Goal: Information Seeking & Learning: Check status

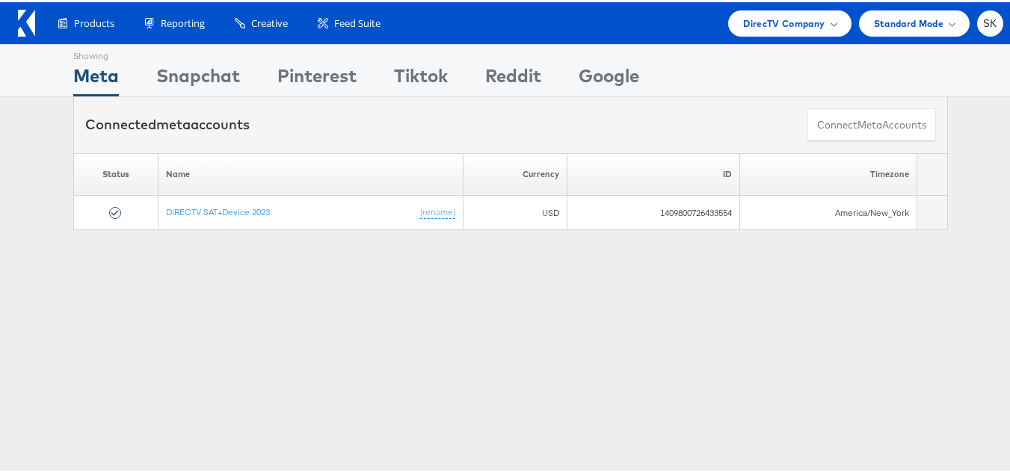
click at [764, 35] on div "Products Product Catalogs Enhance Your Product Catalog, Map Them to Publishers,…" at bounding box center [510, 21] width 1021 height 42
click at [756, 19] on span "DirecTV Company" at bounding box center [783, 21] width 81 height 16
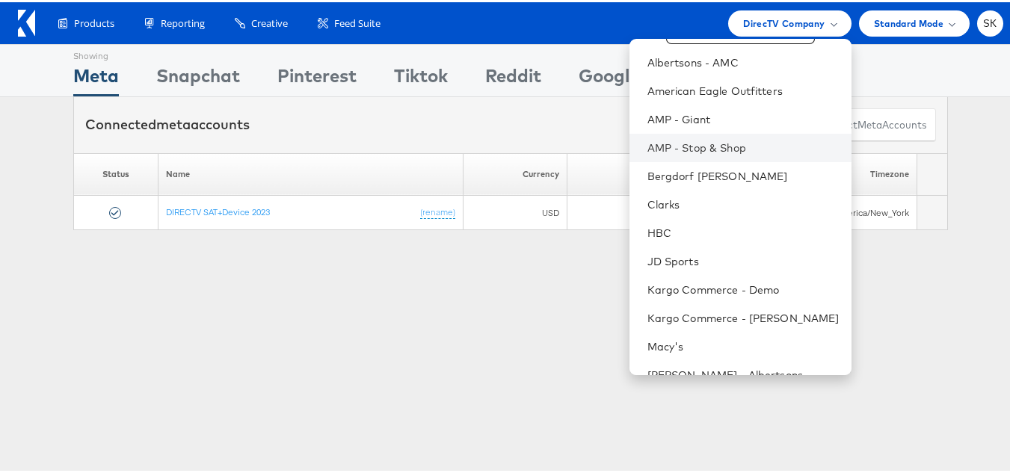
scroll to position [242, 0]
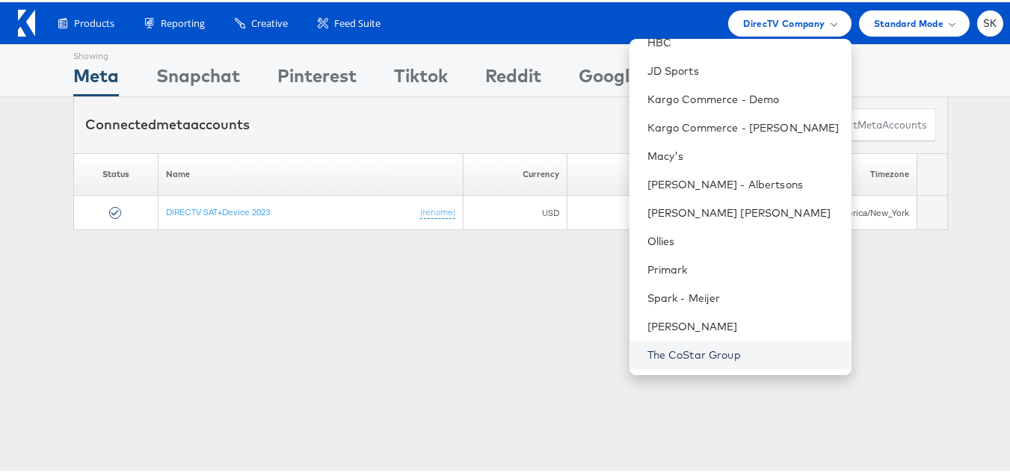
click at [702, 357] on link "The CoStar Group" at bounding box center [743, 352] width 192 height 15
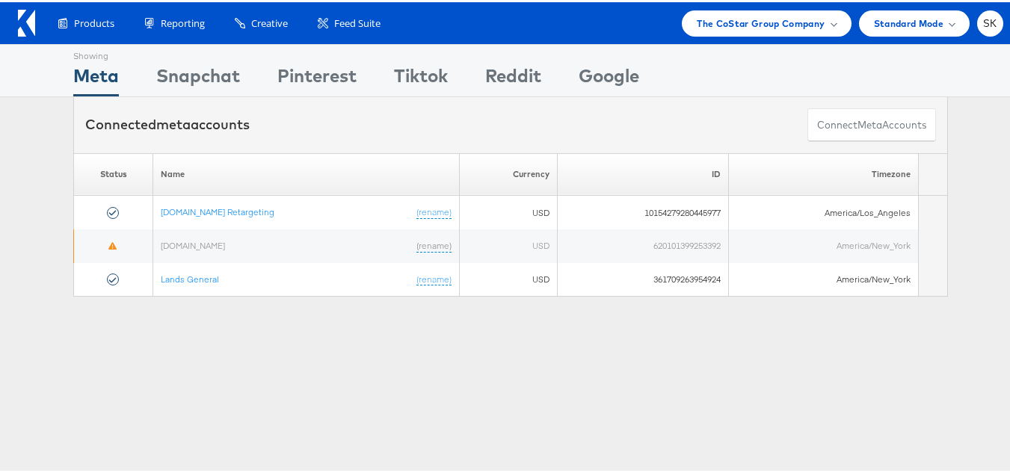
click at [302, 371] on div "Showing Meta Showing Snapchat Showing Pinterest Showing Tiktok Showing Reddit S…" at bounding box center [510, 415] width 1021 height 747
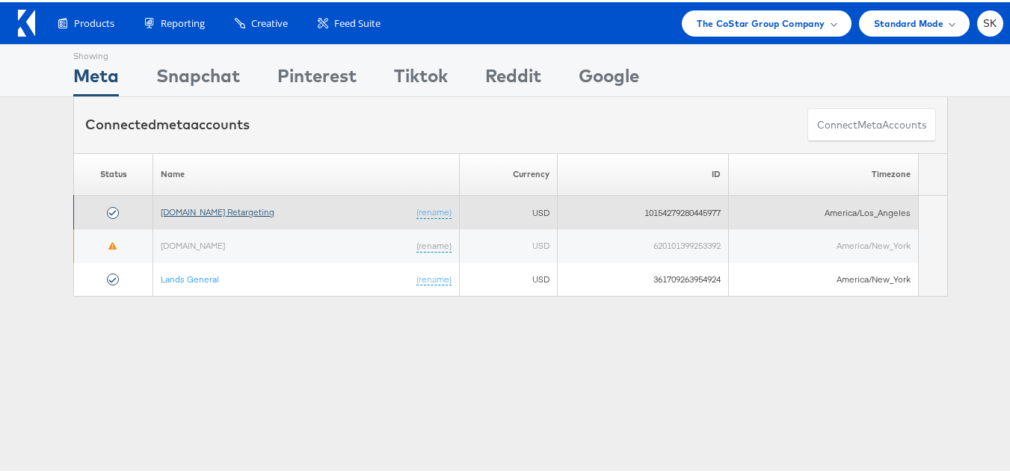
click at [235, 210] on link "Apartments.com Retargeting" at bounding box center [218, 209] width 114 height 11
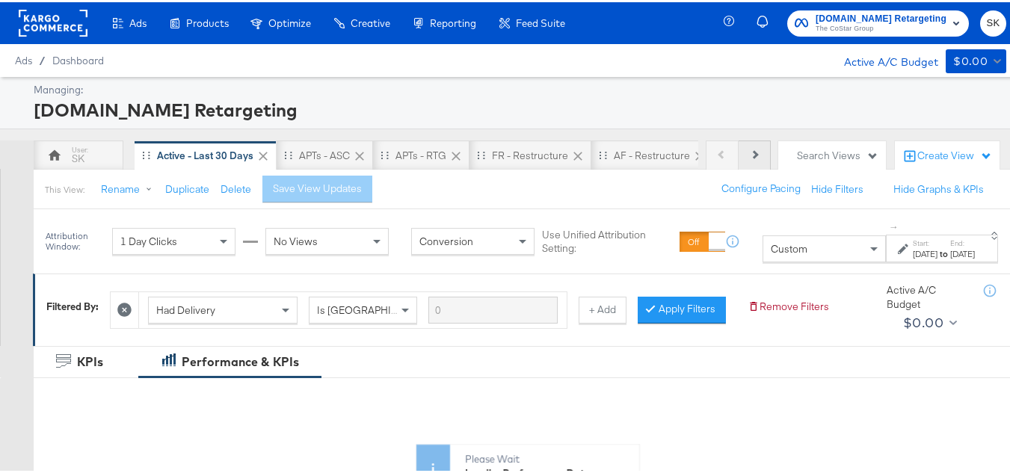
click at [750, 152] on icon at bounding box center [754, 152] width 8 height 8
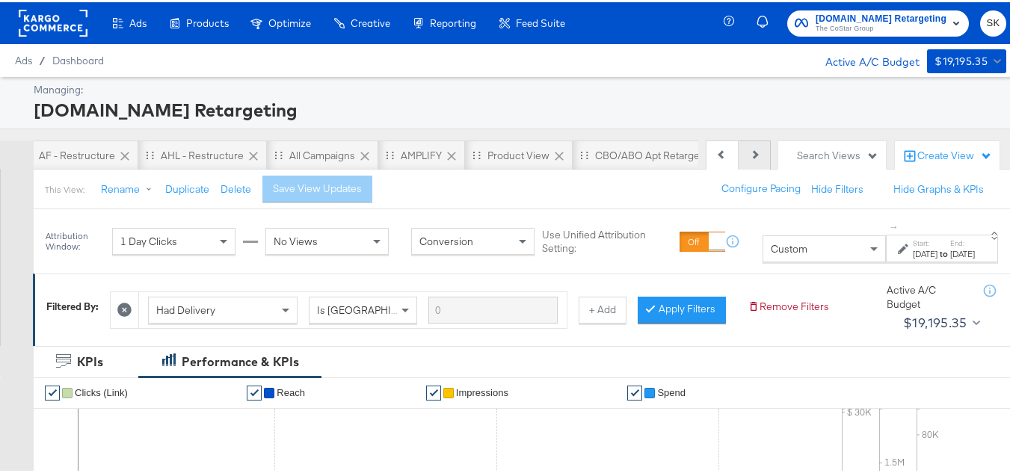
scroll to position [0, 576]
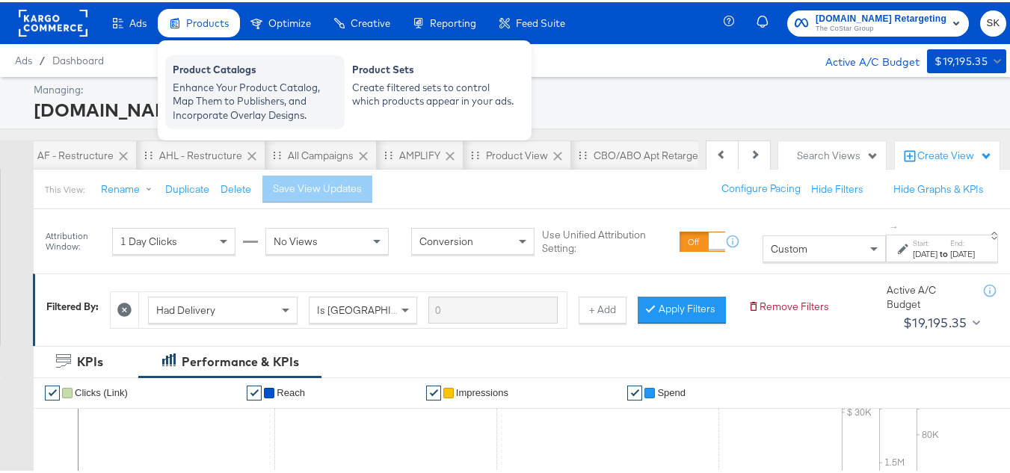
click at [227, 81] on div "Enhance Your Product Catalog, Map Them to Publishers, and Incorporate Overlay D…" at bounding box center [255, 99] width 164 height 42
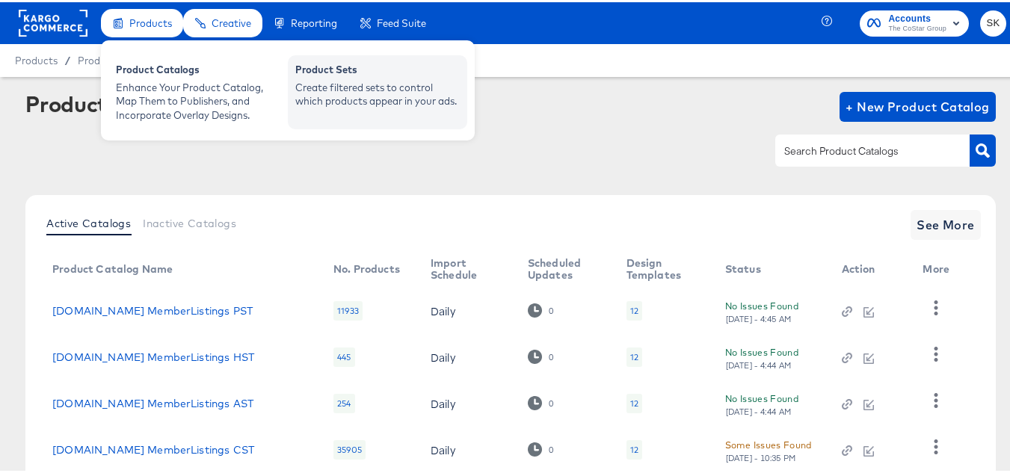
click at [390, 76] on div "Product Sets" at bounding box center [377, 70] width 164 height 18
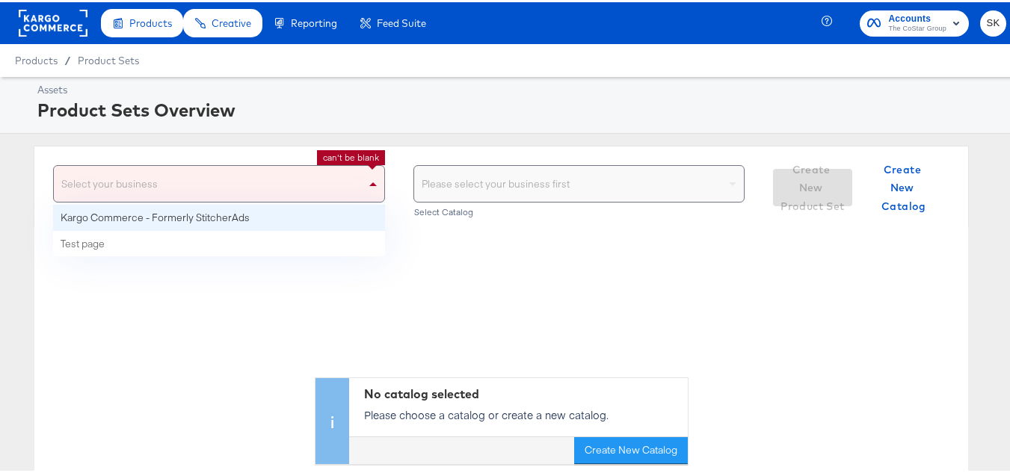
click at [365, 186] on span at bounding box center [374, 182] width 19 height 36
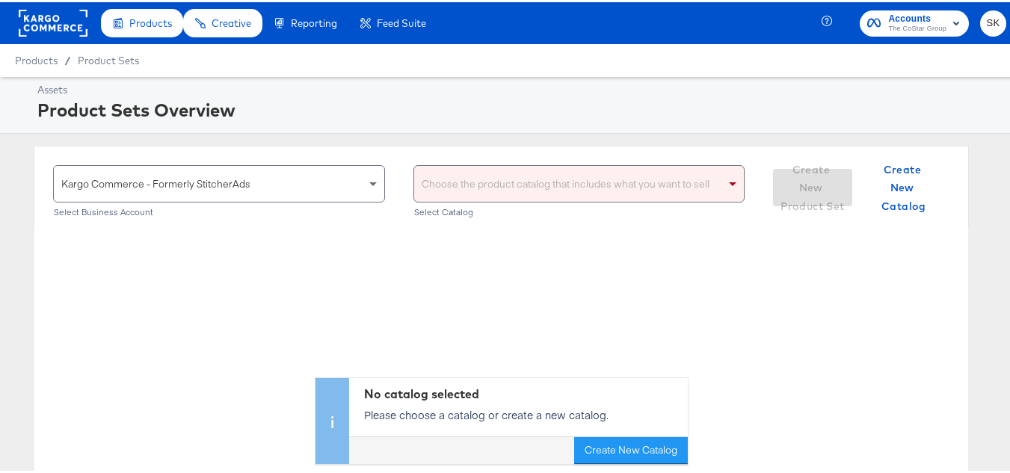
click at [467, 180] on div "Choose the product catalog that includes what you want to sell" at bounding box center [579, 182] width 330 height 36
click at [493, 179] on div "Choose the product catalog that includes what you want to sell" at bounding box center [579, 182] width 330 height 36
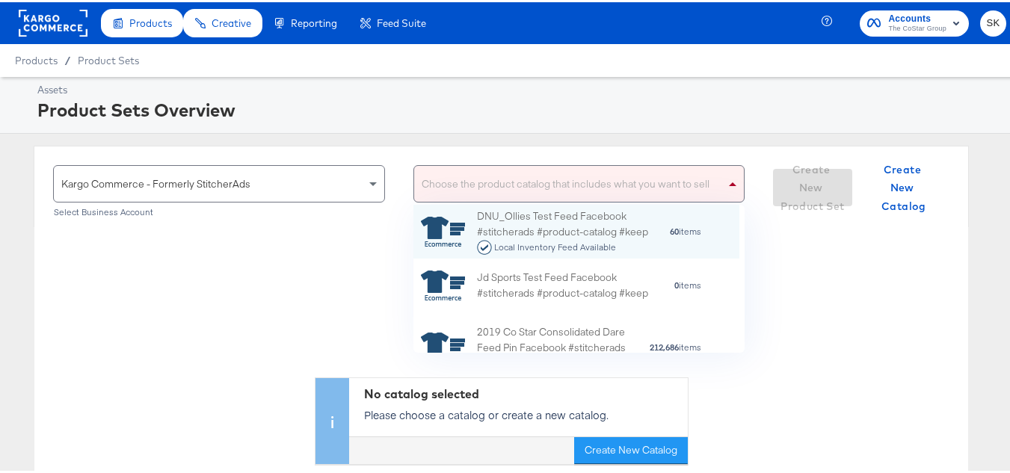
scroll to position [137, 315]
click at [531, 182] on div "Choose the product catalog that includes what you want to sell" at bounding box center [579, 182] width 330 height 36
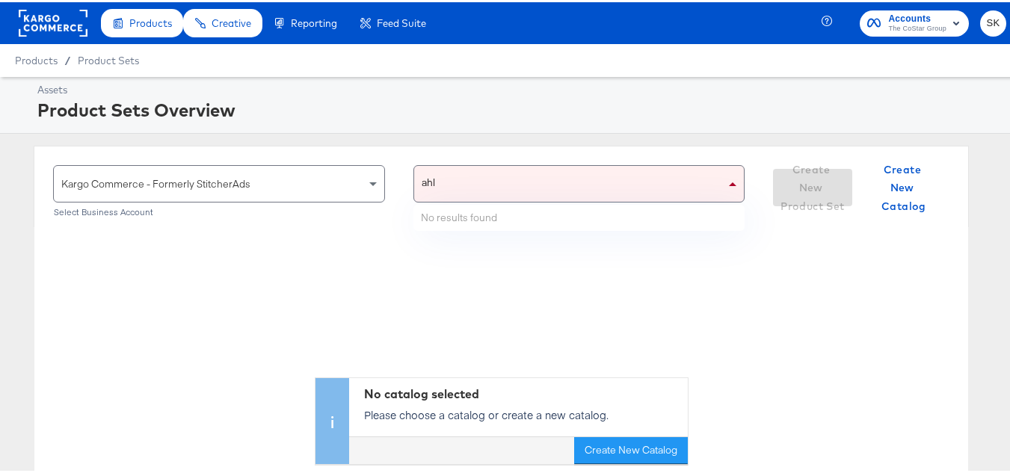
click at [525, 182] on div "ahl ahl" at bounding box center [570, 182] width 312 height 36
click at [521, 181] on div "ah ah" at bounding box center [570, 182] width 312 height 36
click at [521, 181] on div "ah ah" at bounding box center [564, 182] width 300 height 36
type input "a"
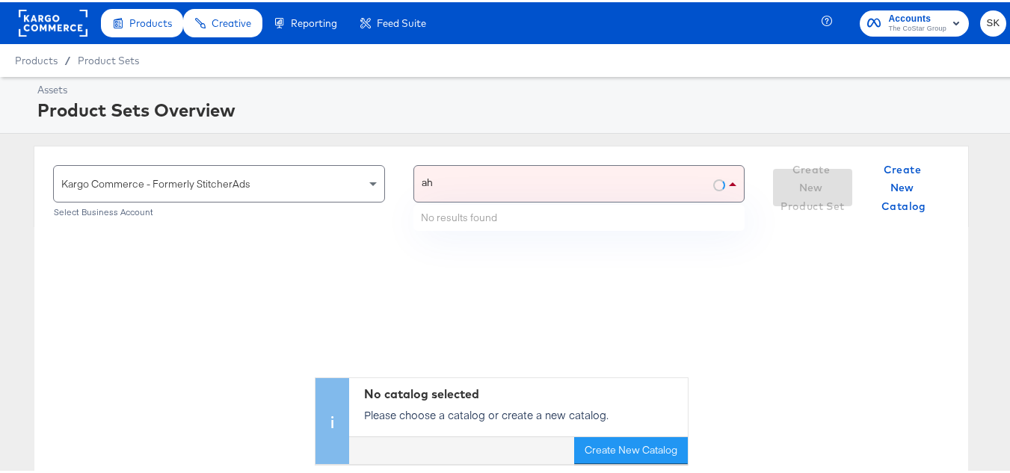
type input "ahl"
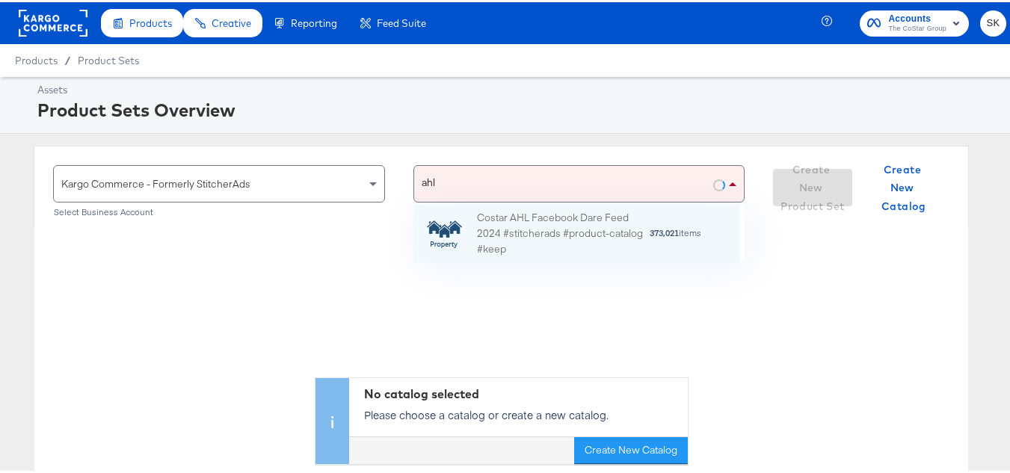
scroll to position [46, 315]
click at [495, 257] on div "Costar AHL Facebook Dare Feed 2024 #stitcherads #product-catalog #keep 373,021 …" at bounding box center [576, 232] width 326 height 58
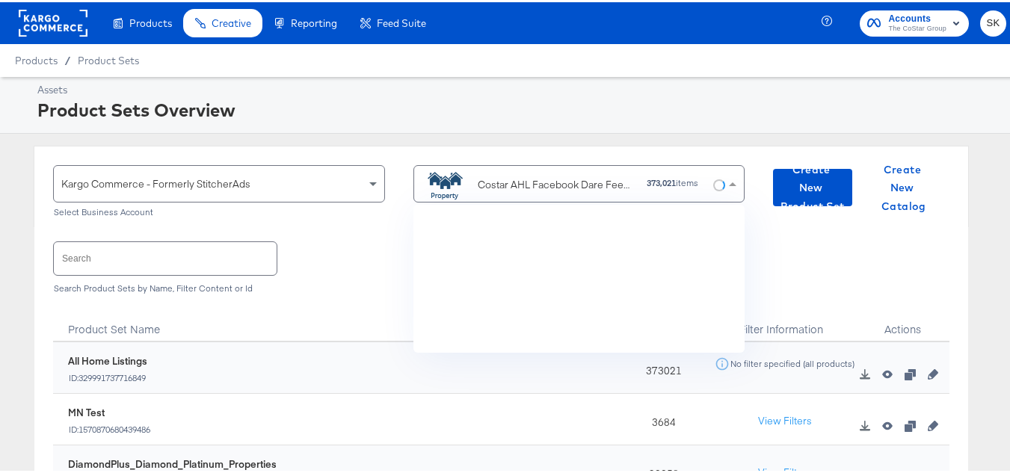
scroll to position [137, 315]
click at [209, 254] on input "text" at bounding box center [165, 256] width 223 height 32
paste input "DiamondPlus_Diamond_Platinum_Properties"
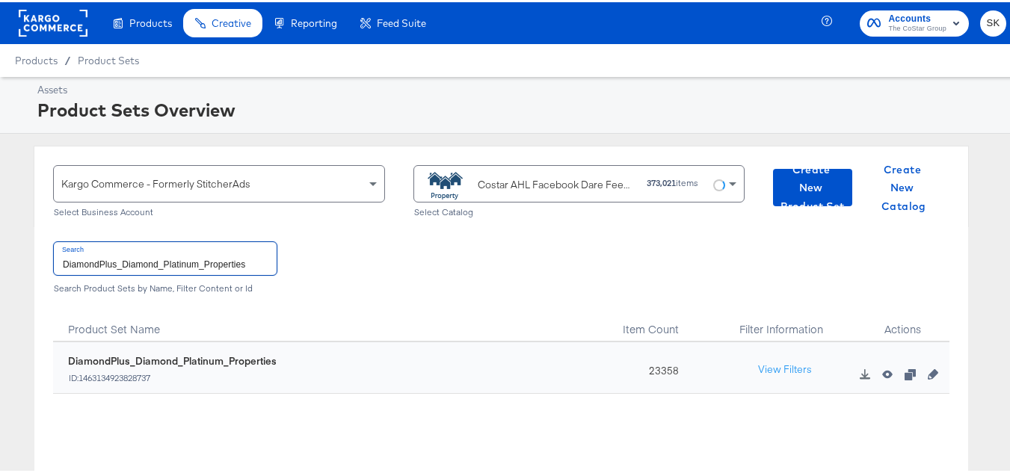
type input "DiamondPlus_Diamond_Platinum_Properties"
click at [655, 374] on div "23358" at bounding box center [659, 366] width 93 height 52
copy div "23358"
click at [677, 371] on div "23358" at bounding box center [659, 366] width 93 height 52
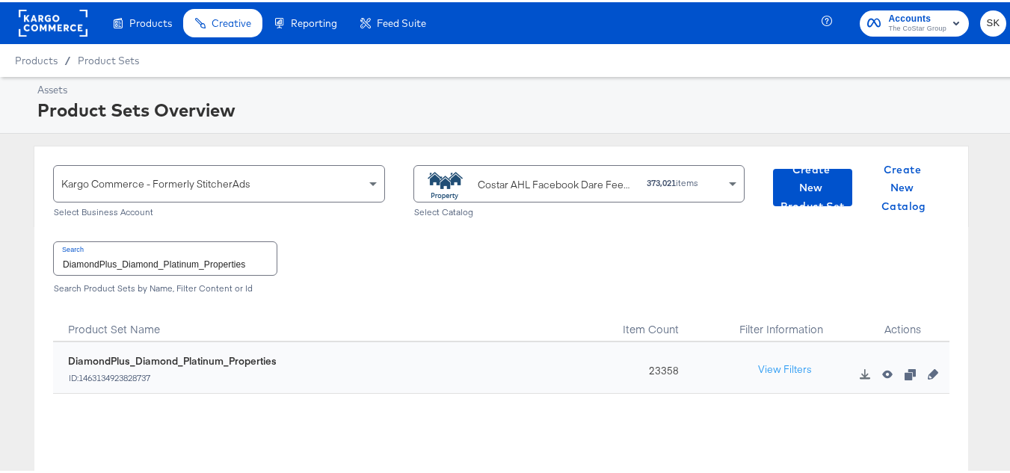
click at [173, 249] on input "DiamondPlus_Diamond_Platinum_Properties" at bounding box center [165, 256] width 223 height 32
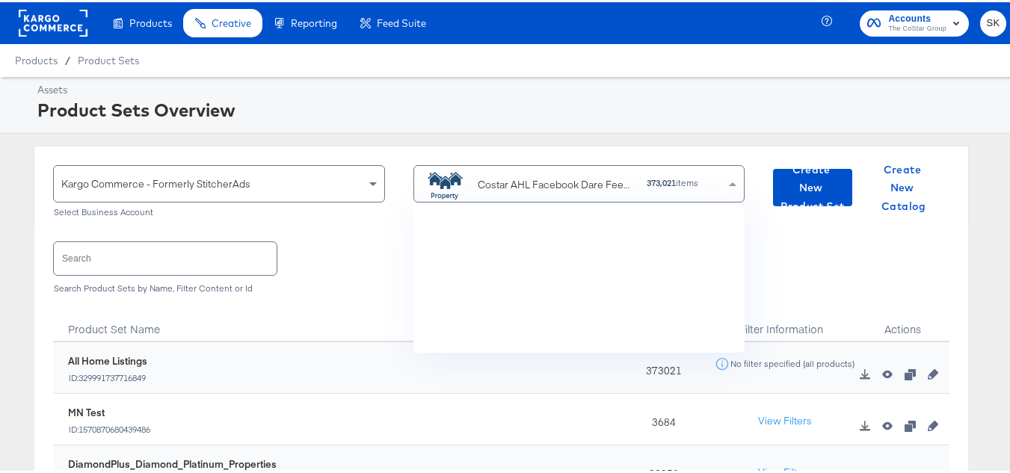
click at [566, 194] on div "Costar AHL Facebook Dare Feed 2024 #stitcherads #product-catalog #keep" at bounding box center [528, 182] width 214 height 30
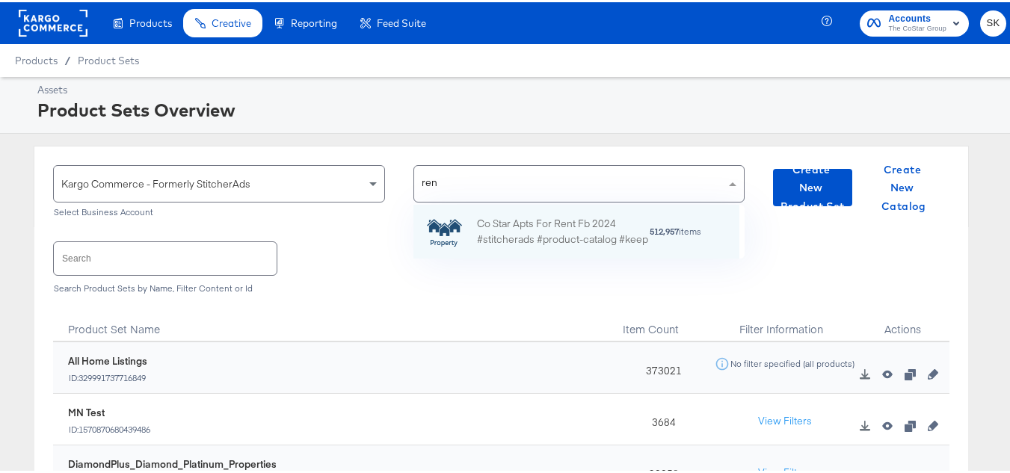
scroll to position [42, 315]
type input "rent"
click at [560, 219] on div "Co Star Apts For Rent Fb 2024 #stitcherads #product-catalog #keep" at bounding box center [563, 229] width 172 height 31
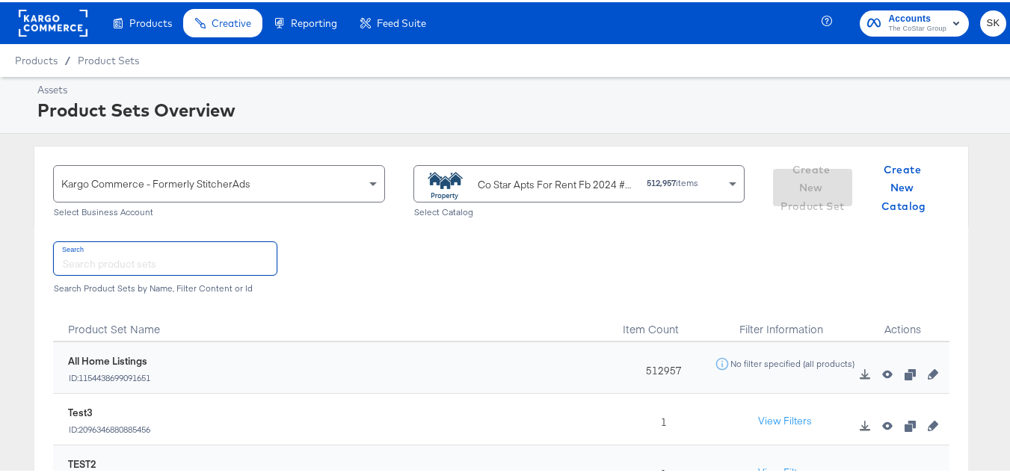
click at [205, 262] on input "text" at bounding box center [165, 256] width 223 height 32
paste input "ForRent.com_Diamond & Platinum"
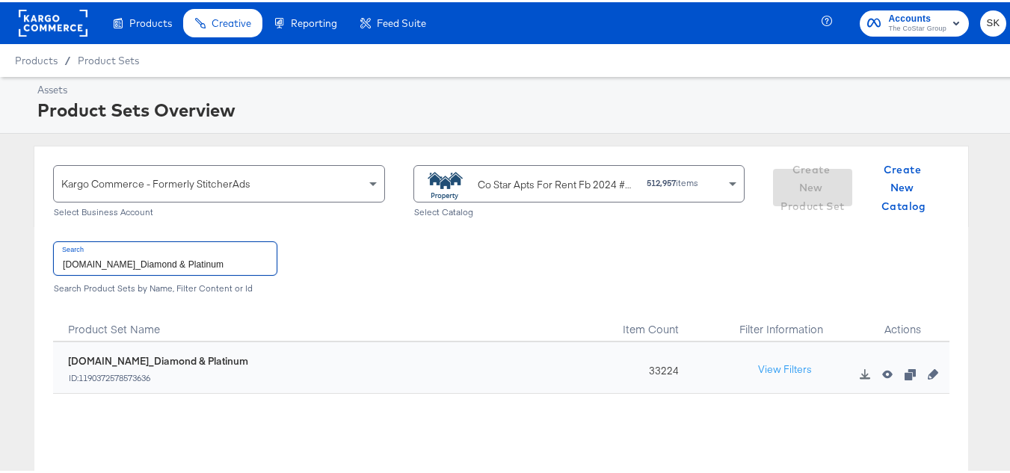
type input "ForRent.com_Diamond & Platinum"
click at [658, 370] on div "33224" at bounding box center [659, 366] width 93 height 52
copy div "33224"
click at [150, 264] on input "ForRent.com_Diamond & Platinum" at bounding box center [165, 256] width 223 height 32
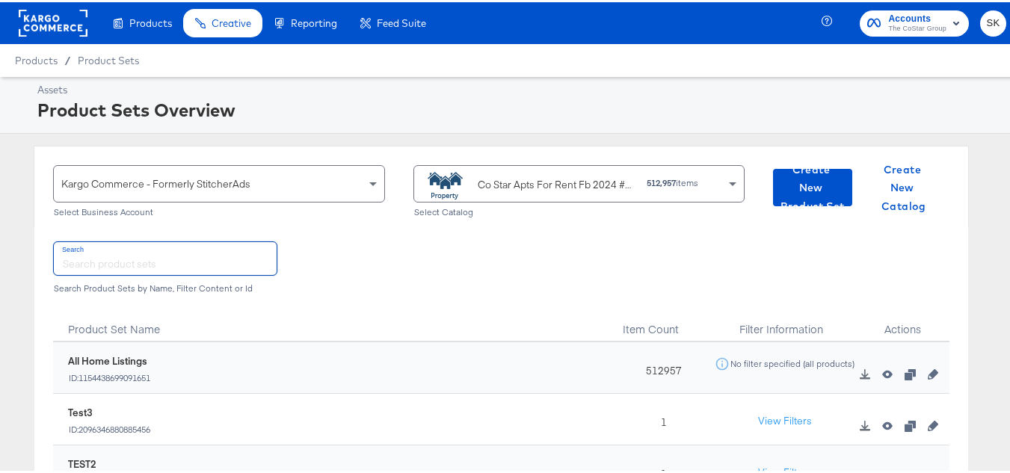
click at [522, 188] on div "Co Star Apts For Rent Fb 2024 #stitcherads #product-catalog #keep" at bounding box center [557, 183] width 158 height 16
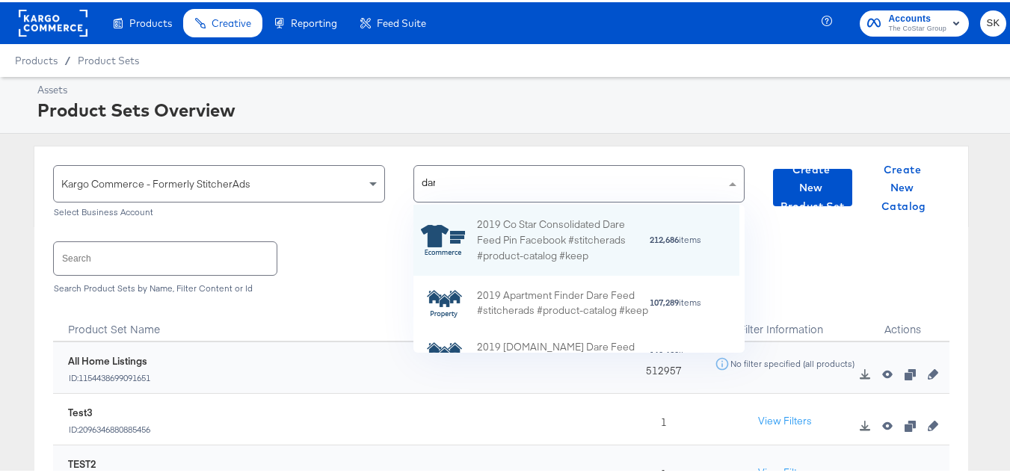
type input "dare"
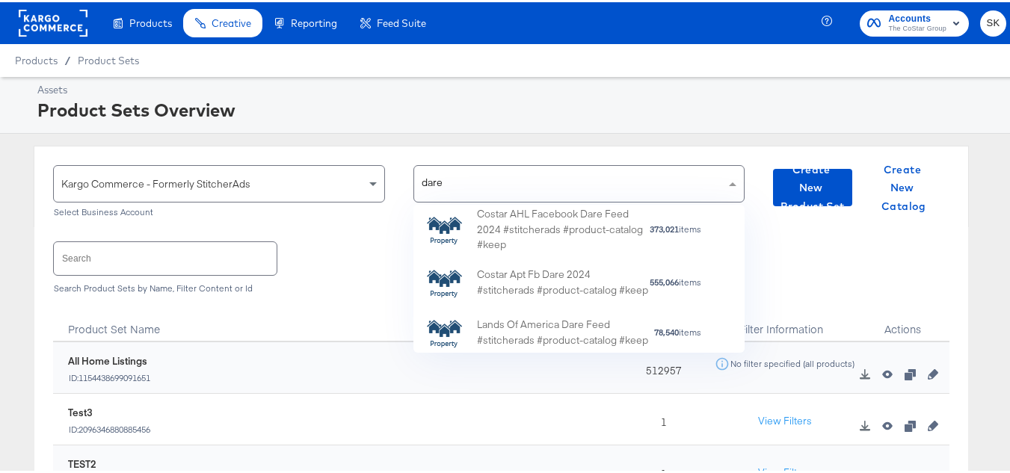
scroll to position [309, 0]
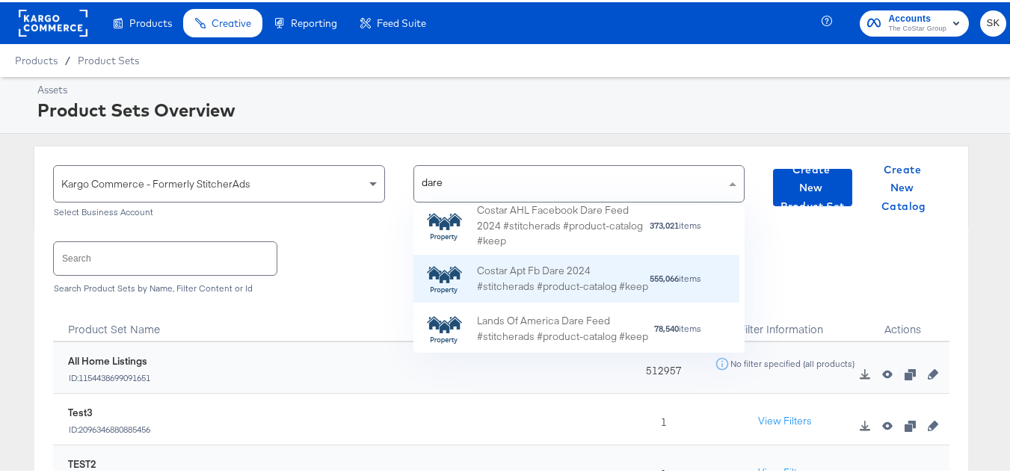
click at [560, 262] on div "Costar Apt Fb Dare 2024 #stitcherads #product-catalog #keep" at bounding box center [563, 277] width 172 height 31
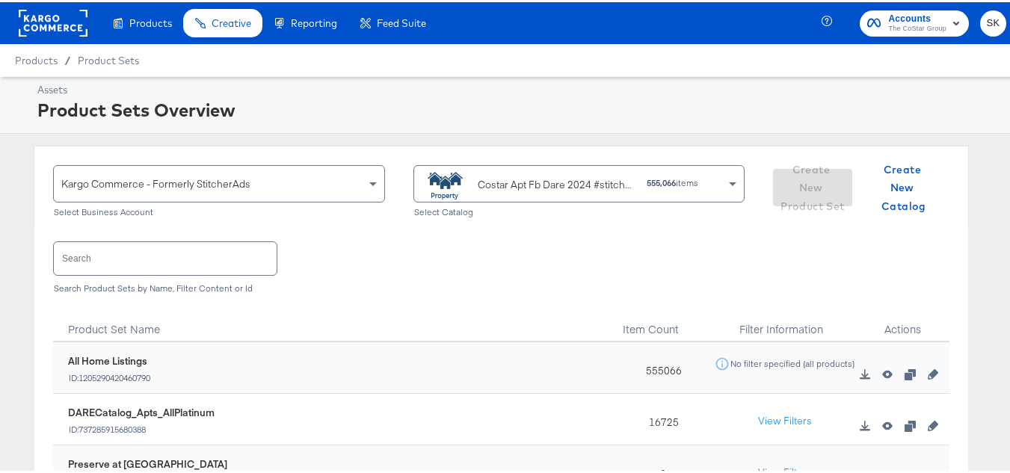
click at [147, 269] on input "text" at bounding box center [165, 256] width 223 height 32
paste input "DARECatalog_Apts_AllPlatinum_AllDiamond"
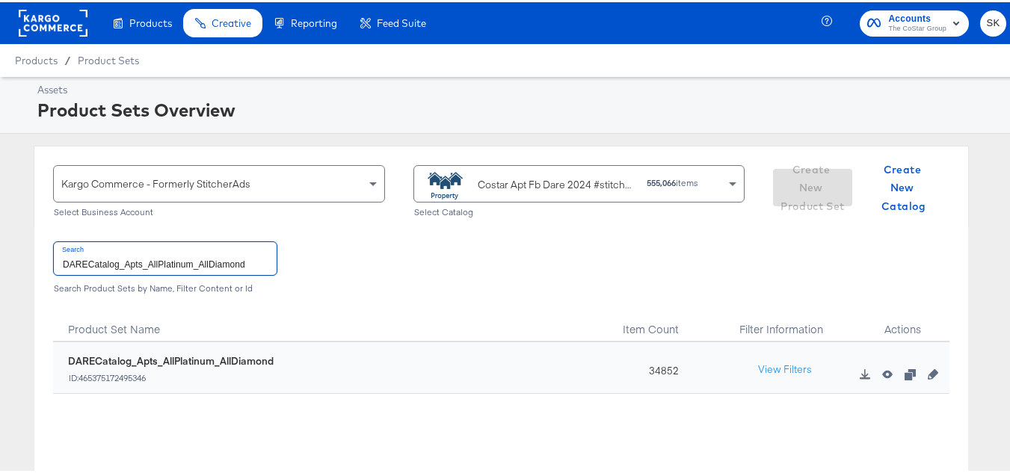
type input "DARECatalog_Apts_AllPlatinum_AllDiamond"
click at [649, 366] on div "34852" at bounding box center [659, 366] width 93 height 52
copy div "34852"
click at [192, 257] on input "DARECatalog_Apts_AllPlatinum_AllDiamond" at bounding box center [165, 256] width 223 height 32
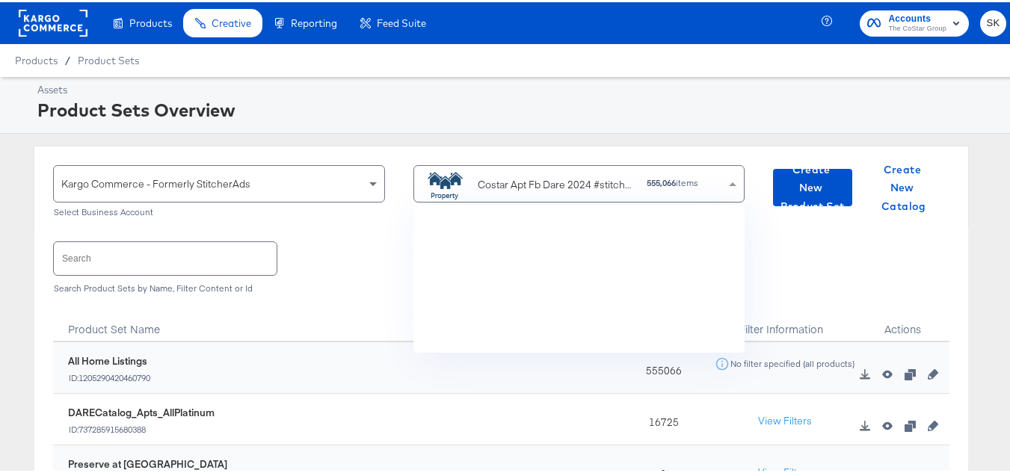
click at [519, 185] on div "Costar Apt Fb Dare 2024 #stitcherads #product-catalog #keep" at bounding box center [557, 183] width 158 height 16
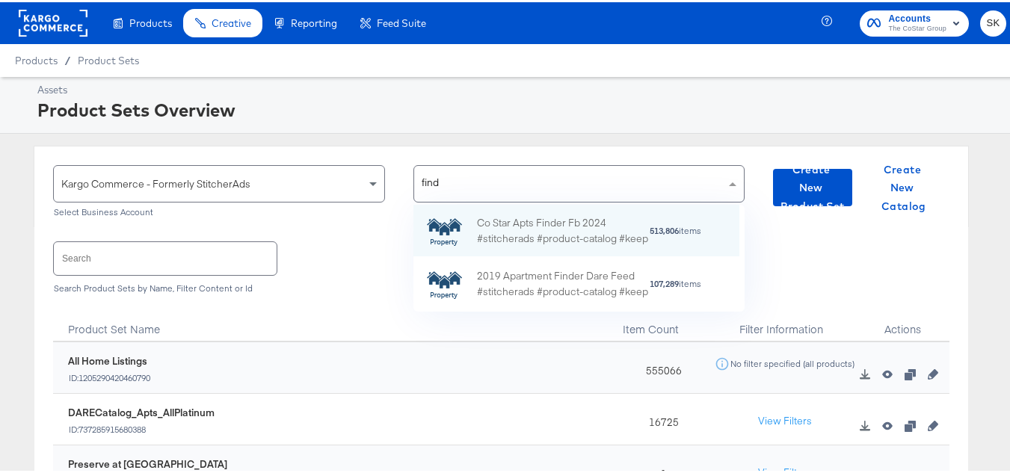
scroll to position [96, 315]
type input "finder"
click at [544, 228] on div "Co Star Apts Finder Fb 2024 #stitcherads #product-catalog #keep" at bounding box center [563, 228] width 172 height 31
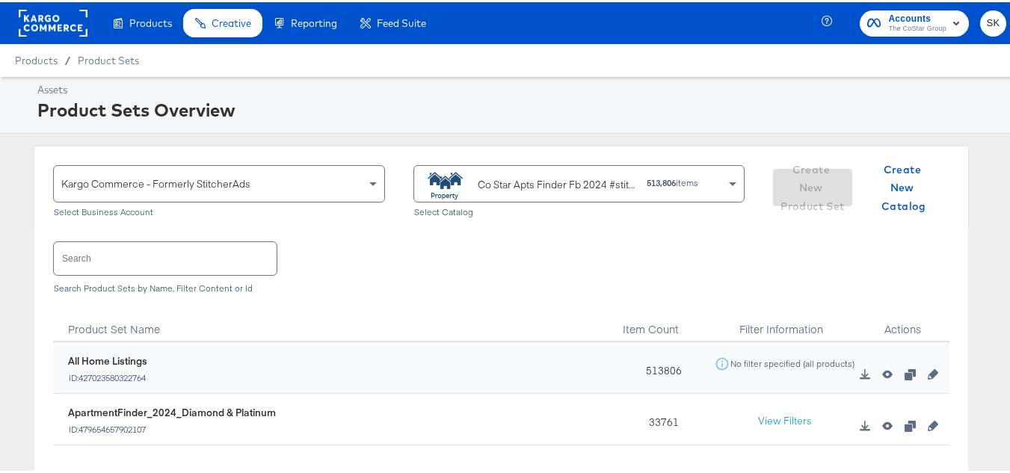
click at [188, 252] on input "text" at bounding box center [165, 256] width 223 height 32
paste input "ApartmentFinder_2024_Diamond & Platinum"
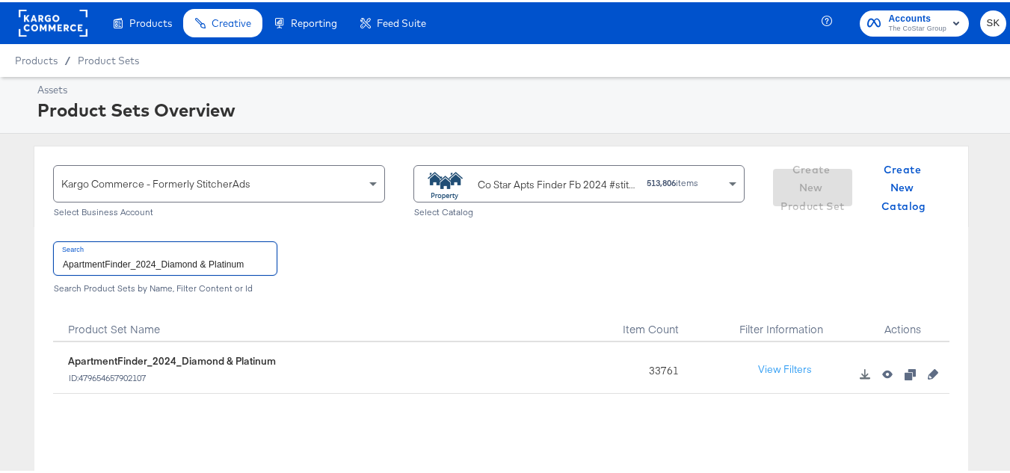
type input "ApartmentFinder_2024_Diamond & Platinum"
click at [668, 369] on div "33761" at bounding box center [659, 366] width 93 height 52
click at [661, 368] on div "33761" at bounding box center [659, 366] width 93 height 52
copy div "33761"
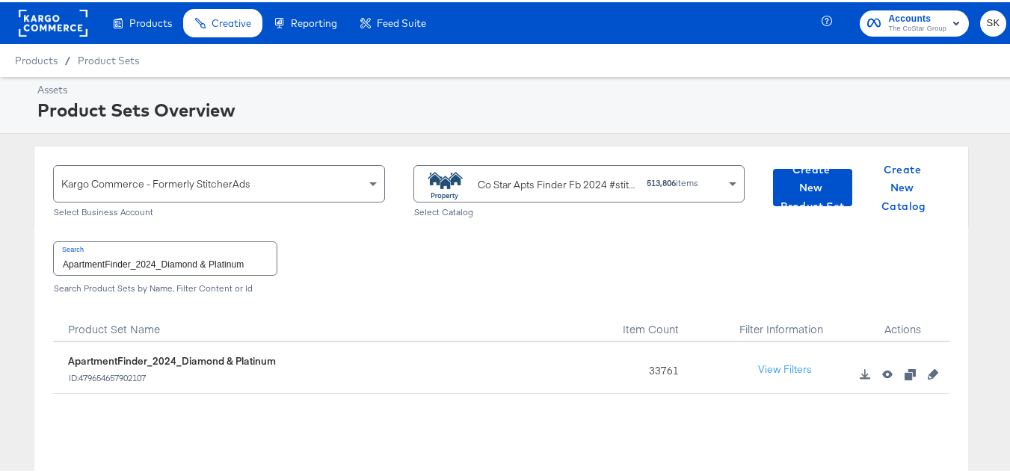
click at [647, 356] on div "33761" at bounding box center [659, 366] width 93 height 52
copy div "33761"
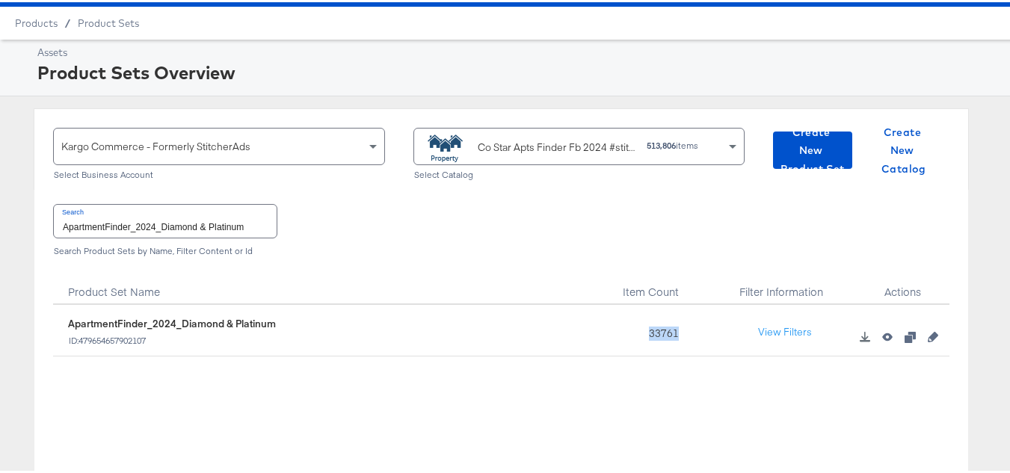
scroll to position [0, 0]
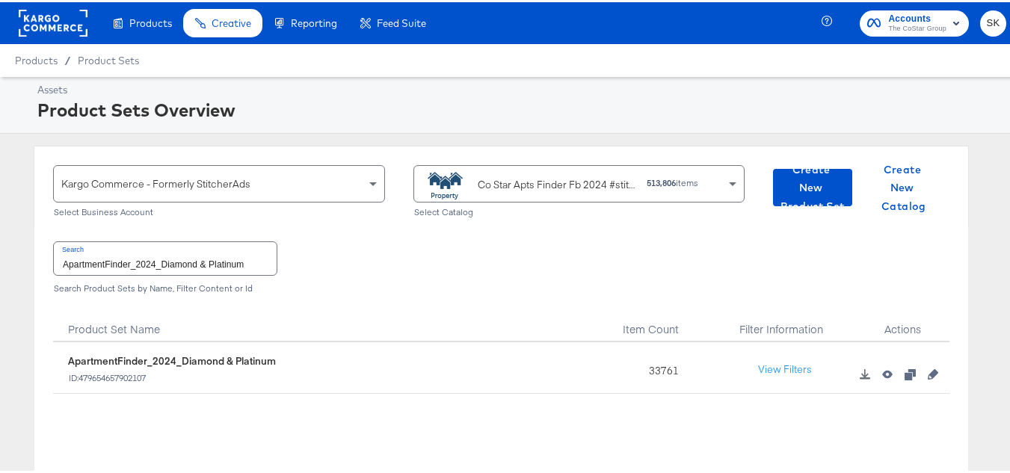
click at [440, 297] on div "Search ApartmentFinder_2024_Diamond & Platinum Search Product Sets by Name, Fil…" at bounding box center [501, 263] width 896 height 77
click at [39, 22] on rect at bounding box center [53, 20] width 69 height 27
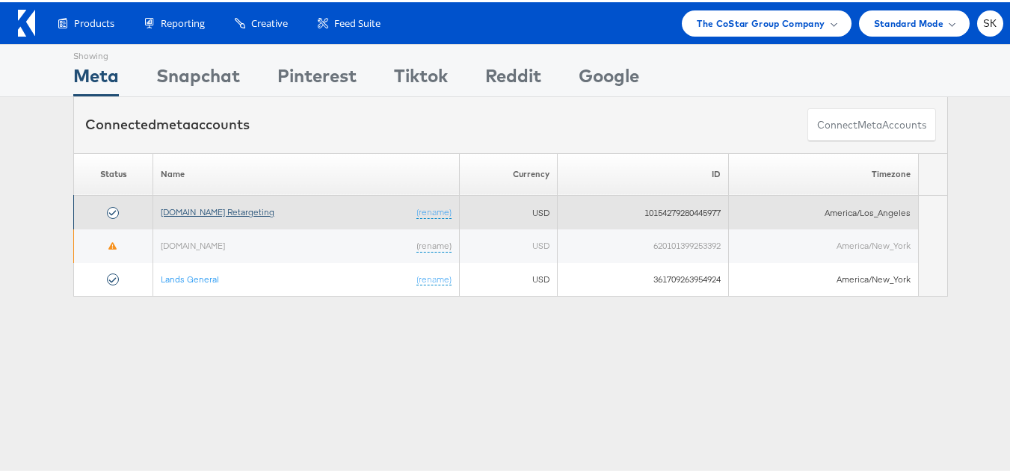
click at [222, 208] on link "[DOMAIN_NAME] Retargeting" at bounding box center [218, 209] width 114 height 11
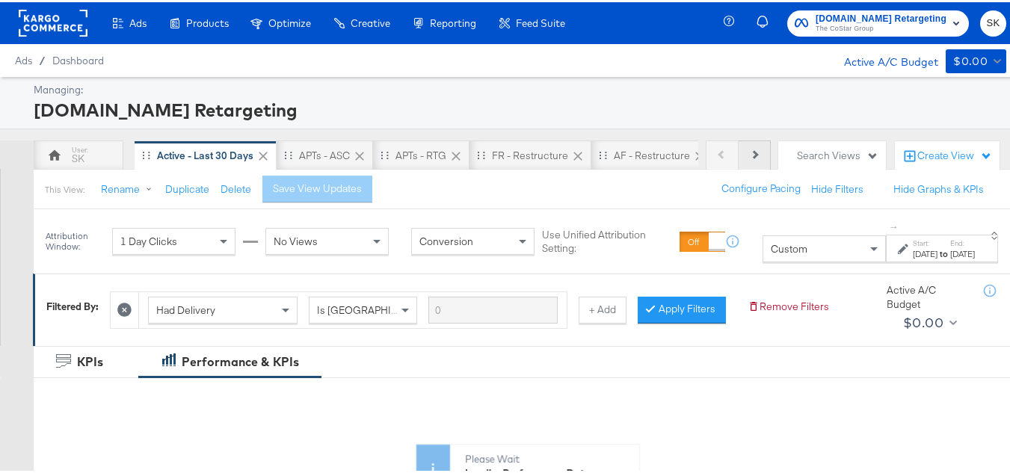
click at [738, 156] on button "Next" at bounding box center [754, 153] width 32 height 30
click at [747, 154] on button "Next" at bounding box center [754, 153] width 32 height 30
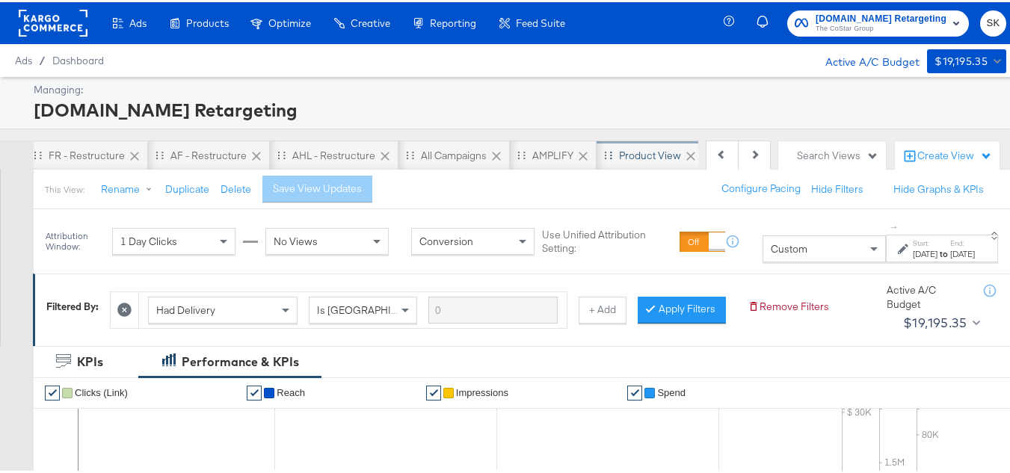
click at [637, 158] on div "Product View" at bounding box center [650, 153] width 62 height 14
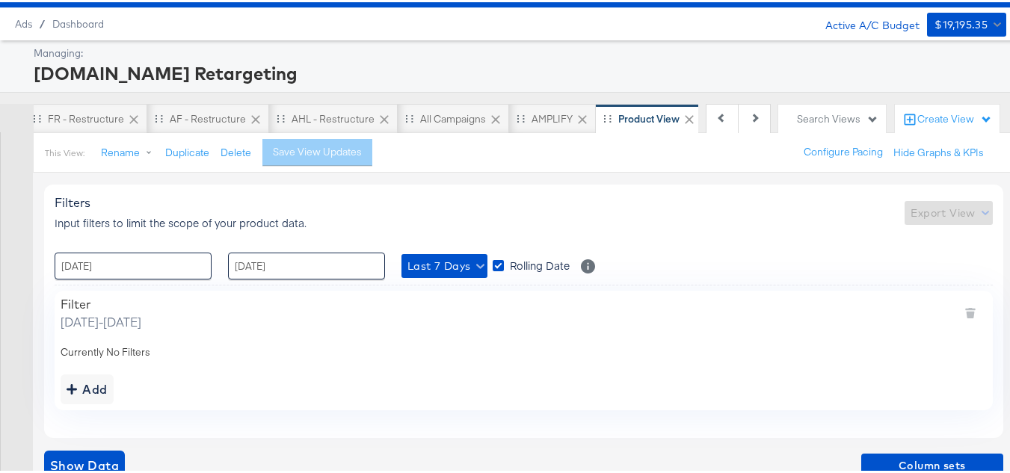
scroll to position [54, 0]
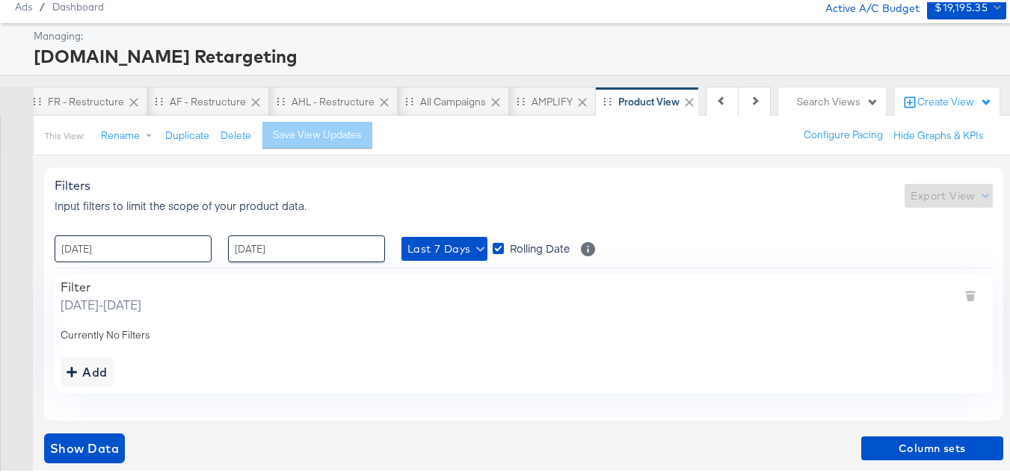
click at [155, 241] on input "18 / August / 2025" at bounding box center [133, 246] width 157 height 27
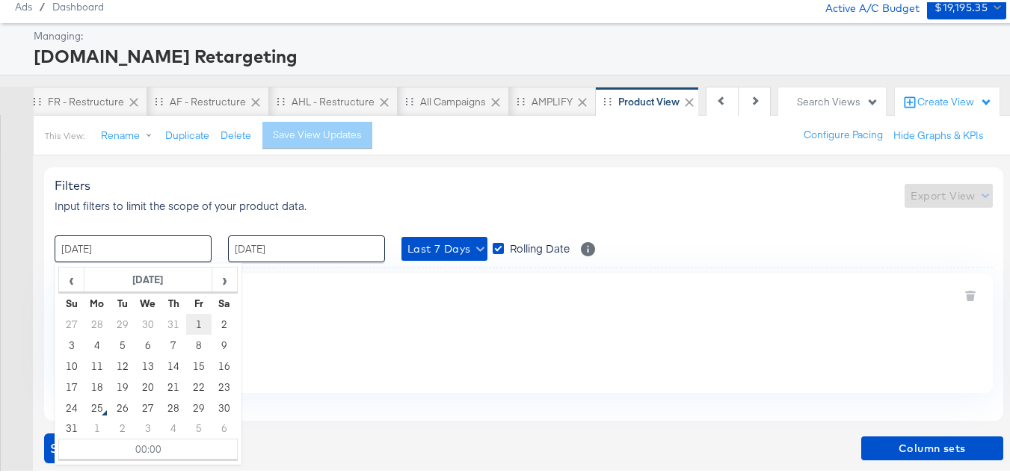
click at [198, 320] on td "1" at bounding box center [198, 322] width 25 height 21
type input "01 / August / 2025 00:00"
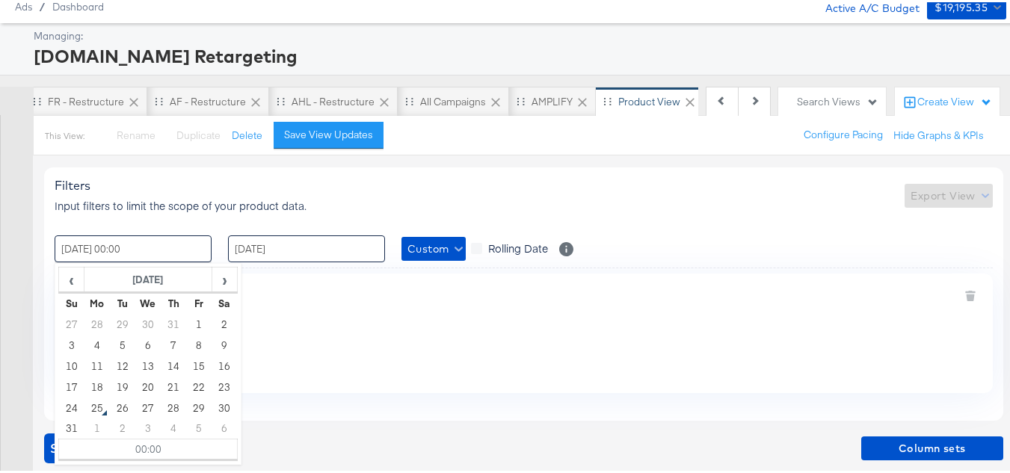
click at [279, 247] on input "24 / August / 2025" at bounding box center [306, 246] width 157 height 27
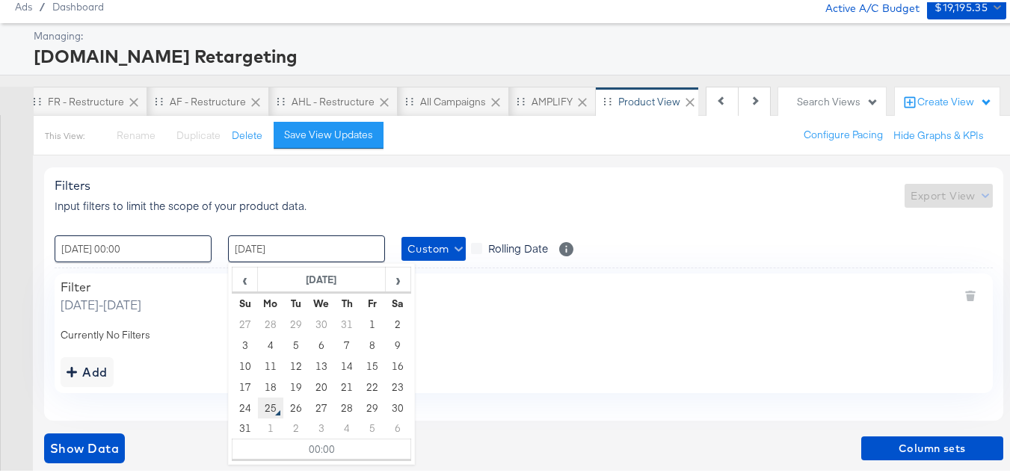
click at [268, 407] on td "25" at bounding box center [270, 405] width 25 height 21
type input "25 / August / 2025 00:00"
click at [0, 323] on div at bounding box center [16, 312] width 33 height 319
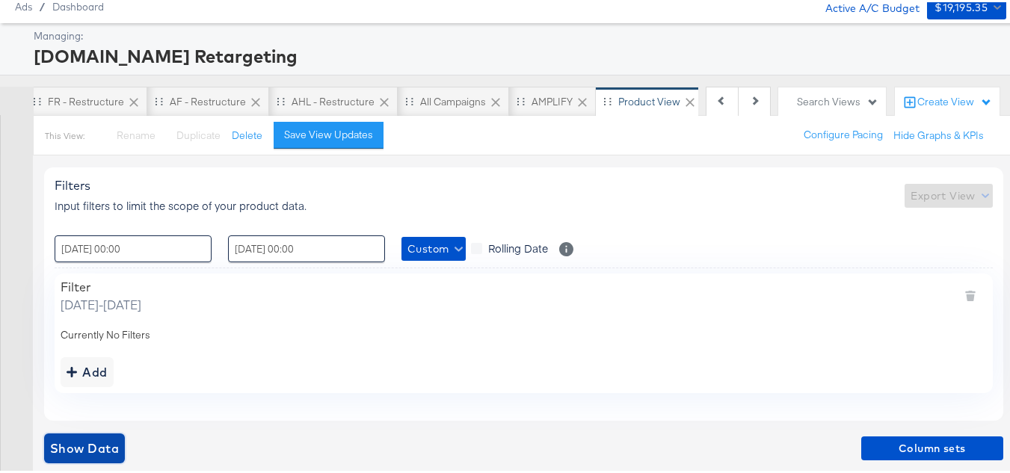
click at [75, 434] on button "Show Data" at bounding box center [84, 446] width 81 height 30
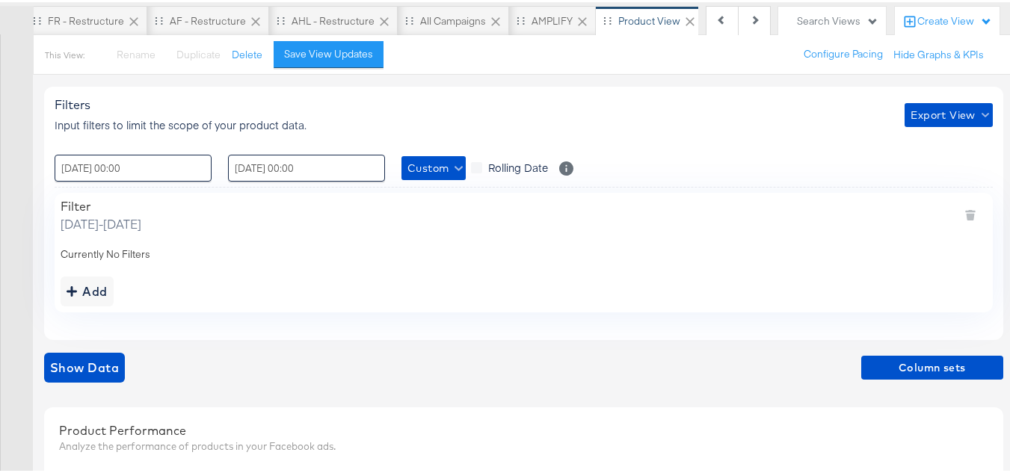
scroll to position [203, 0]
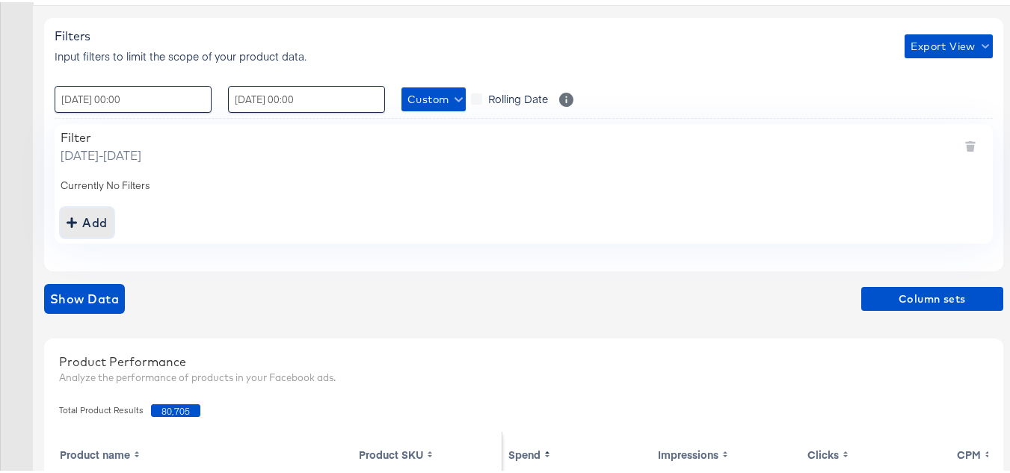
click at [99, 224] on div "Add" at bounding box center [87, 220] width 41 height 21
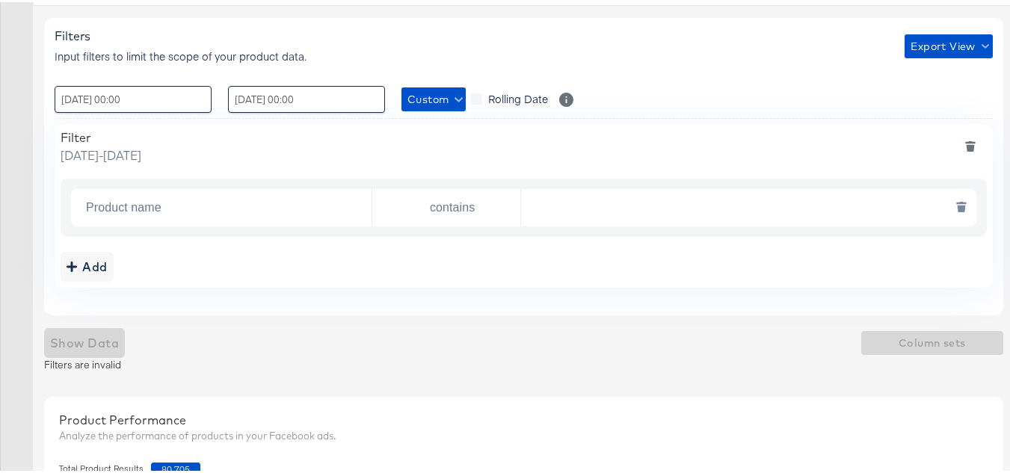
click at [142, 200] on input "Product name" at bounding box center [225, 206] width 291 height 31
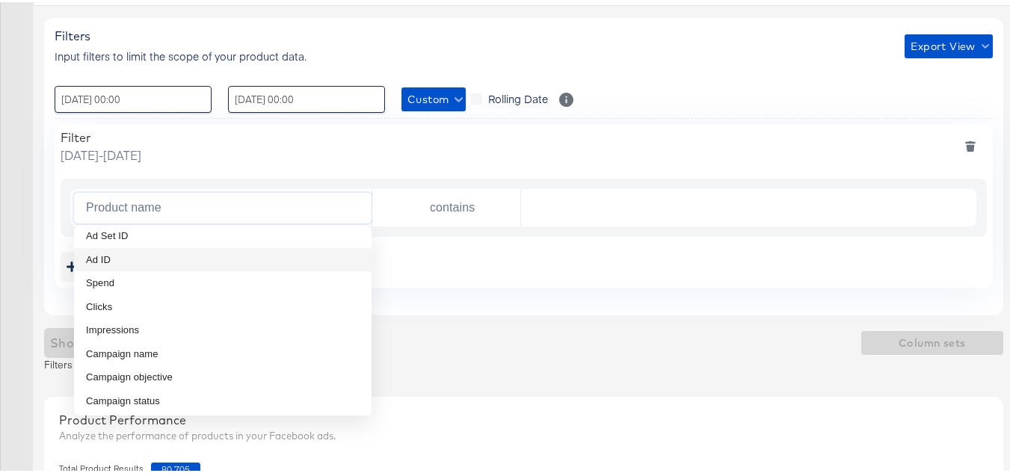
scroll to position [75, 0]
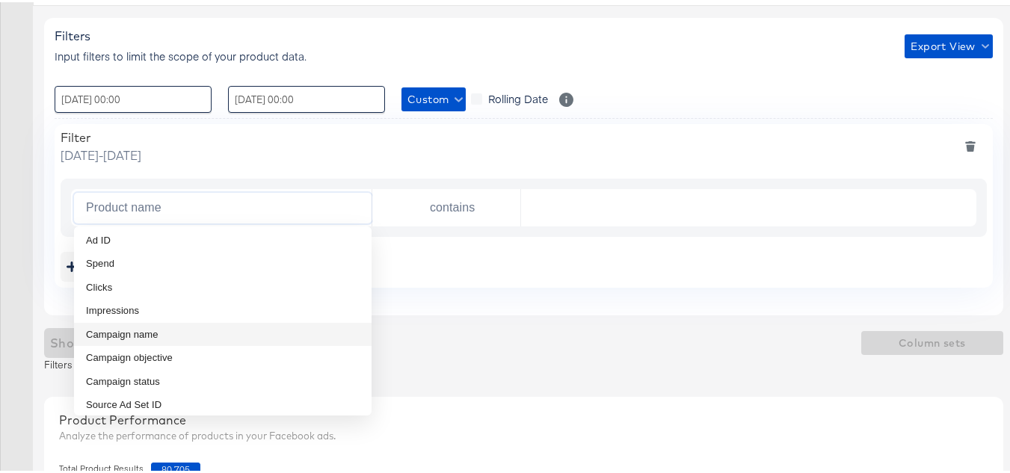
click at [153, 333] on span "Campaign name" at bounding box center [122, 332] width 72 height 15
type input "Campaign name"
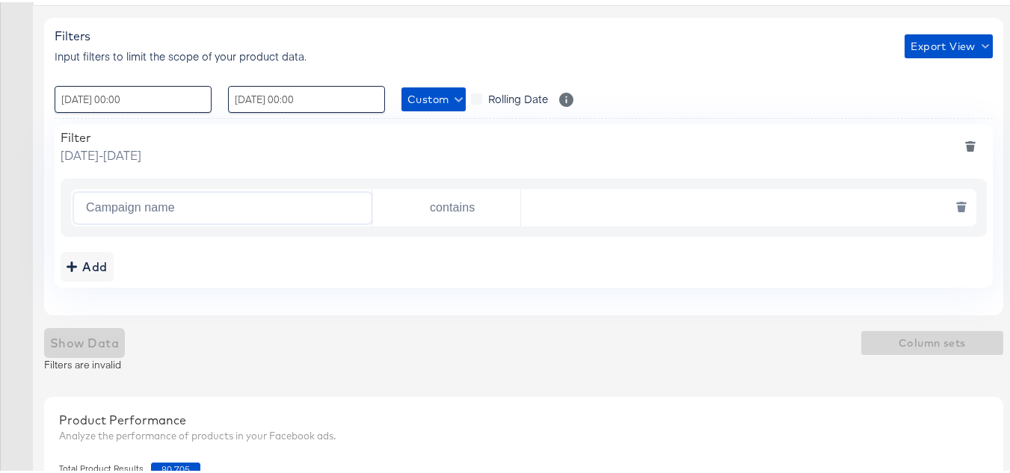
click at [594, 200] on input "text" at bounding box center [744, 206] width 447 height 31
paste input "AHL24"
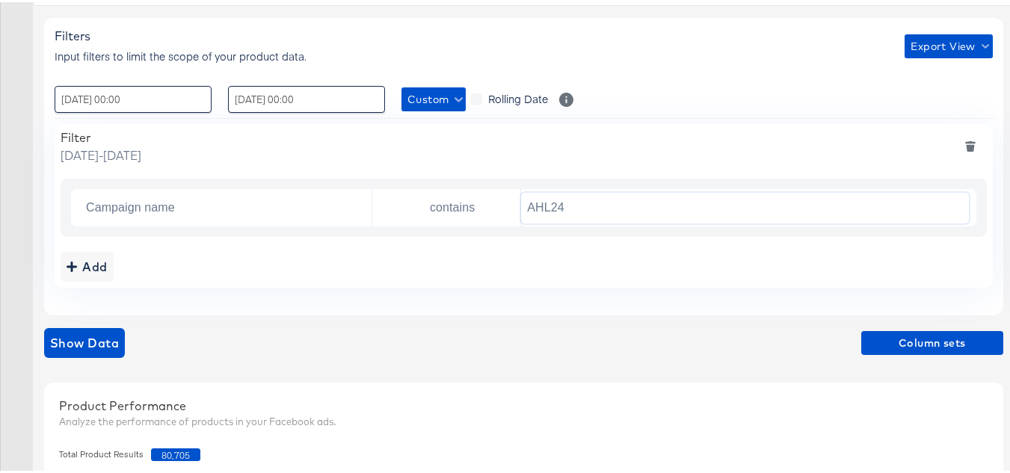
scroll to position [278, 0]
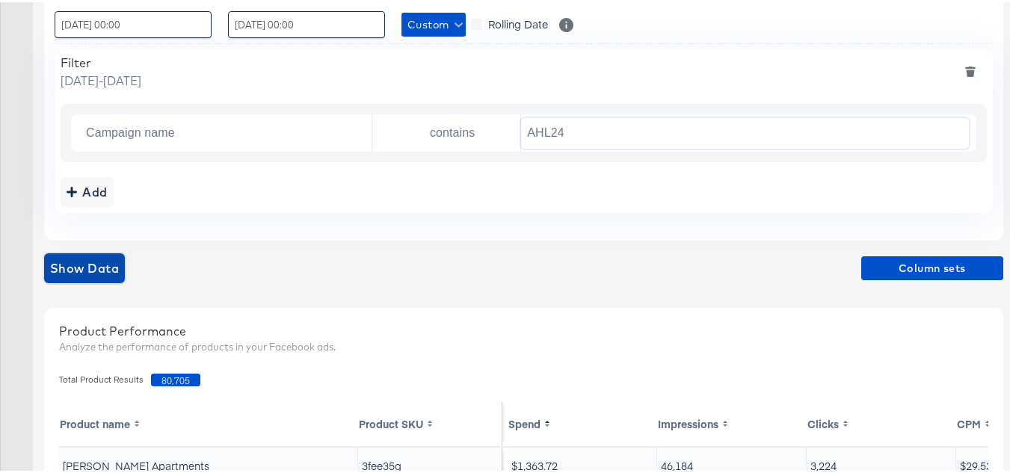
click at [97, 259] on span "Show Data" at bounding box center [84, 266] width 69 height 21
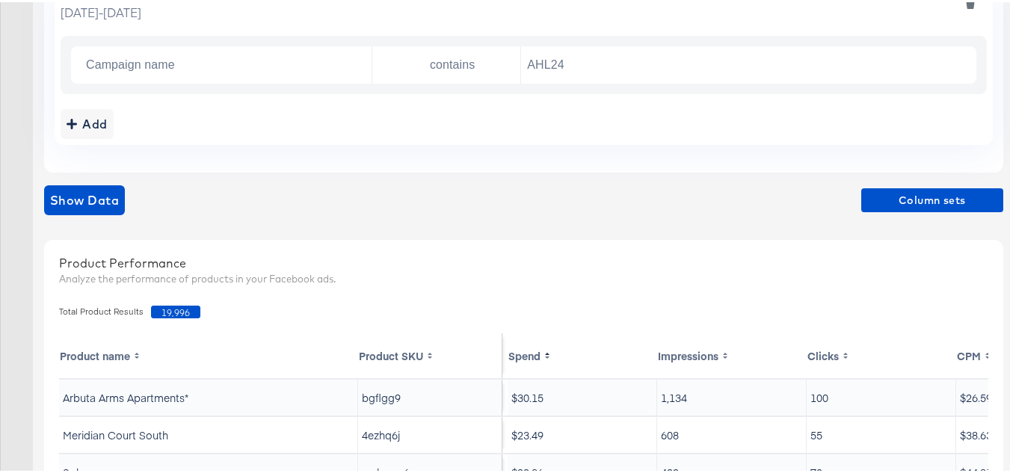
scroll to position [427, 0]
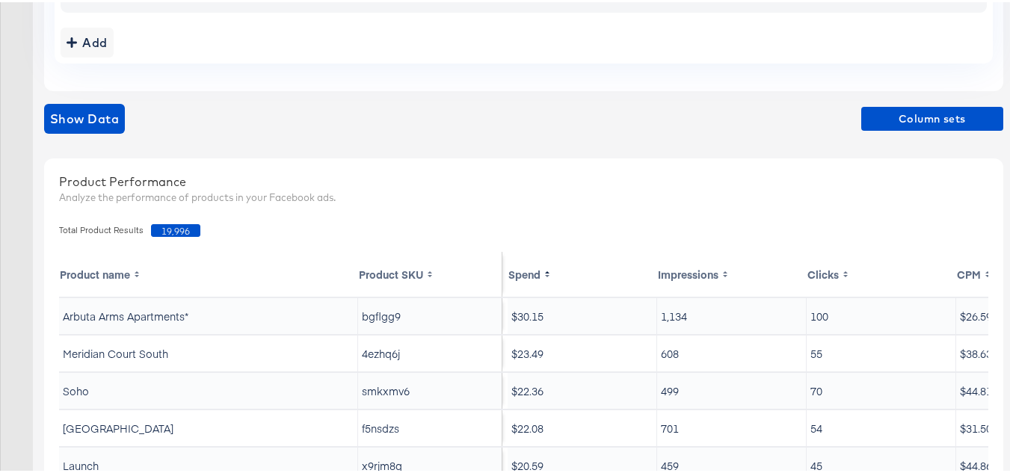
click at [170, 232] on span "19,996" at bounding box center [175, 228] width 49 height 13
copy span "19,996"
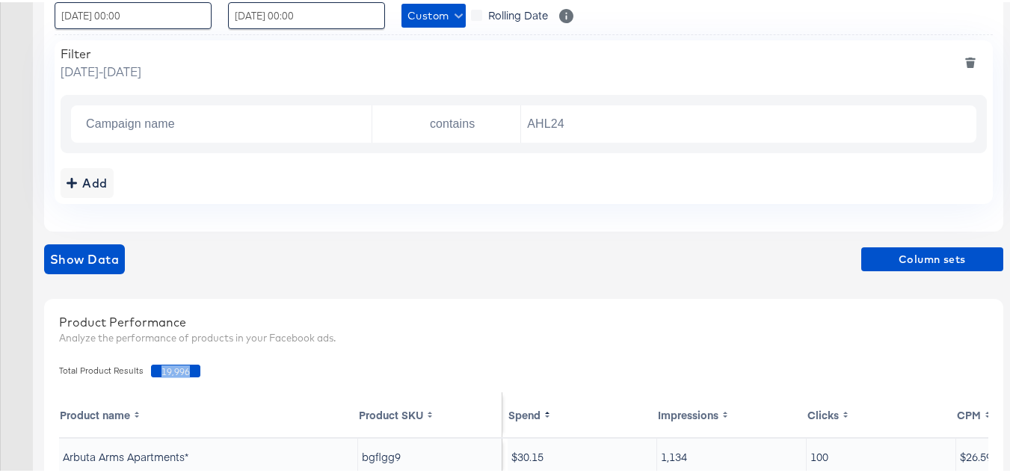
scroll to position [129, 0]
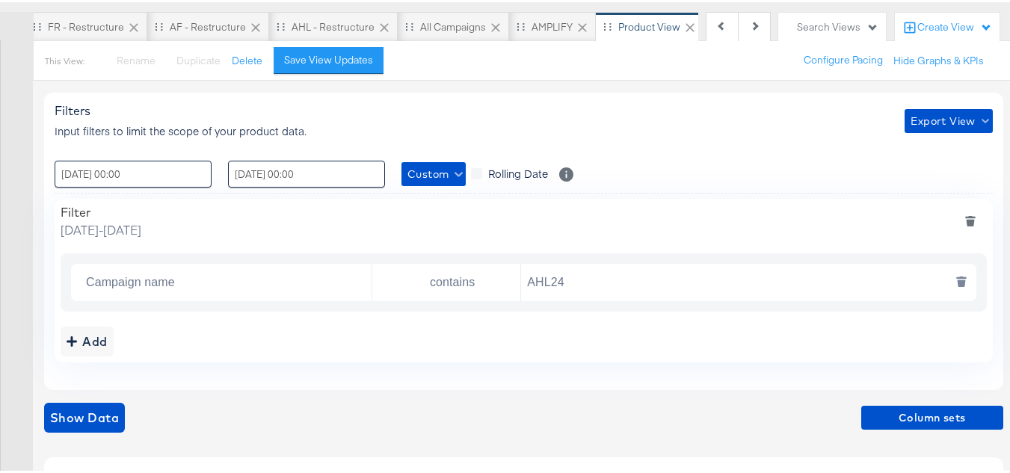
click at [598, 262] on div "Campaign name contains AHL24" at bounding box center [523, 280] width 905 height 37
click at [598, 267] on input "AHL24" at bounding box center [744, 280] width 447 height 31
paste input "F"
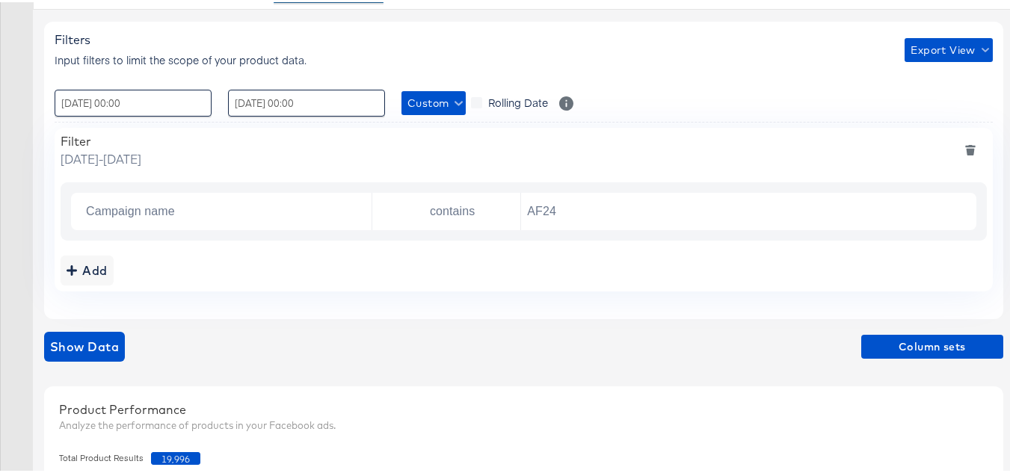
scroll to position [278, 0]
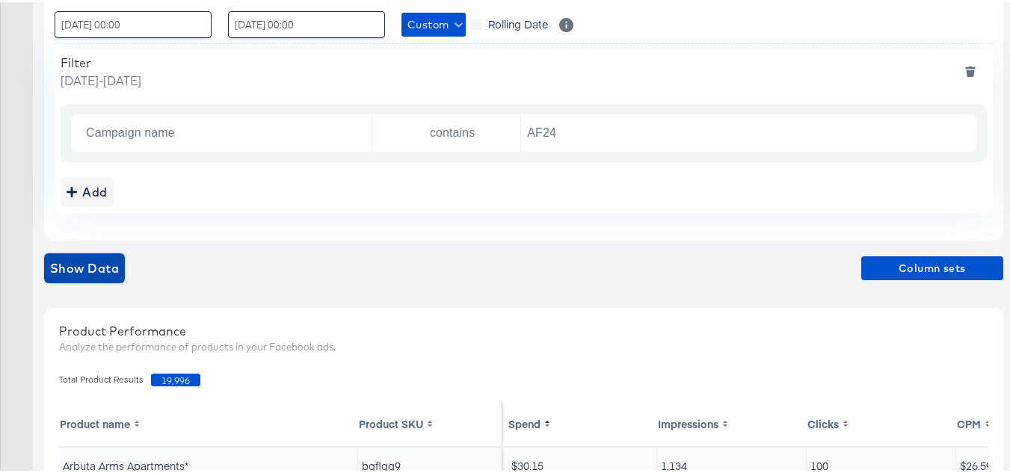
click at [78, 259] on span "Show Data" at bounding box center [84, 266] width 69 height 21
click at [175, 382] on span "17,814" at bounding box center [175, 377] width 49 height 13
copy span "17,814"
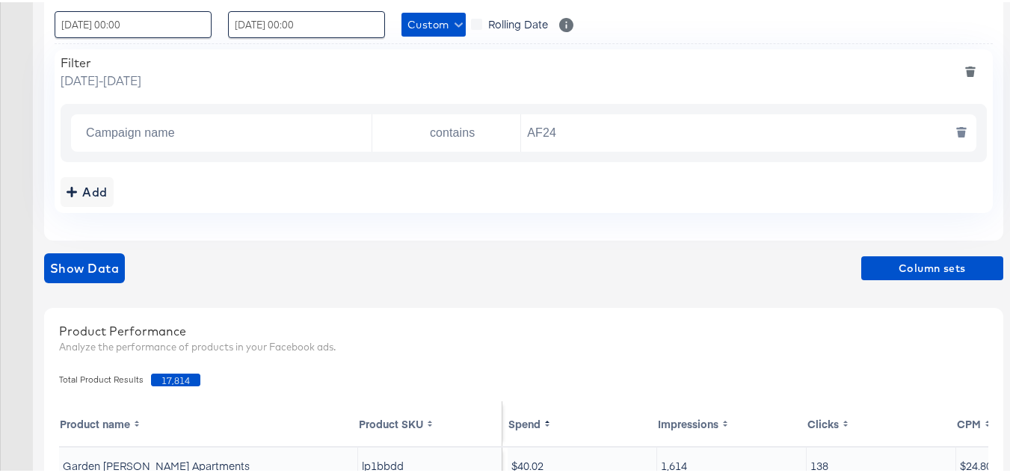
click at [596, 142] on input "AF24" at bounding box center [744, 131] width 447 height 31
paste input "FR"
click at [630, 182] on div "Add" at bounding box center [524, 190] width 926 height 30
click at [61, 267] on span "Show Data" at bounding box center [84, 266] width 69 height 21
click at [181, 378] on span "26,743" at bounding box center [175, 377] width 49 height 13
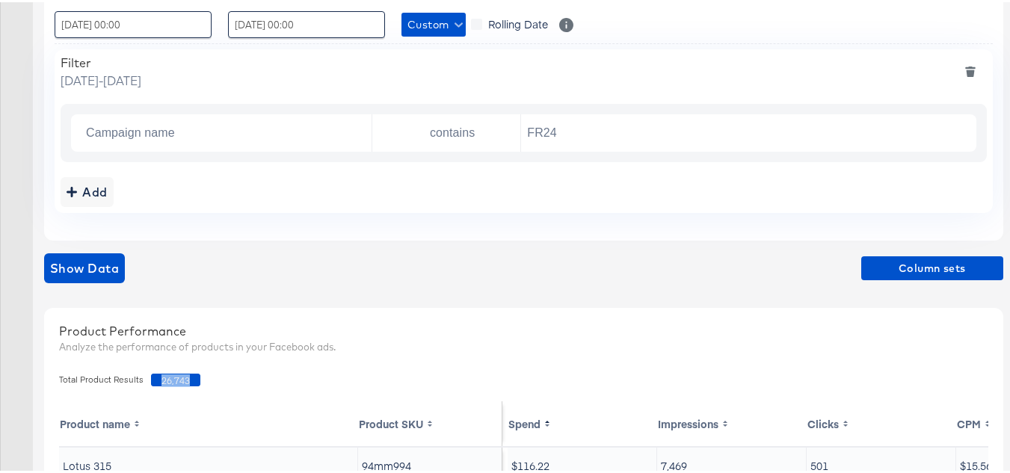
click at [181, 378] on span "26,743" at bounding box center [175, 377] width 49 height 13
copy span "26,743"
click at [675, 120] on input "FR24" at bounding box center [744, 131] width 447 height 31
paste input "DARE"
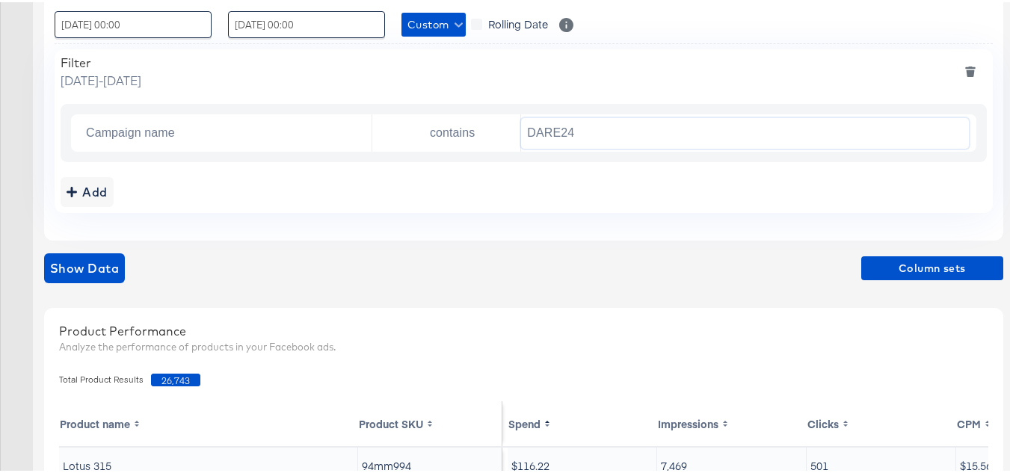
type input "DARE24"
click at [616, 190] on div "Add" at bounding box center [524, 190] width 926 height 30
click at [96, 256] on span "Show Data" at bounding box center [84, 266] width 69 height 21
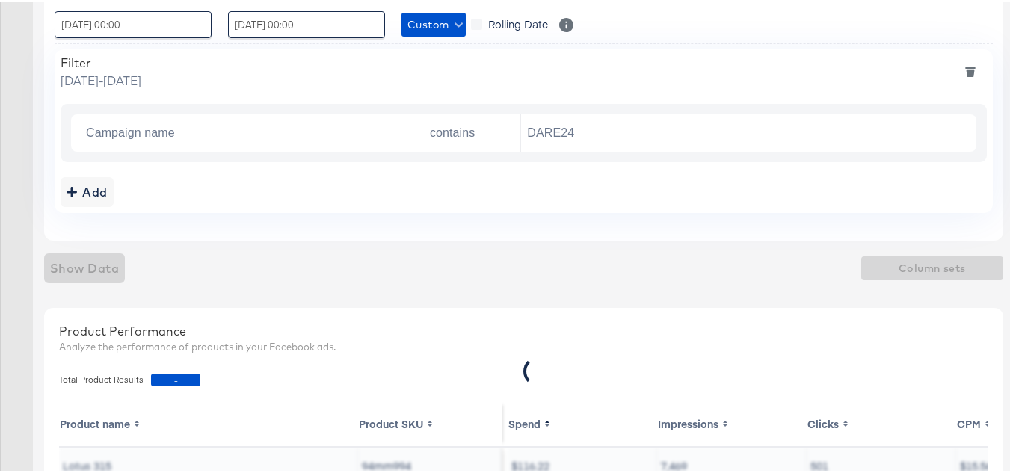
click at [348, 224] on div "Filters Input filters to limit the scope of your product data. Export View : 01…" at bounding box center [523, 89] width 959 height 297
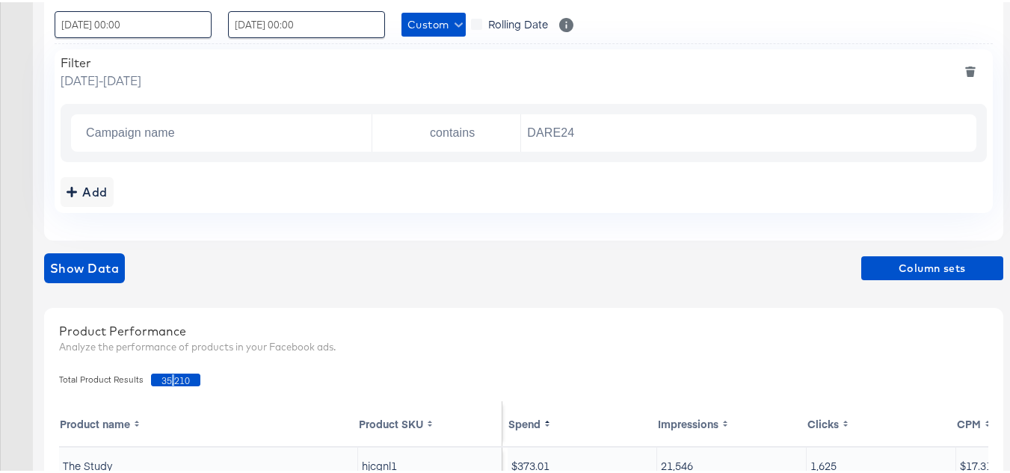
click at [170, 375] on span "35,210" at bounding box center [175, 377] width 49 height 13
copy span "35,210"
click at [345, 370] on div "Total Product Results 35,210" at bounding box center [524, 378] width 944 height 28
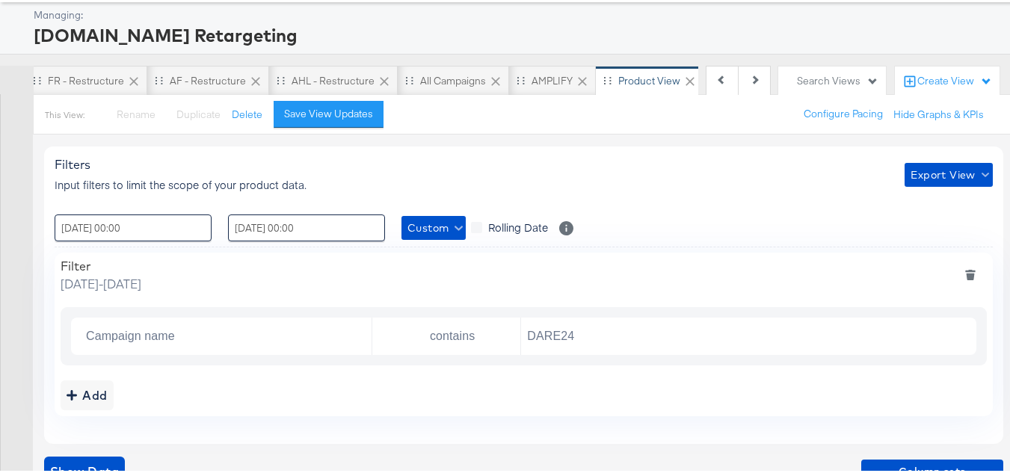
scroll to position [0, 0]
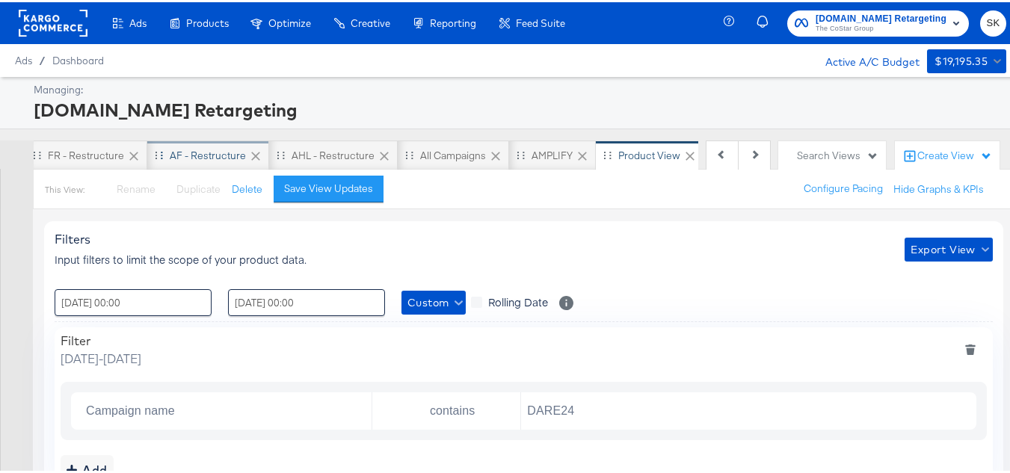
click at [179, 142] on div "AF - Restructure" at bounding box center [208, 153] width 122 height 30
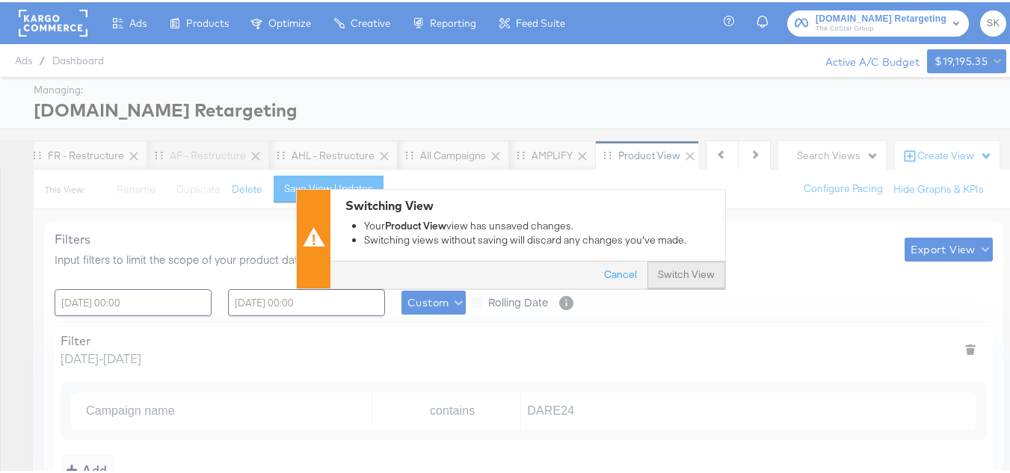
click at [671, 274] on button "Switch View" at bounding box center [686, 272] width 78 height 27
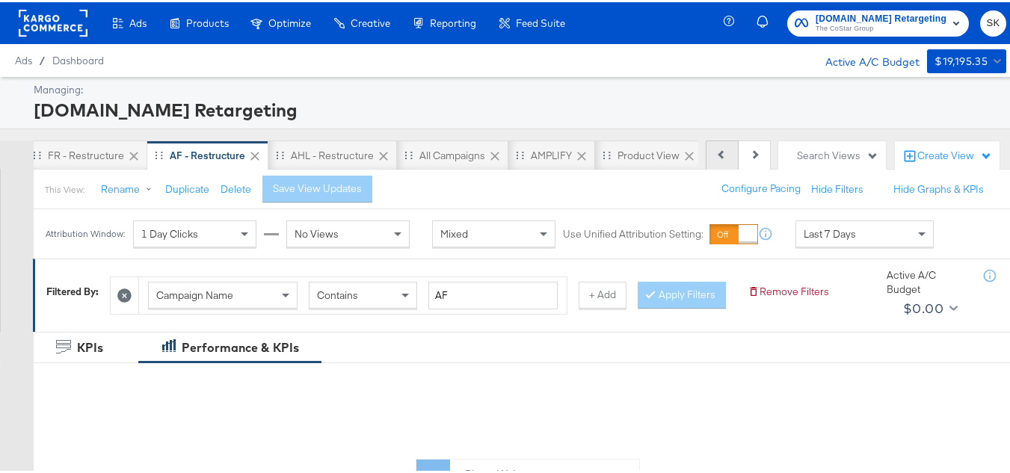
click at [716, 146] on button "Previous" at bounding box center [721, 153] width 33 height 30
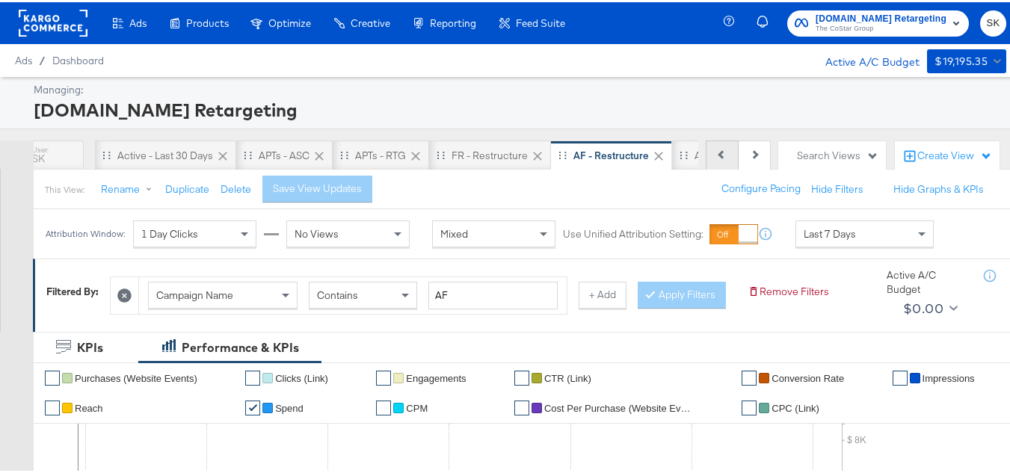
click at [716, 146] on button "Previous" at bounding box center [721, 153] width 33 height 30
click at [716, 146] on div "Previous Next" at bounding box center [737, 153] width 65 height 30
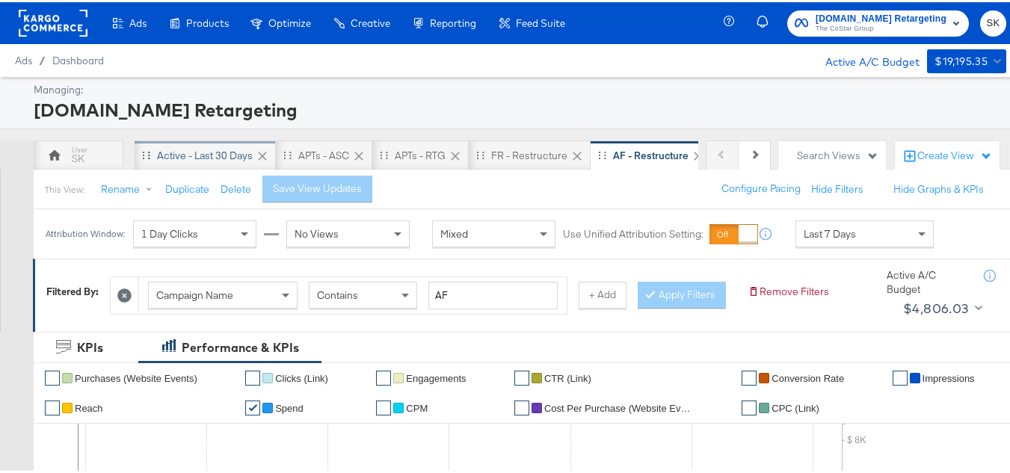
click at [206, 155] on div "Active - Last 30 Days" at bounding box center [205, 153] width 96 height 14
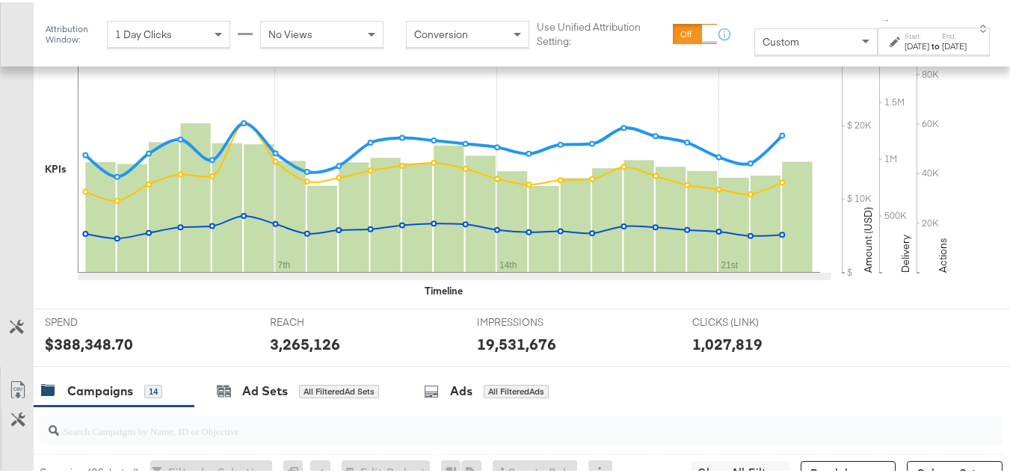
scroll to position [374, 0]
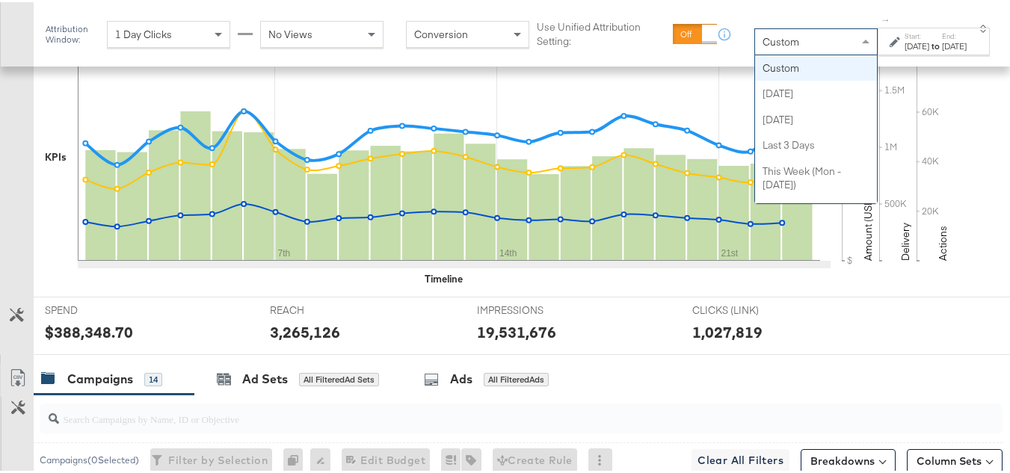
click at [762, 46] on span "Custom" at bounding box center [780, 39] width 37 height 13
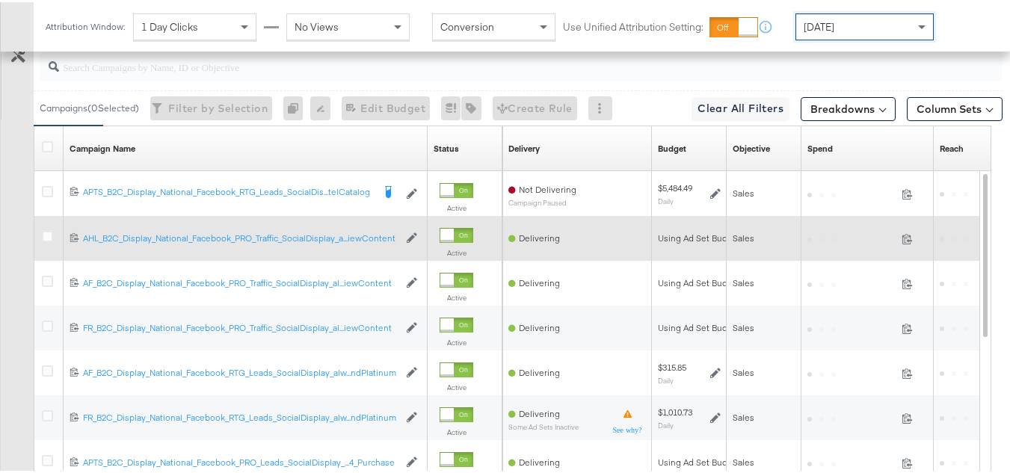
scroll to position [709, 0]
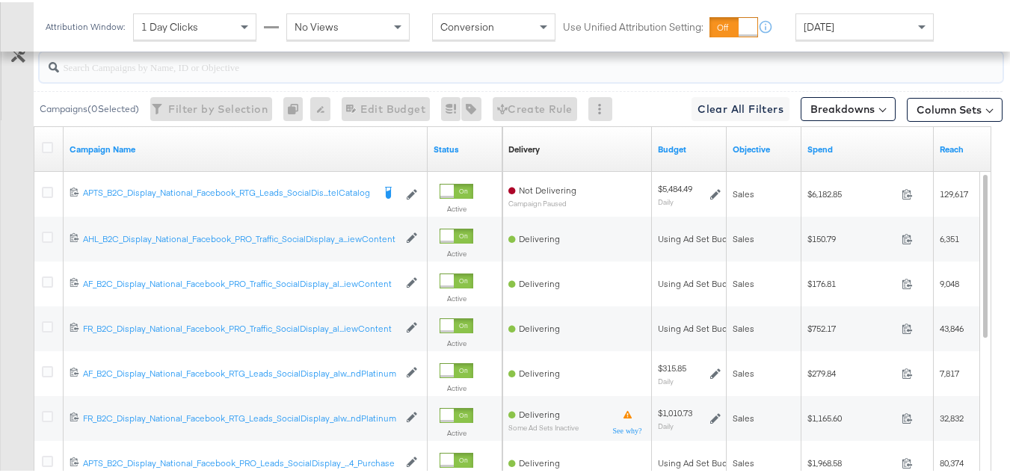
click at [150, 73] on input "search" at bounding box center [488, 58] width 858 height 29
paste input "APTS_B2C_Display_National_Facebook_RTG_Leads_SocialDisplay_Retargeting_Diamond_…"
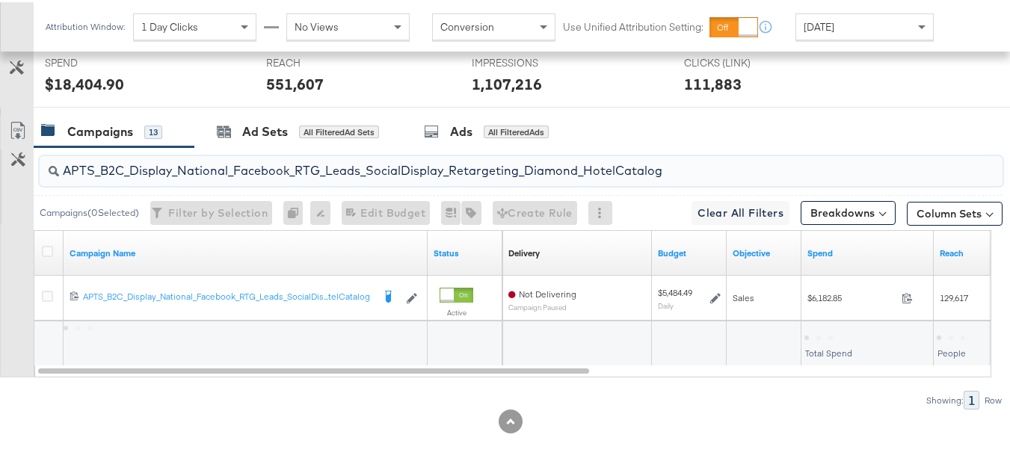
scroll to position [627, 0]
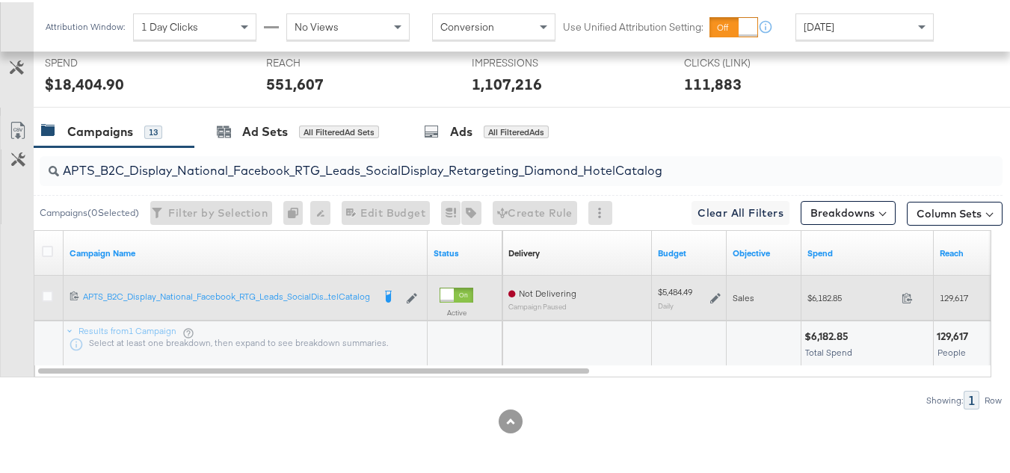
click at [844, 290] on span "$6,182.85" at bounding box center [851, 295] width 88 height 11
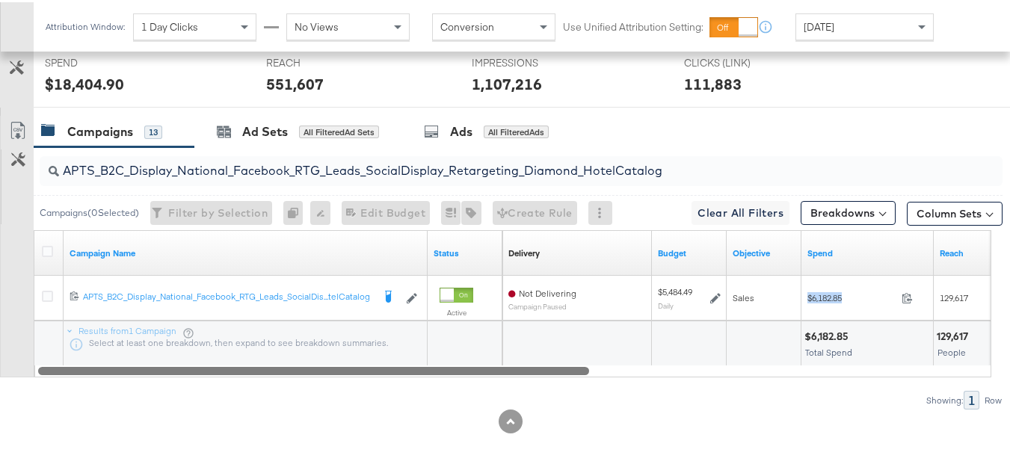
copy div "$6,182.85"
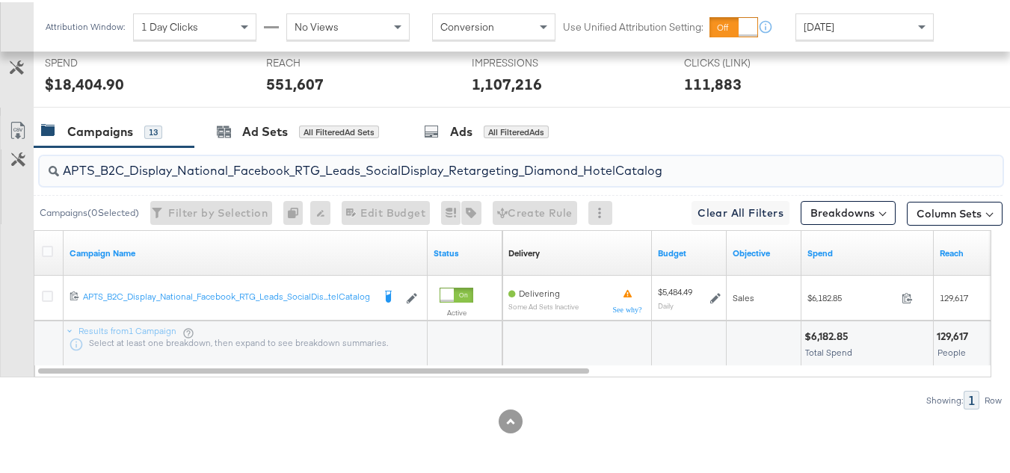
click at [260, 176] on input "APTS_B2C_Display_National_Facebook_RTG_Leads_SocialDisplay_Retargeting_Diamond_…" at bounding box center [488, 162] width 858 height 29
paste input "alwayson_Retargeting_DARE24_DiamondPlatinum"
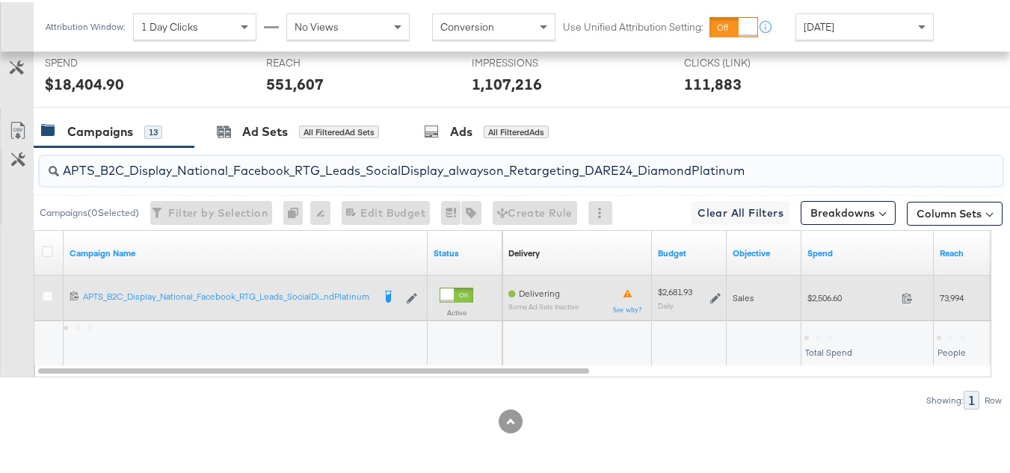
click at [830, 301] on span "$2,506.60" at bounding box center [851, 295] width 88 height 11
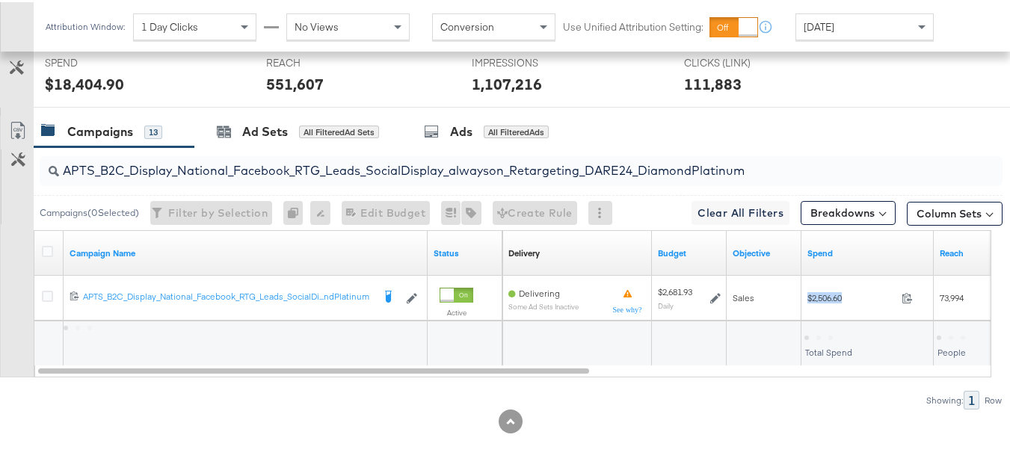
copy div "$2,506.60"
click at [245, 179] on div "APTS_B2C_Display_National_Facebook_RTG_Leads_SocialDisplay_alwayson_Retargeting…" at bounding box center [521, 169] width 963 height 30
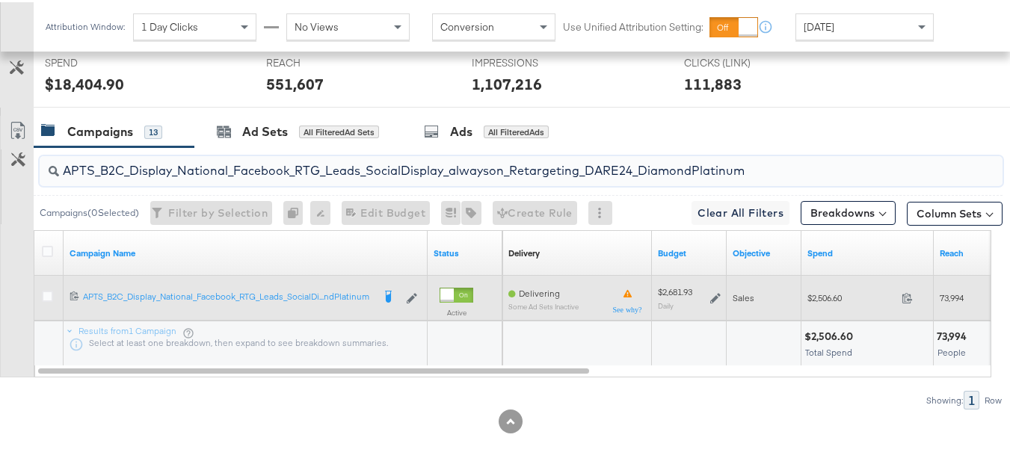
paste input "FR_B2C_Display_National_Facebook_RTG_Leads_SocialDisplay_alwayson_Retargeting_FR"
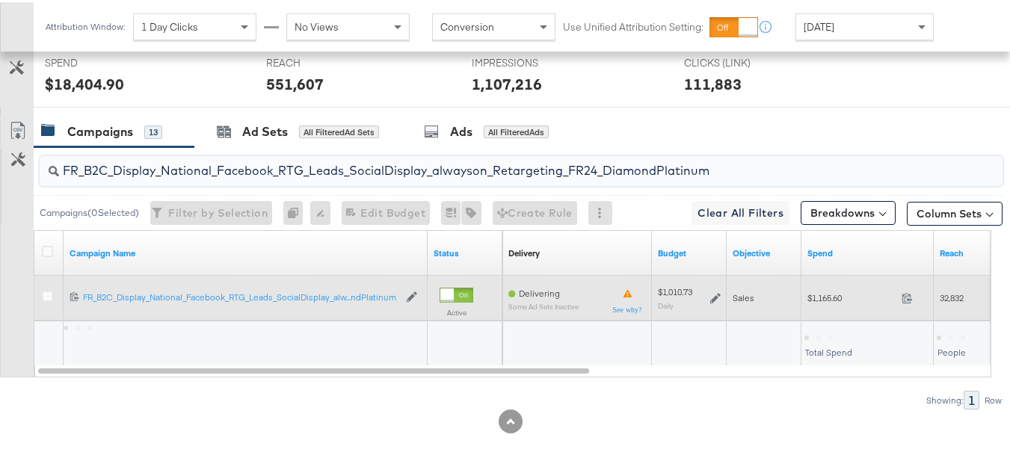
click at [821, 295] on span "$1,165.60" at bounding box center [851, 295] width 88 height 11
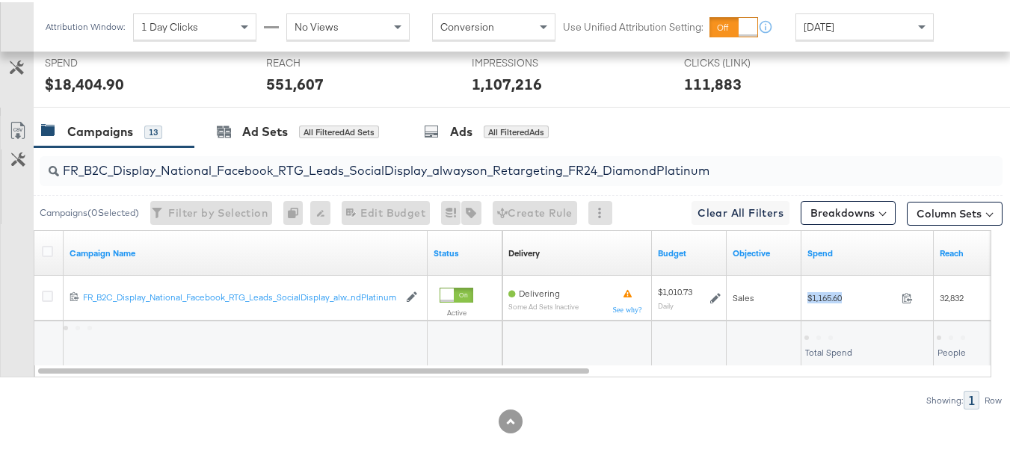
copy div "$1,165.60"
click at [258, 167] on input "FR_B2C_Display_National_Facebook_RTG_Leads_SocialDisplay_alwayson_Retargeting_F…" at bounding box center [488, 162] width 858 height 29
paste input "AF_B2C_Display_National_Facebook_RTG_Leads_SocialDisplay_alwayson_Retargeting_AF"
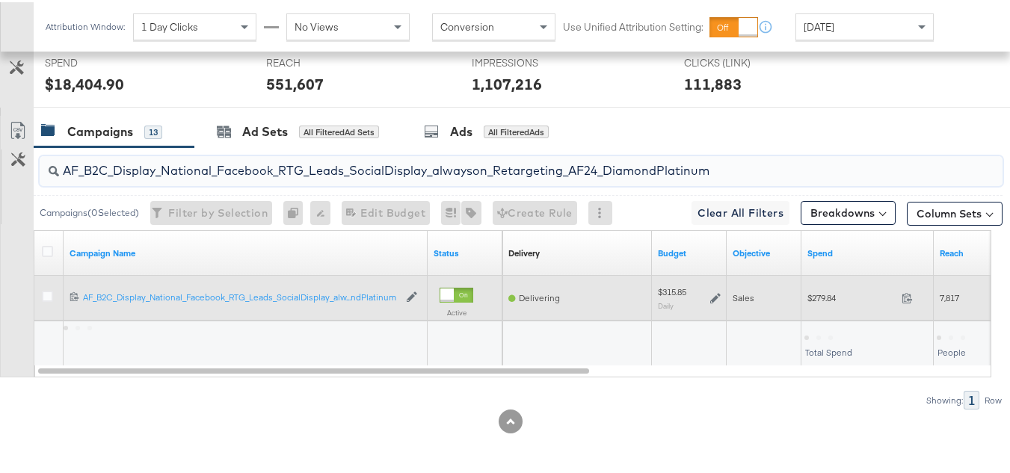
click at [805, 304] on div "$279.84 279.84" at bounding box center [867, 295] width 132 height 23
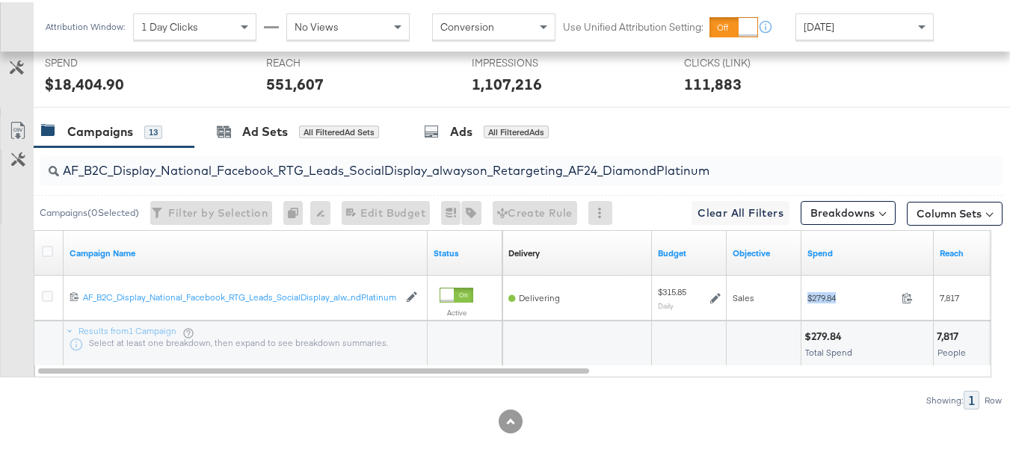
copy div "$279.84"
click at [321, 170] on input "AF_B2C_Display_National_Facebook_RTG_Leads_SocialDisplay_alwayson_Retargeting_A…" at bounding box center [488, 162] width 858 height 29
paste input "HL_B2C_Display_National_Facebook_RTG_Leads_SocialDisplay_alwayson_Retargeting_A…"
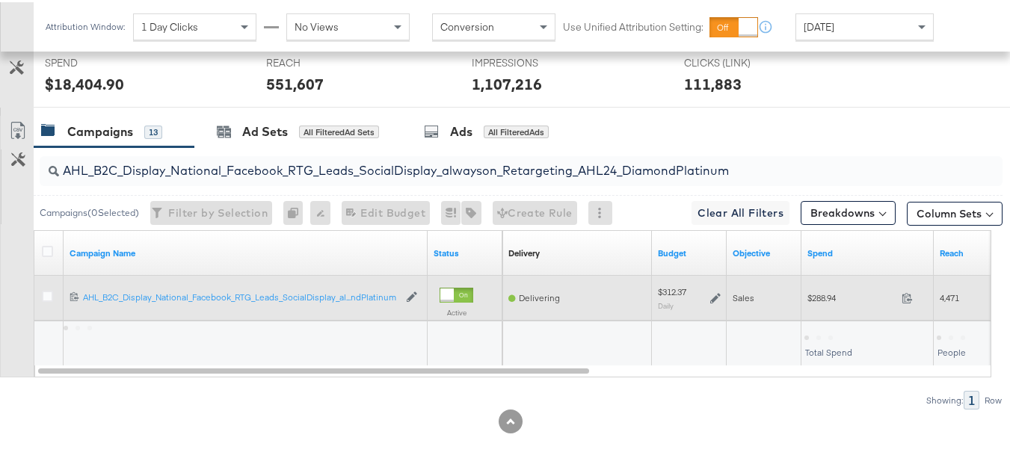
click at [824, 306] on div "$288.94 288.94" at bounding box center [867, 295] width 132 height 23
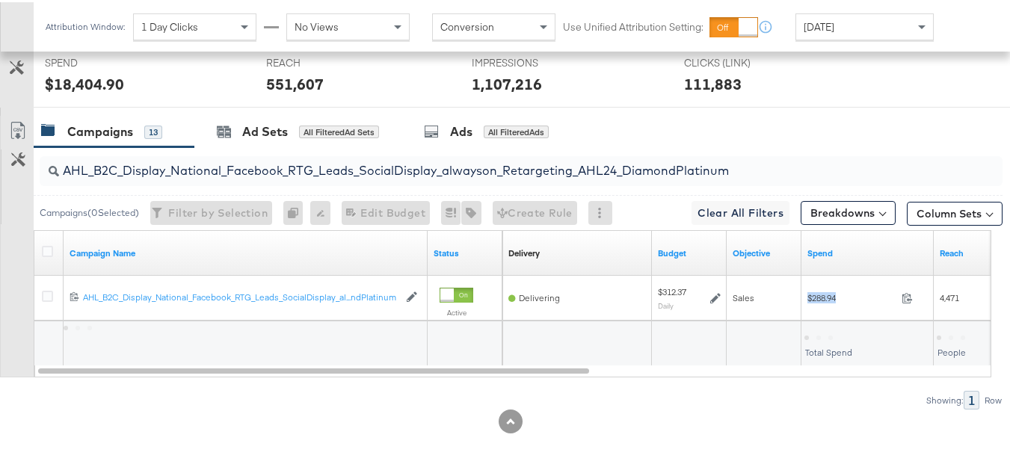
copy div "$288.94"
click at [339, 170] on input "AHL_B2C_Display_National_Facebook_RTG_Leads_SocialDisplay_alwayson_Retargeting_…" at bounding box center [488, 162] width 858 height 29
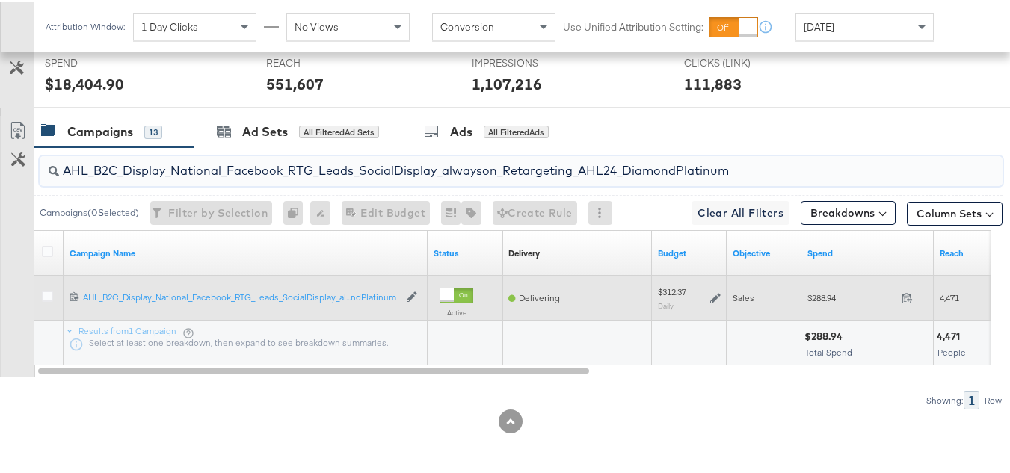
paste input "PTS_B2C_Display_National_Facebook_PRO_Traffic_SocialDisplay_alwayson_ASC_DARE24…"
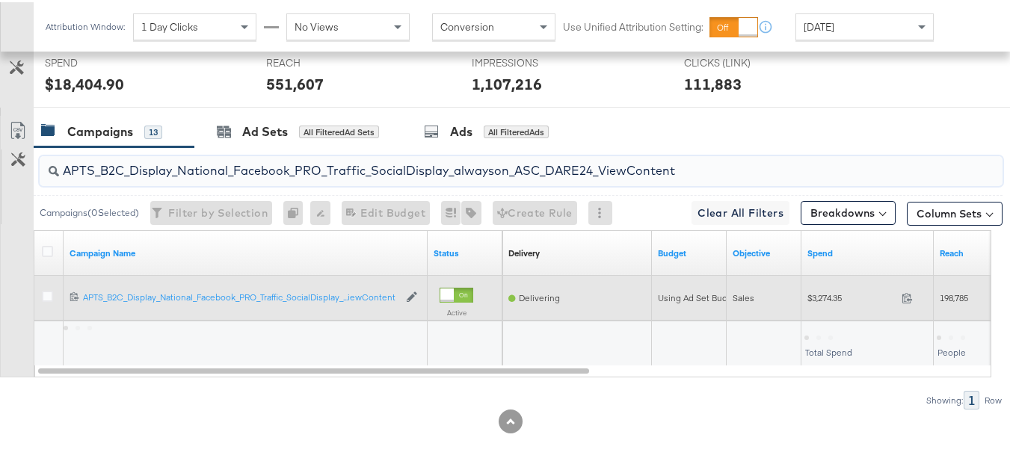
click at [821, 303] on div "$3,274.35 3274.35" at bounding box center [867, 295] width 132 height 23
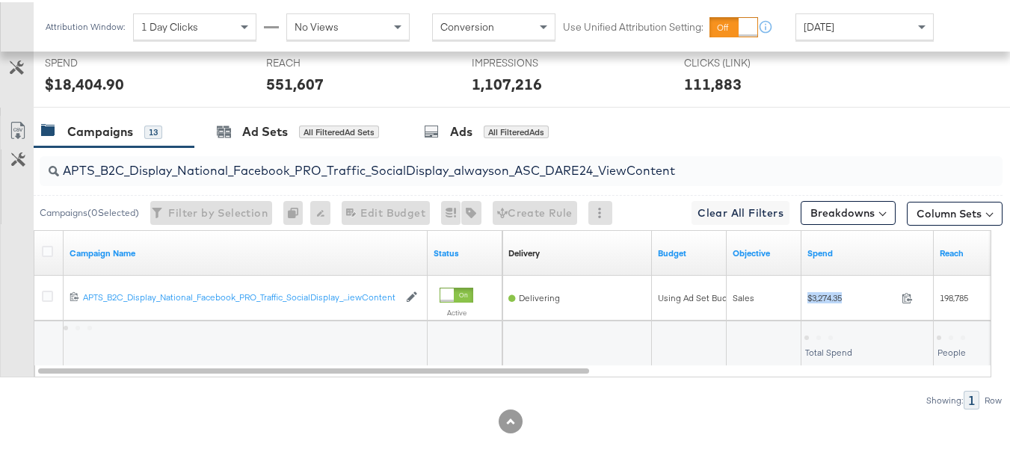
copy div "$3,274.35"
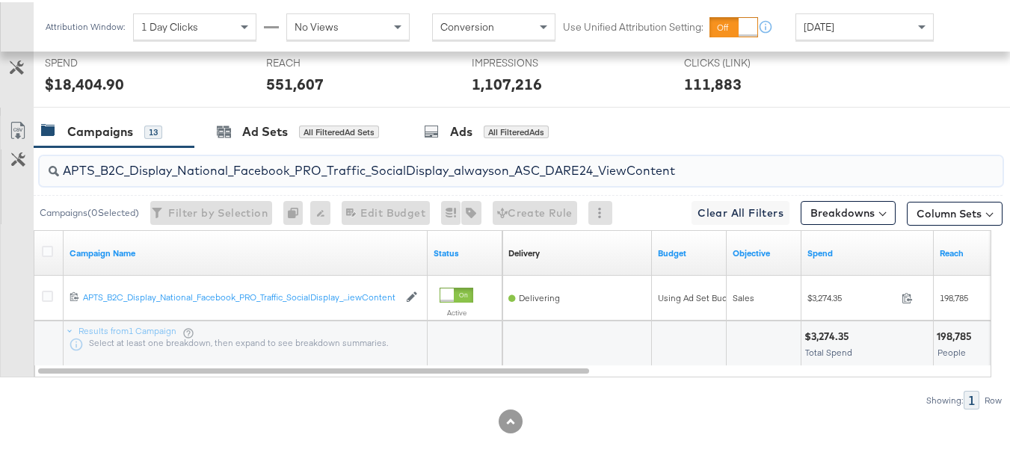
click at [277, 175] on input "APTS_B2C_Display_National_Facebook_PRO_Traffic_SocialDisplay_alwayson_ASC_DARE2…" at bounding box center [488, 162] width 858 height 29
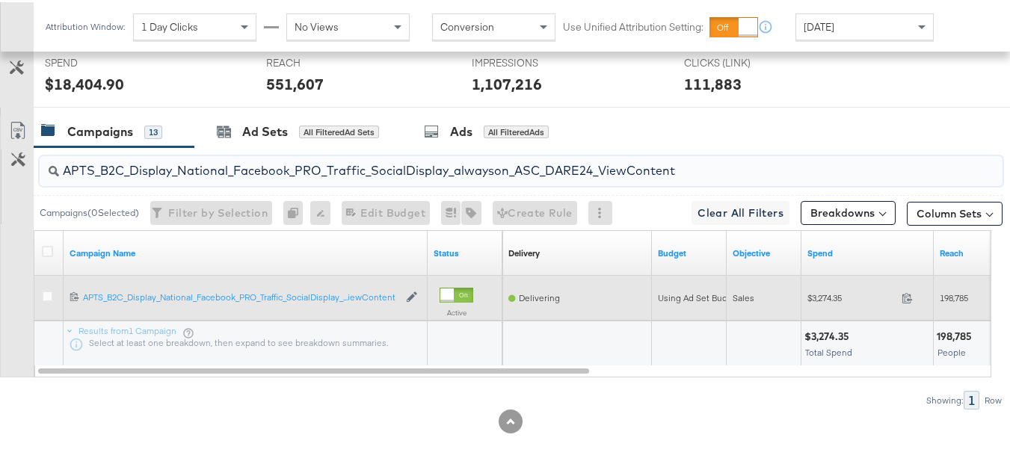
paste input "Leads_SocialDisplay_alwayson_ASC_DARE24_Purchase"
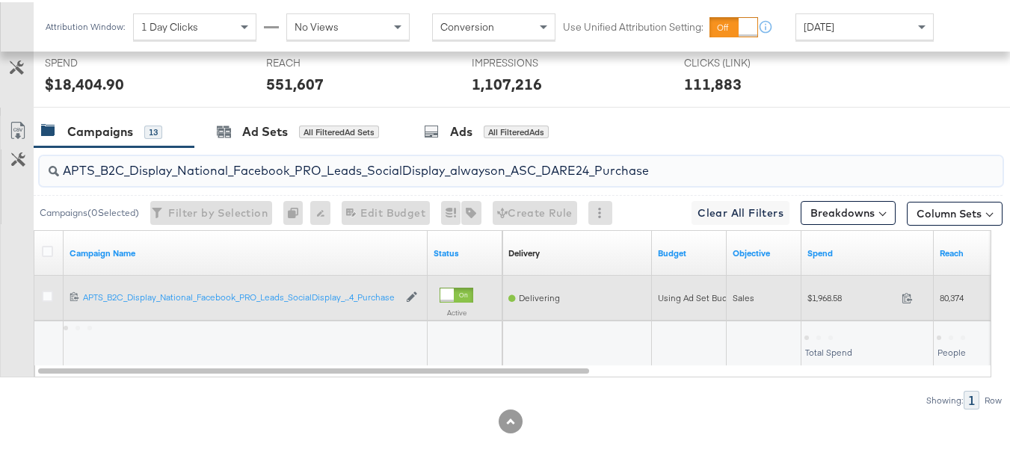
click at [804, 297] on div "$1,968.58 1968.58" at bounding box center [867, 295] width 132 height 23
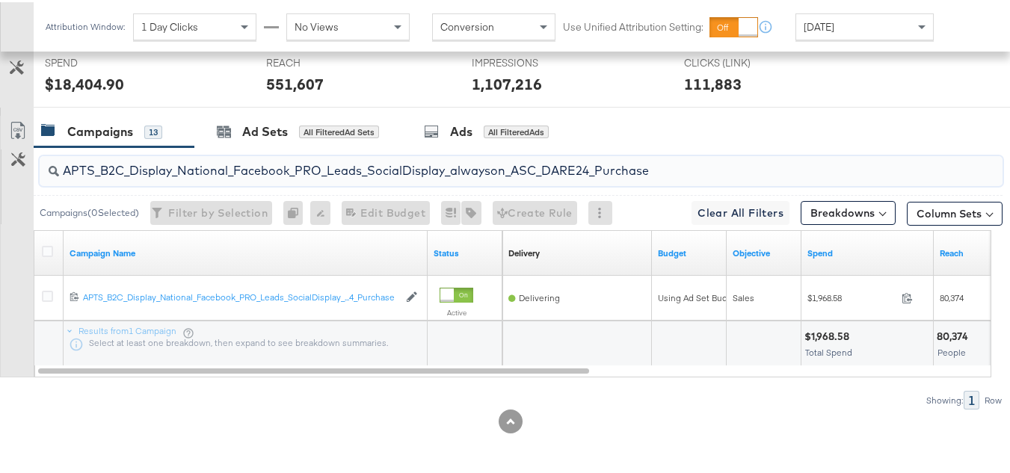
click at [349, 172] on input "APTS_B2C_Display_National_Facebook_PRO_Leads_SocialDisplay_alwayson_ASC_DARE24_…" at bounding box center [488, 162] width 858 height 29
paste input "F_B2C_Display_National_Facebook_PRO_Traffic_SocialDisplay_alwayson_ASC_AF24_Vie…"
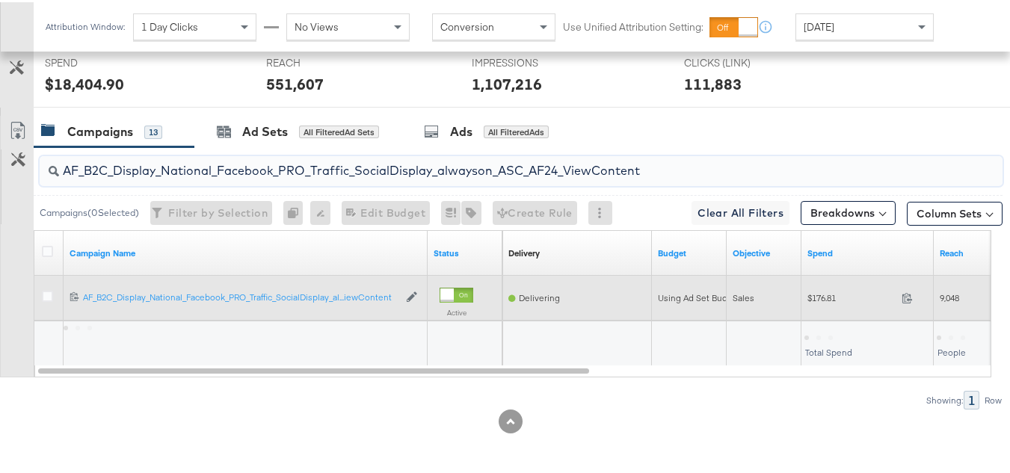
click at [835, 303] on div "$176.81 176.81" at bounding box center [867, 295] width 132 height 23
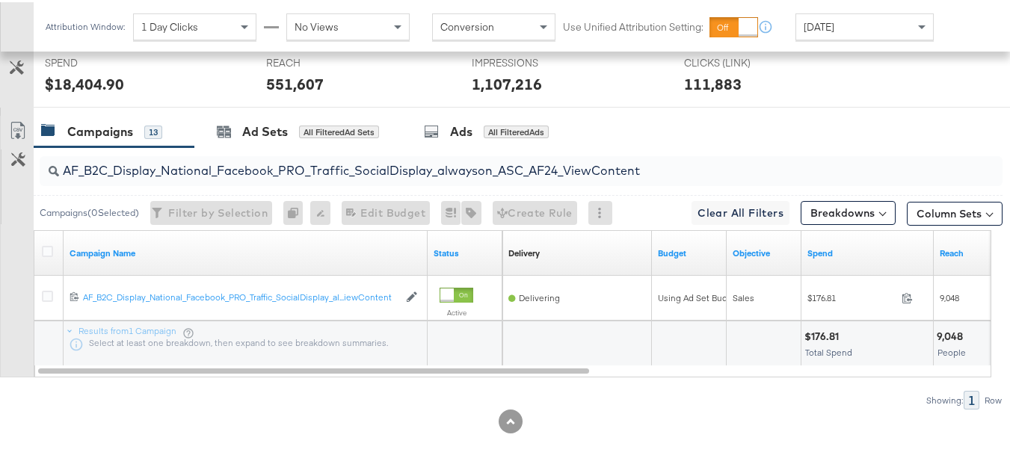
click at [316, 163] on input "AF_B2C_Display_National_Facebook_PRO_Traffic_SocialDisplay_alwayson_ASC_AF24_Vi…" at bounding box center [488, 162] width 858 height 29
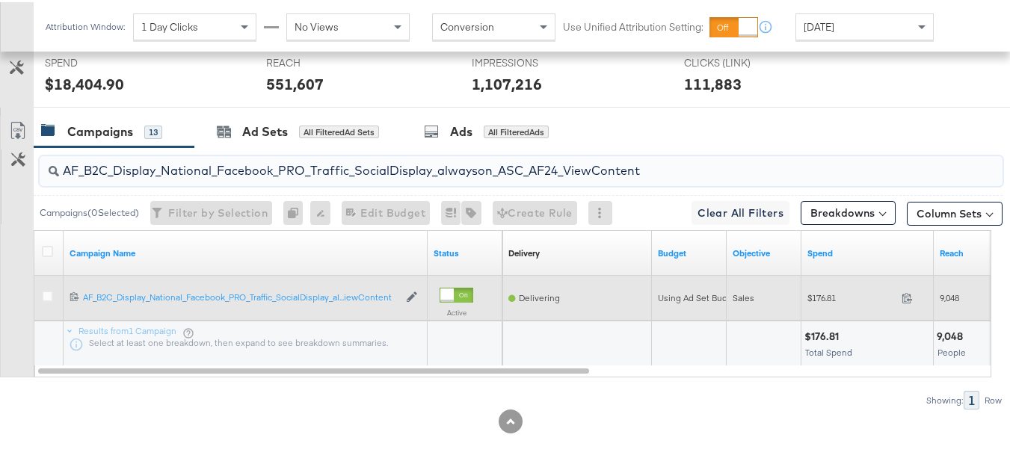
paste input "FR_B2C_Display_National_Facebook_PRO_Traffic_SocialDisplay_alwayson_ASC_FR"
click at [830, 298] on span "$752.17" at bounding box center [851, 295] width 88 height 11
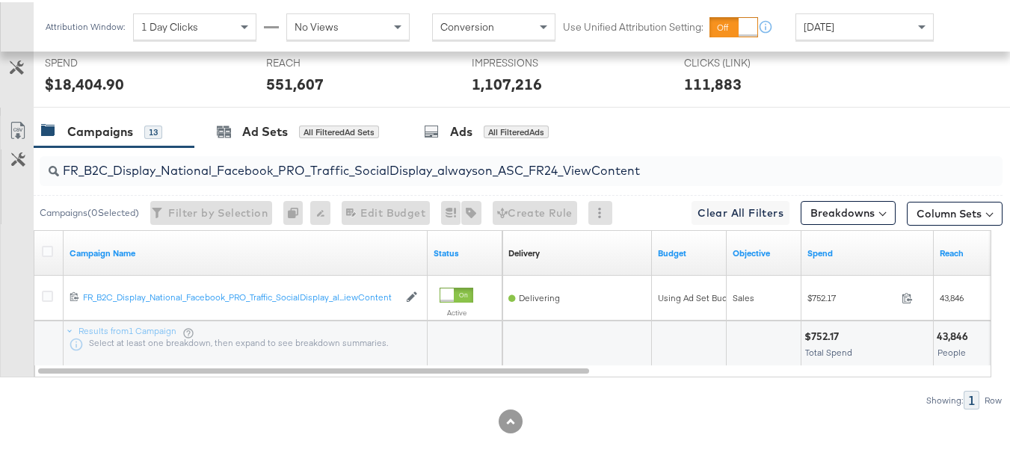
click at [278, 161] on input "FR_B2C_Display_National_Facebook_PRO_Traffic_SocialDisplay_alwayson_ASC_FR24_Vi…" at bounding box center [488, 162] width 858 height 29
paste input "AHL_B2C_Display_National_Facebook_PRO_Traffic_SocialDisplay_alwayson_ASC_AHL"
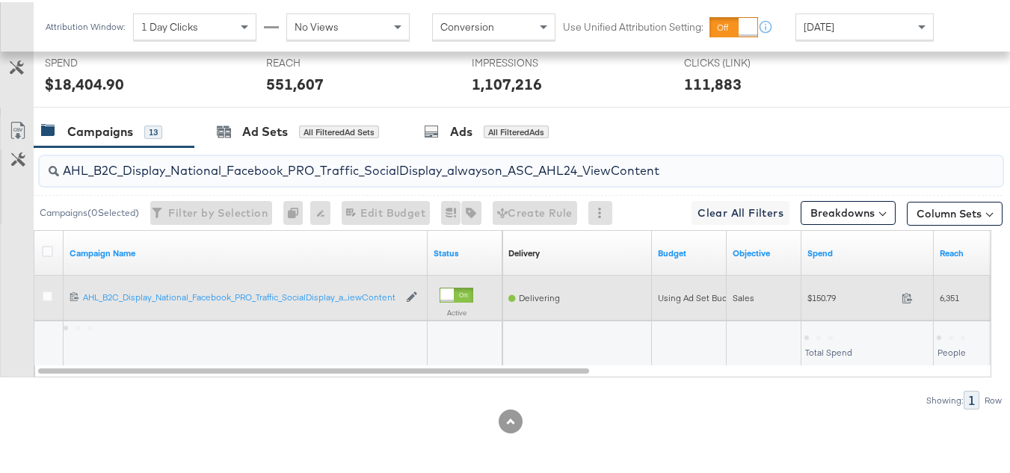
type input "AHL_B2C_Display_National_Facebook_PRO_Traffic_SocialDisplay_alwayson_ASC_AHL24_…"
click at [827, 297] on span "$150.79" at bounding box center [851, 295] width 88 height 11
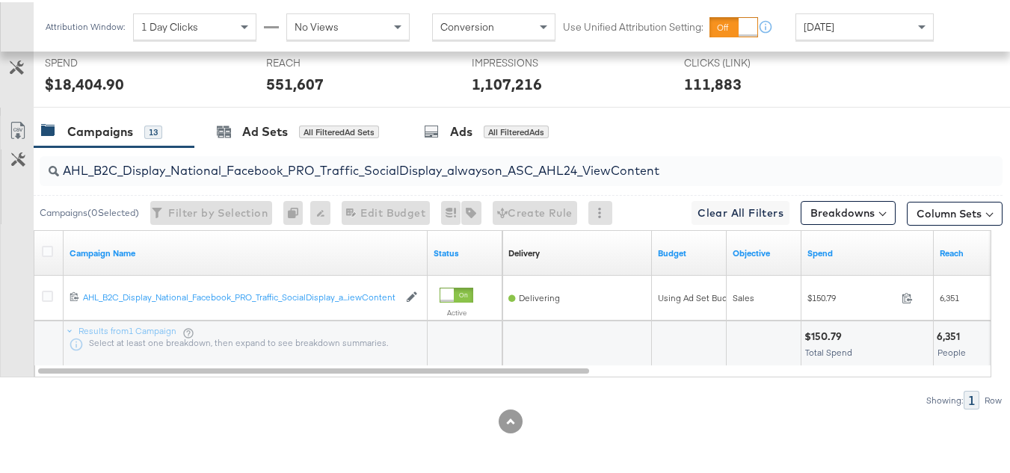
drag, startPoint x: 345, startPoint y: 389, endPoint x: 529, endPoint y: 411, distance: 185.9
click at [345, 389] on div "Showing: 1 Row" at bounding box center [501, 398] width 1002 height 19
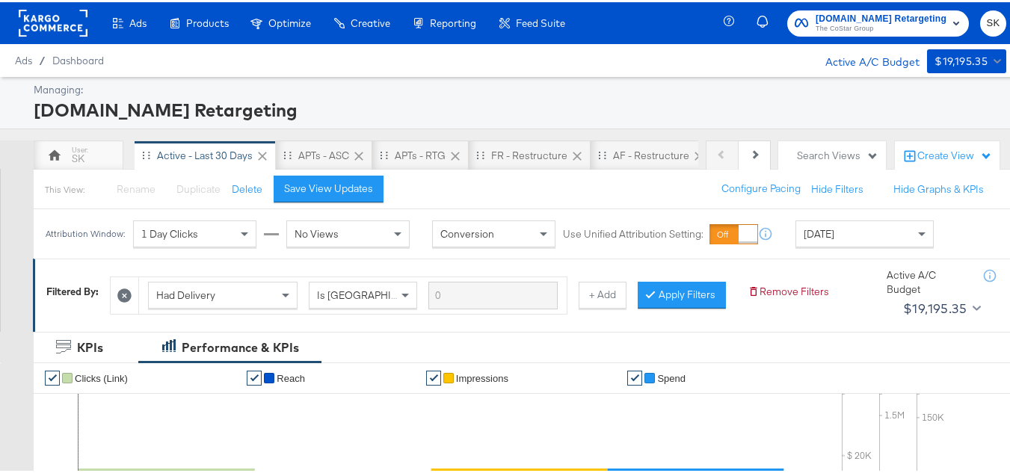
click at [857, 37] on div "Apartments.com Retargeting The CoStar Group SK" at bounding box center [875, 21] width 292 height 42
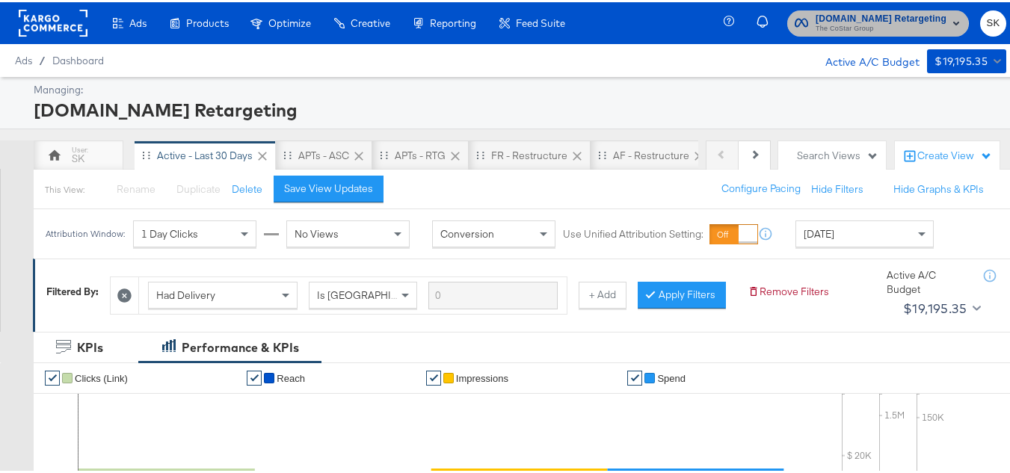
click at [860, 26] on span "The CoStar Group" at bounding box center [880, 27] width 131 height 12
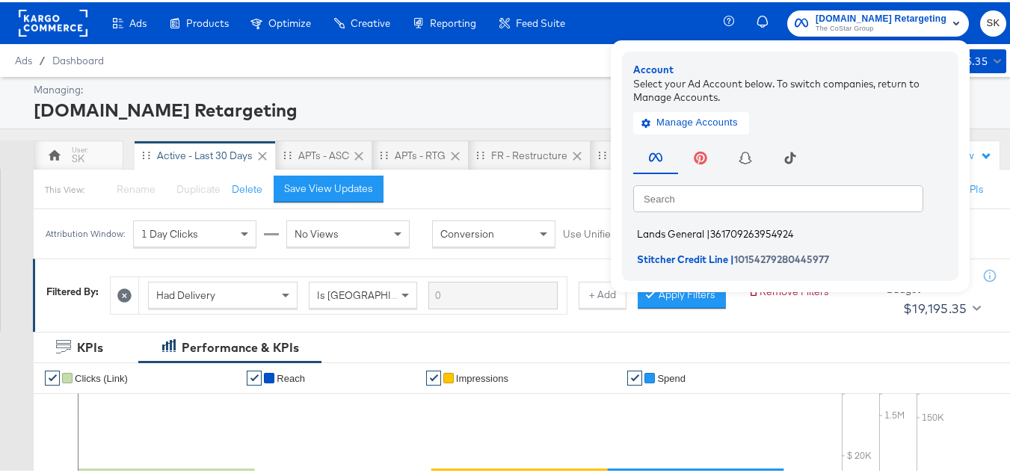
click at [710, 229] on span "361709263954924" at bounding box center [751, 232] width 83 height 12
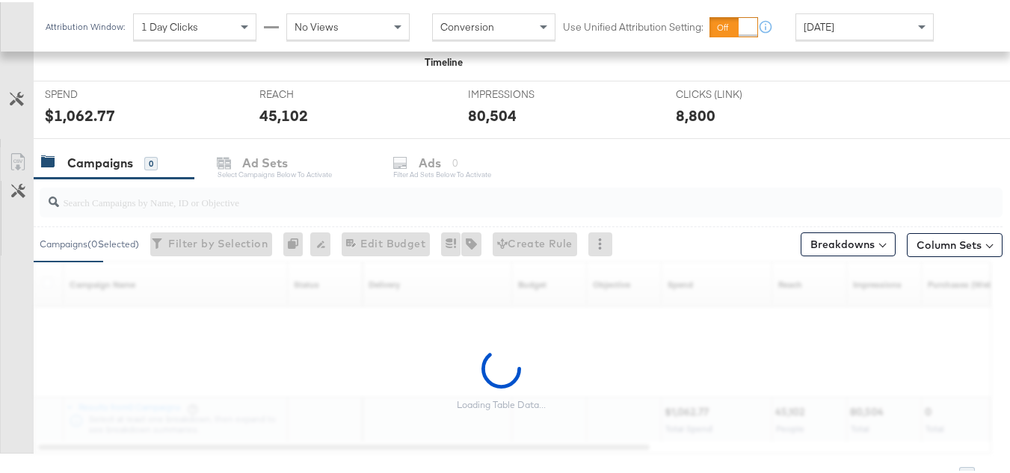
scroll to position [616, 0]
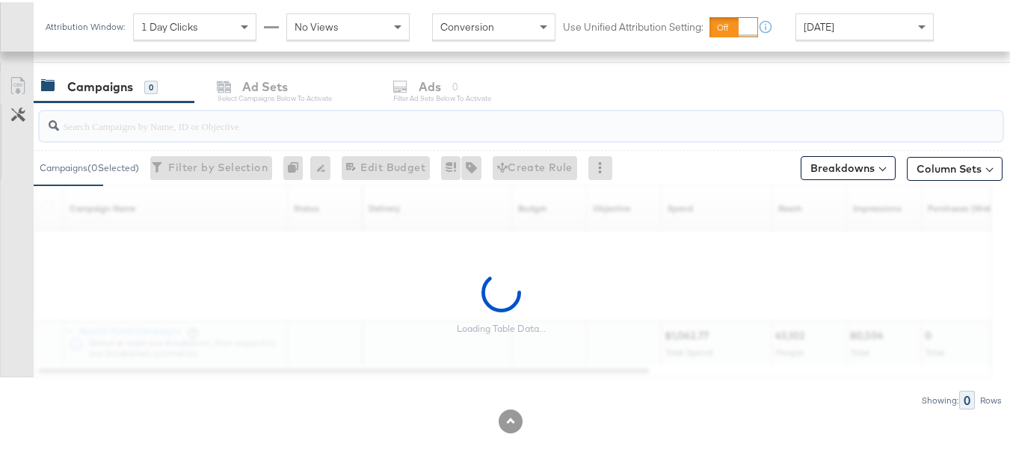
click at [114, 126] on input "search" at bounding box center [488, 117] width 858 height 29
paste input "B2C_LAND_KC_RT_Sig_24"
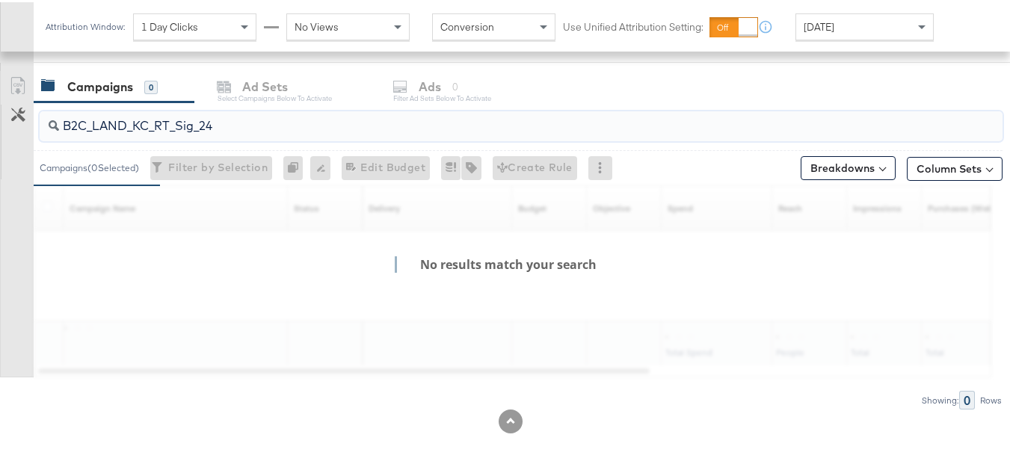
scroll to position [571, 0]
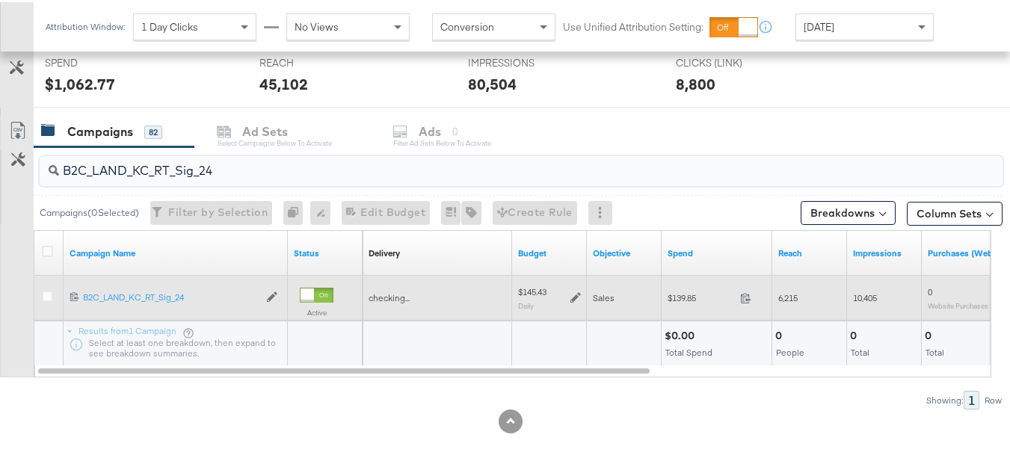
click at [689, 288] on div "$139.85 139.85" at bounding box center [716, 295] width 111 height 23
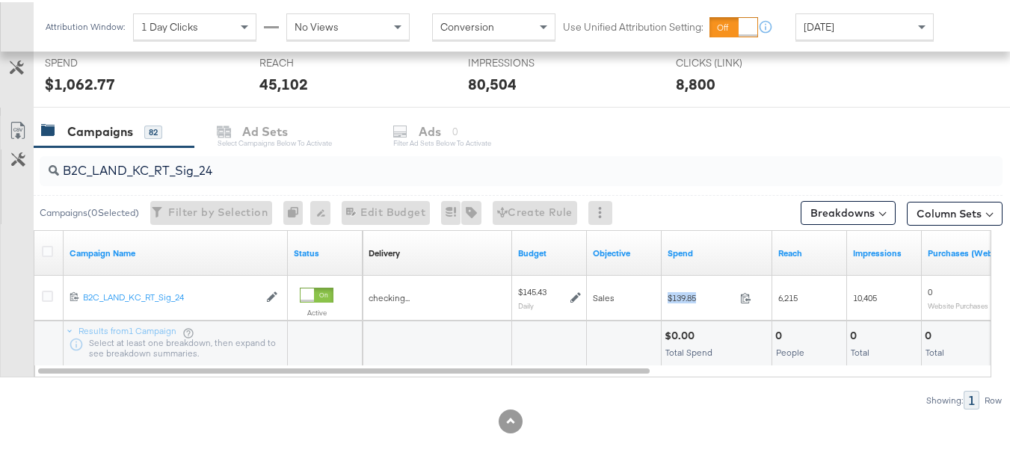
copy div "$139.85"
click at [243, 165] on input "B2C_LAND_KC_RT_Sig_24" at bounding box center [488, 162] width 858 height 29
paste input "B_Ecommerce_KC_Retargeting_LW&LOA_Traffic"
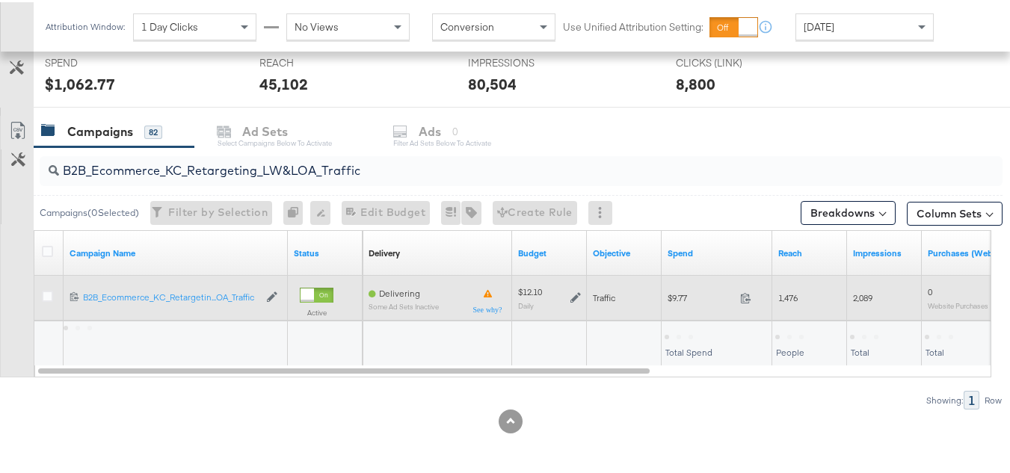
click at [686, 294] on span "$9.77" at bounding box center [700, 295] width 67 height 11
copy div "$9.77"
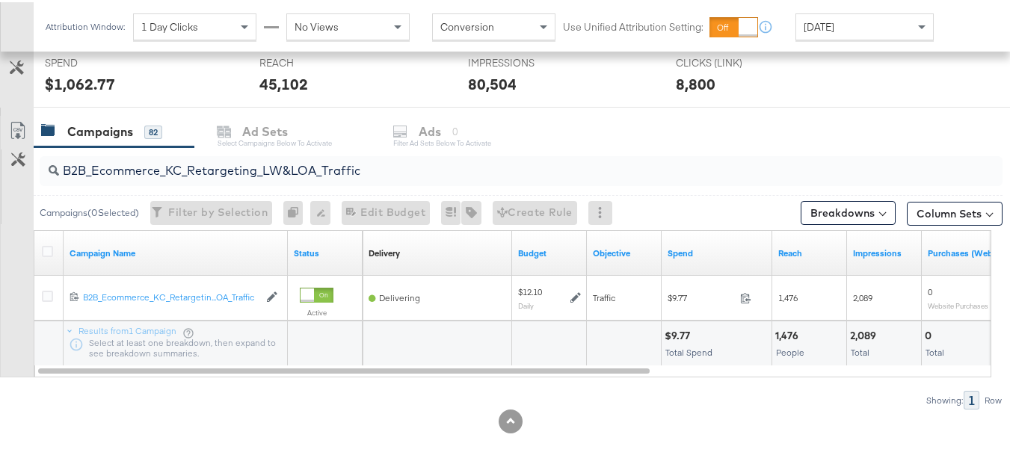
click at [271, 170] on input "B2B_Ecommerce_KC_Retargeting_LW&LOA_Traffic" at bounding box center [488, 162] width 858 height 29
paste input "KC_Retargeting_Prospects & Clients_Conversions"
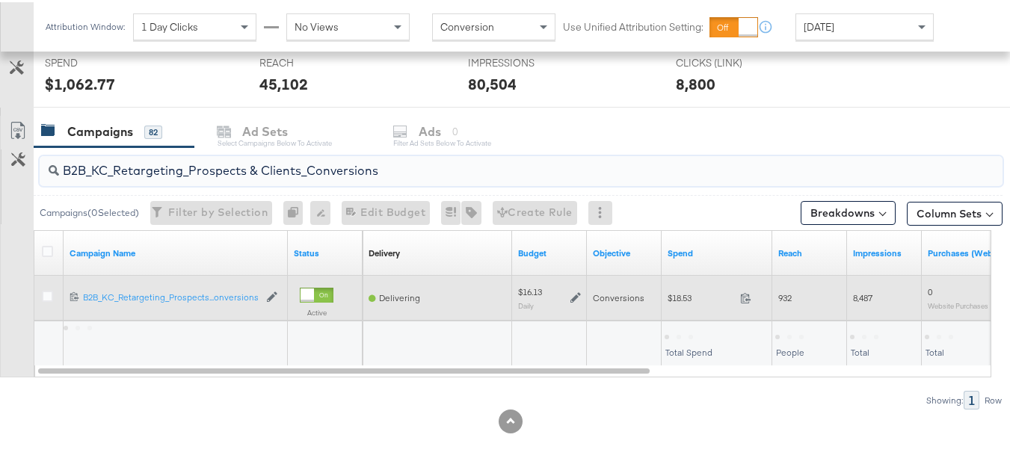
click at [675, 294] on span "$18.53" at bounding box center [700, 295] width 67 height 11
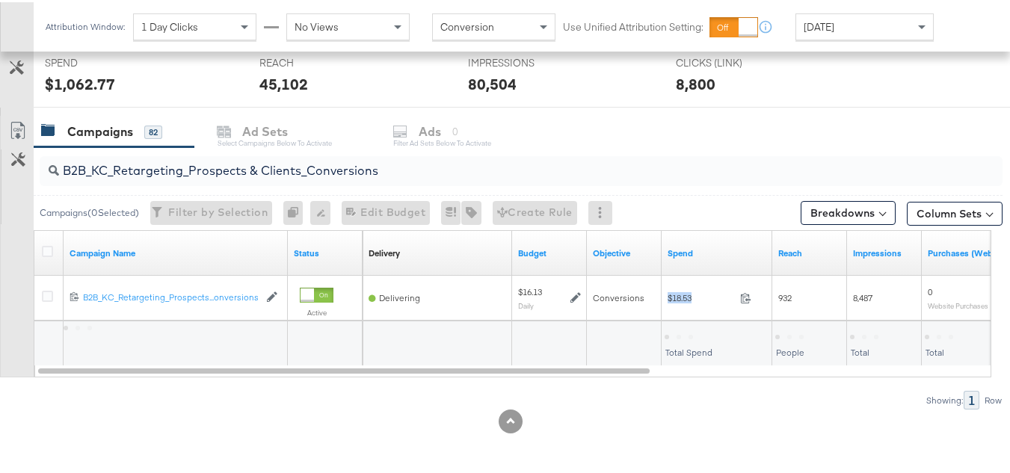
copy div "$18.53"
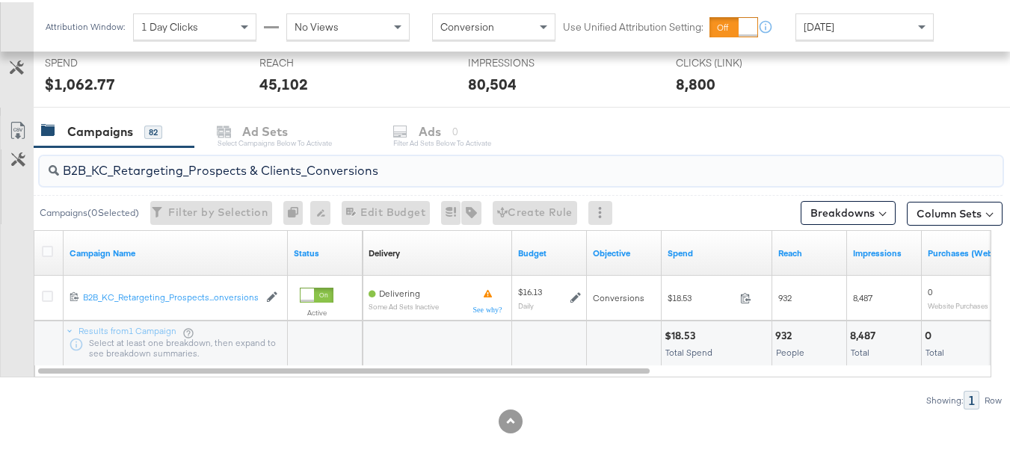
click at [301, 158] on input "B2B_KC_Retargeting_Prospects & Clients_Conversions" at bounding box center [488, 162] width 858 height 29
paste input "C_LAND_KC_Pros_Sig"
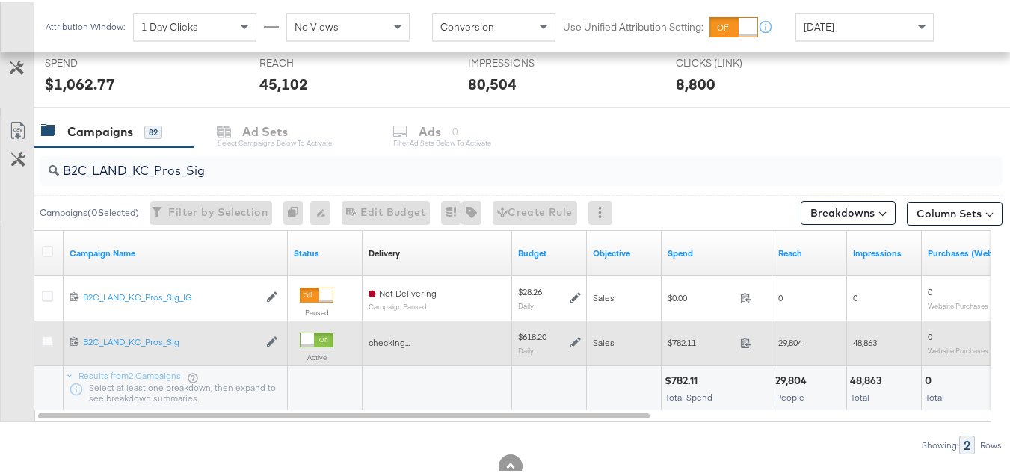
click at [699, 346] on span "$782.11" at bounding box center [700, 340] width 67 height 11
copy div "$782.11"
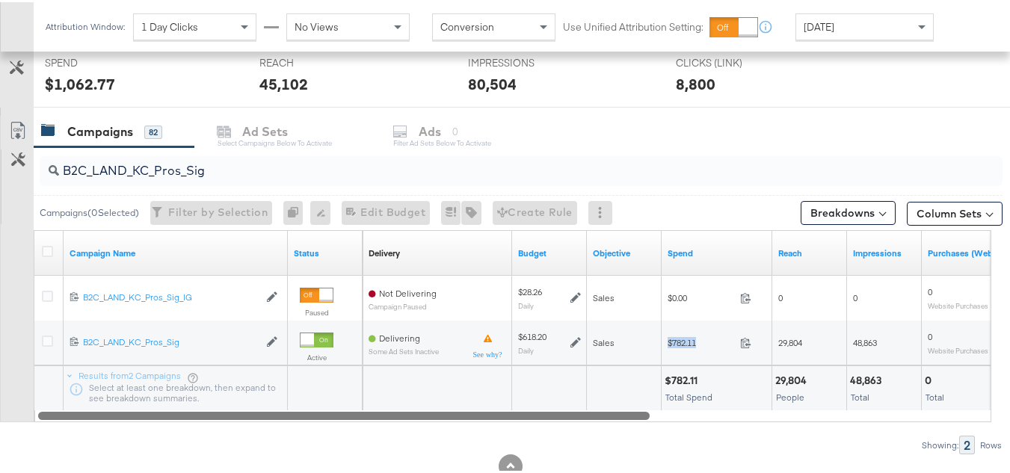
click at [670, 411] on div at bounding box center [512, 413] width 957 height 13
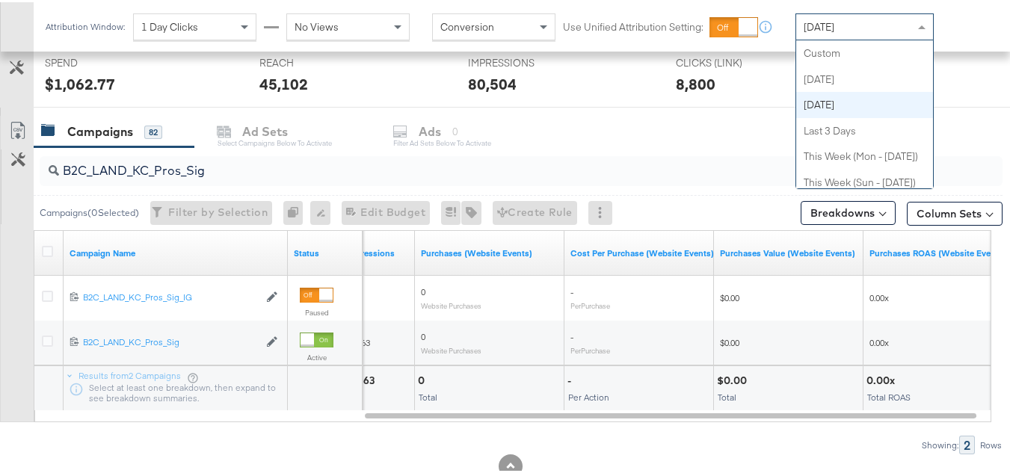
click at [818, 23] on span "[DATE]" at bounding box center [818, 24] width 31 height 13
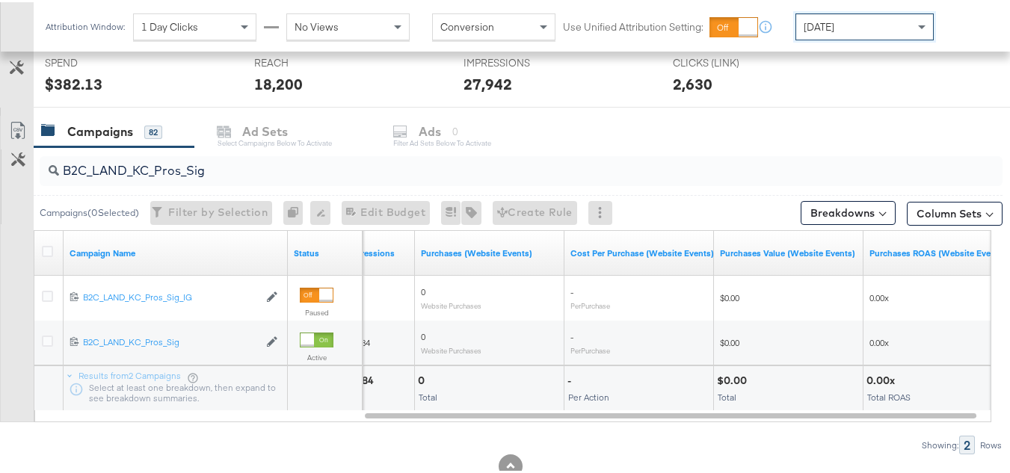
click at [289, 166] on input "B2C_LAND_KC_Pros_Sig" at bounding box center [488, 162] width 858 height 29
paste input "RT_Sig_24"
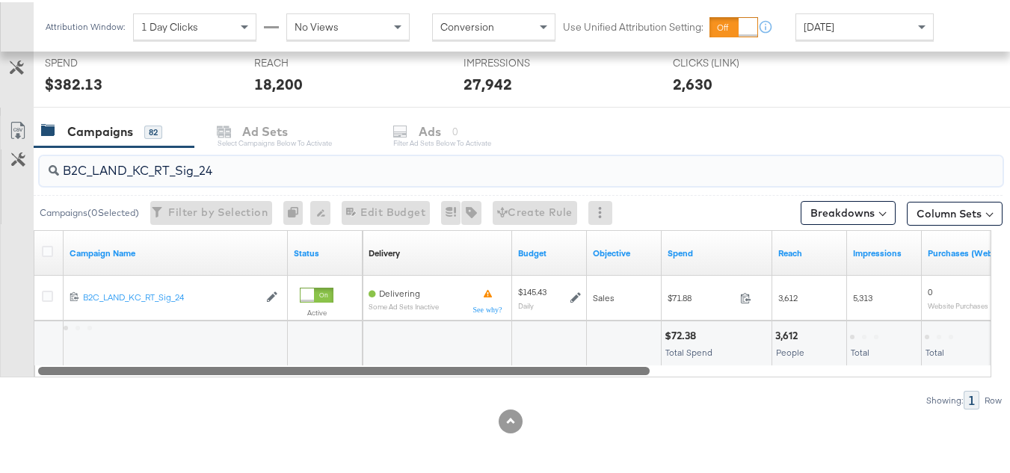
drag, startPoint x: 586, startPoint y: 367, endPoint x: 14, endPoint y: 412, distance: 573.4
click at [14, 412] on div "KPIs Performance & KPIs Customize KPIs ✔ Clicks (Link) ✔ Reach ✔ Impressions ✔ …" at bounding box center [510, 97] width 1021 height 749
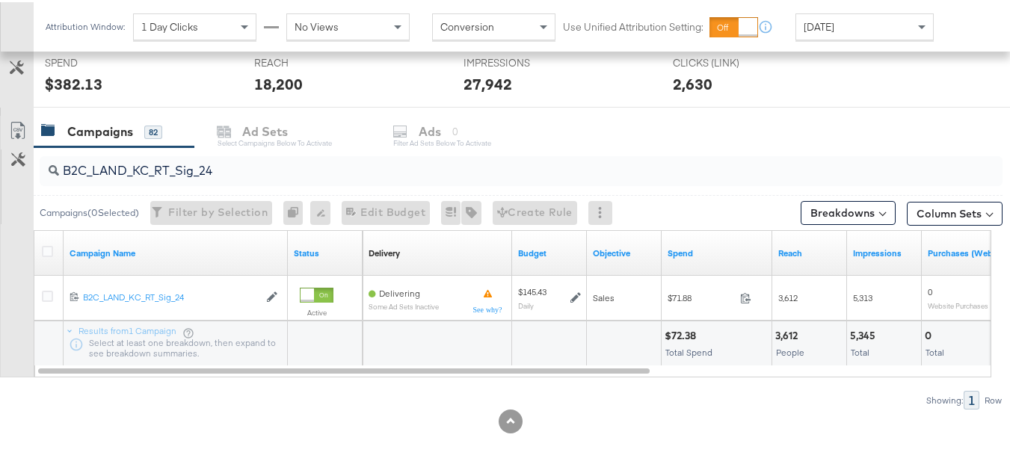
click at [682, 324] on div "$72.38 Total Spend" at bounding box center [716, 341] width 110 height 45
copy div "$72.38"
click at [286, 182] on div "B2C_LAND_KC_RT_Sig_24" at bounding box center [521, 169] width 963 height 30
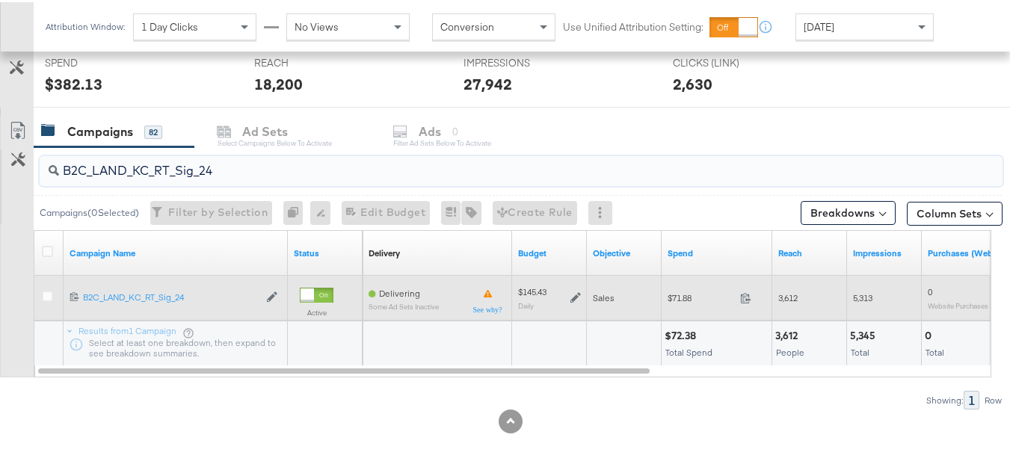
paste input "B_Ecommerce_KC_Retargeting_LW&LOA_Traffic"
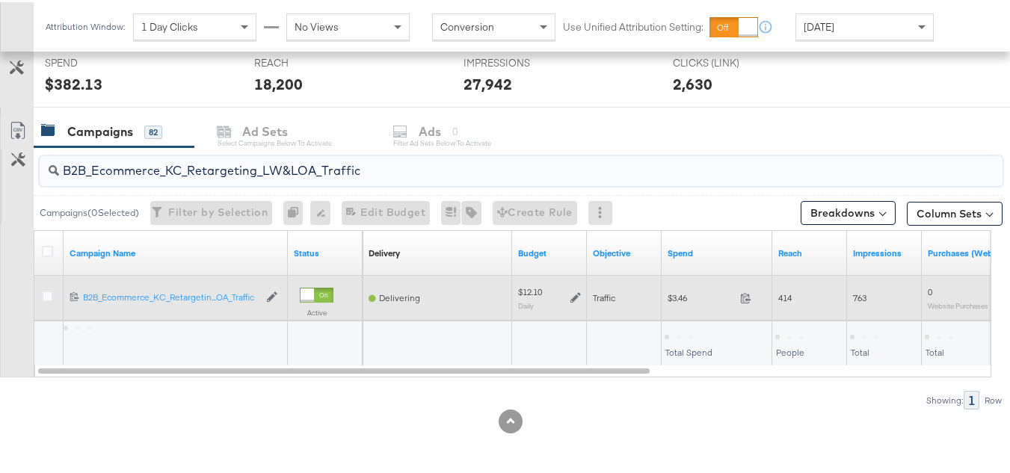
click at [675, 304] on div "$3.46 3.46" at bounding box center [716, 295] width 111 height 23
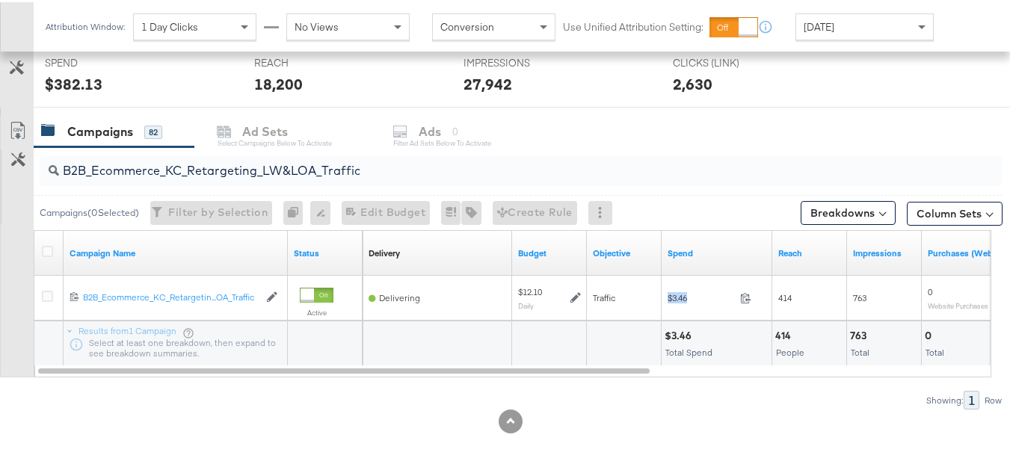
copy div "$3.46"
click at [283, 166] on input "B2B_Ecommerce_KC_Retargeting_LW&LOA_Traffic" at bounding box center [488, 162] width 858 height 29
paste input "KC_Retargeting_Prospects & Clients_Conversions"
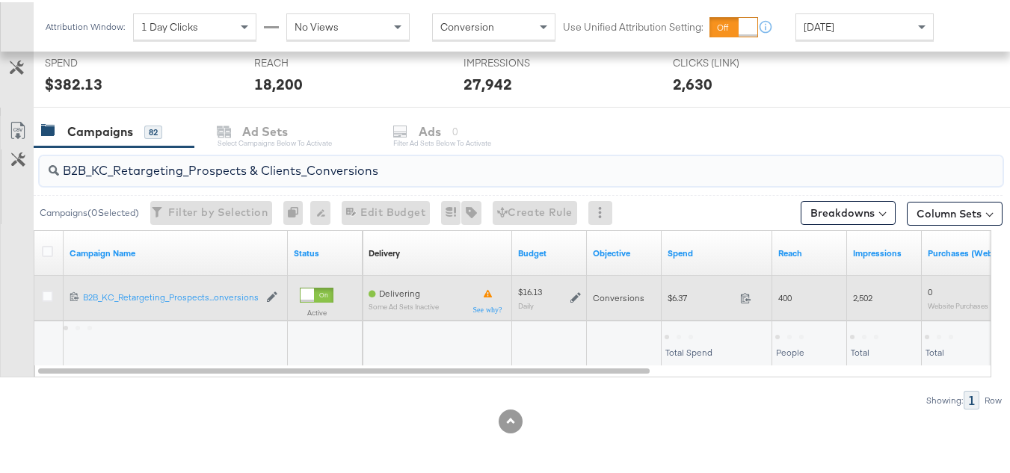
click at [678, 300] on span "$6.37" at bounding box center [700, 295] width 67 height 11
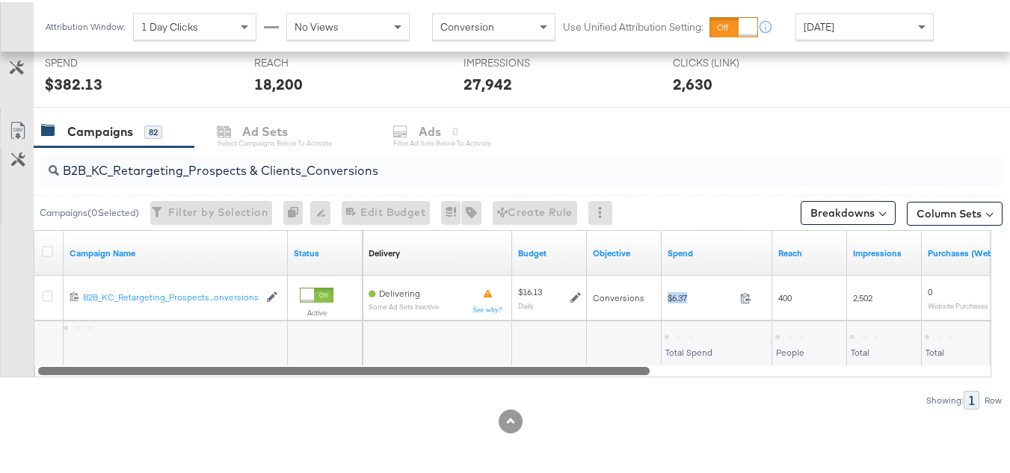
copy div "$6.37"
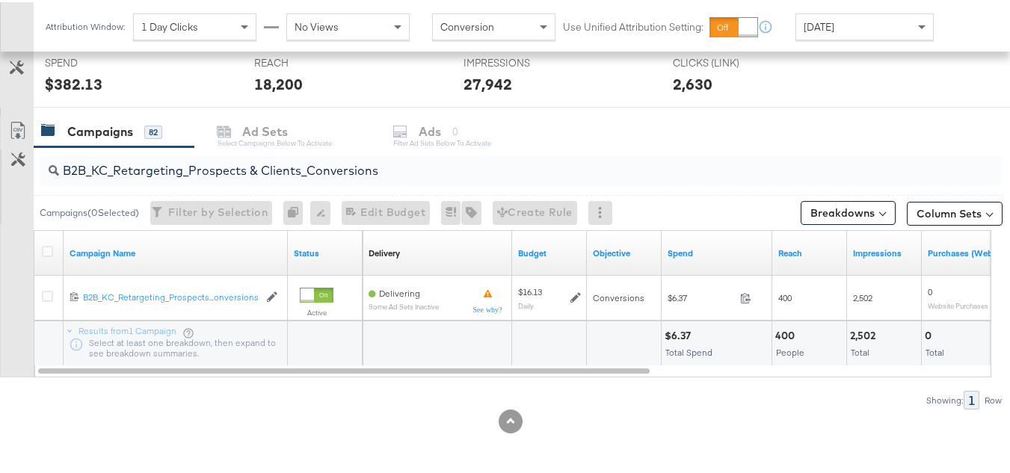
click at [258, 163] on input "B2B_KC_Retargeting_Prospects & Clients_Conversions" at bounding box center [488, 162] width 858 height 29
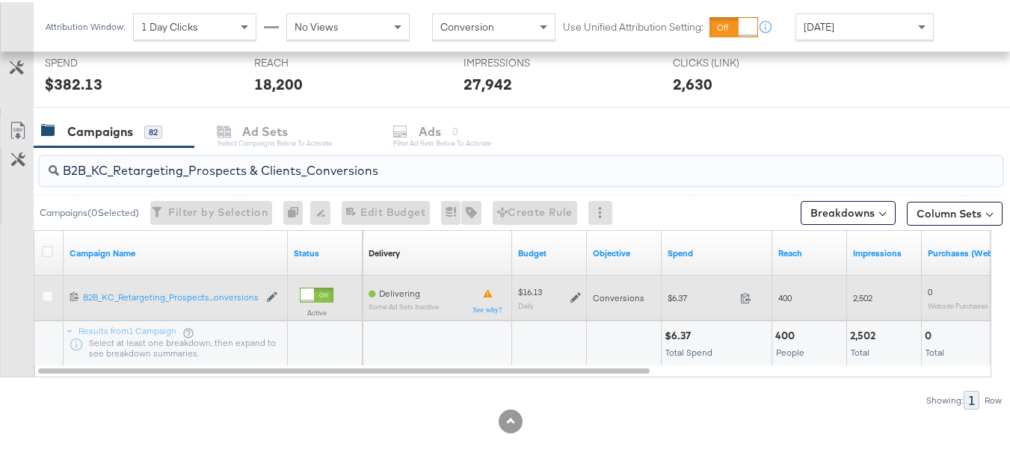
paste input "C_LAND_KC_Pros_Sig"
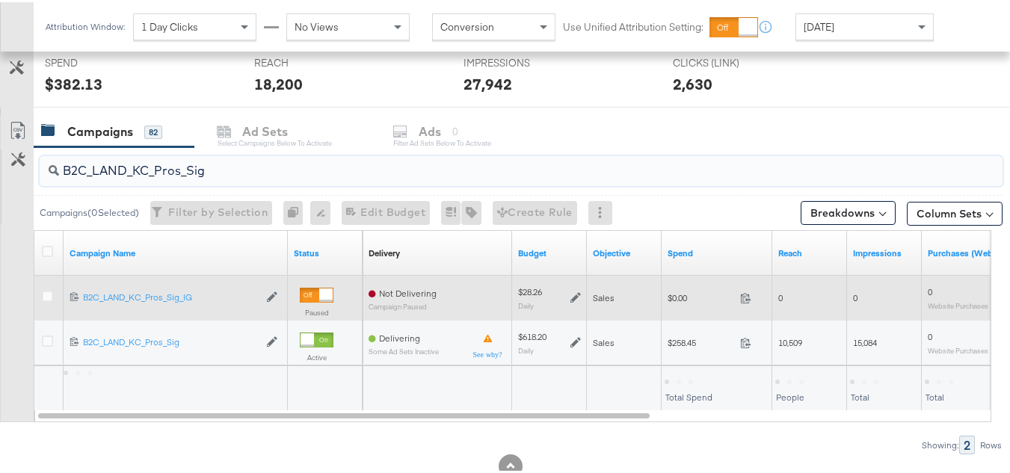
type input "B2C_LAND_KC_Pros_Sig"
click at [675, 301] on span "$0.00" at bounding box center [700, 295] width 67 height 11
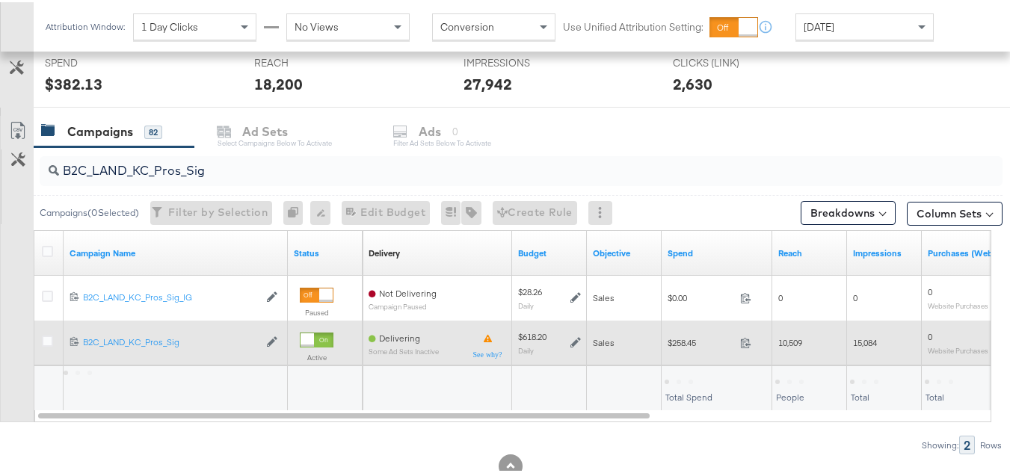
click at [673, 333] on div "$258.45 258.45" at bounding box center [716, 340] width 111 height 23
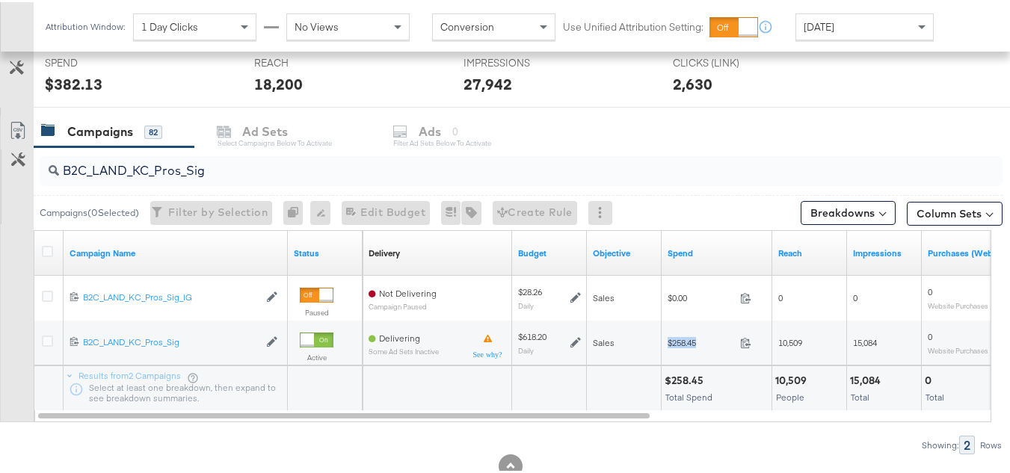
copy div "$258.45"
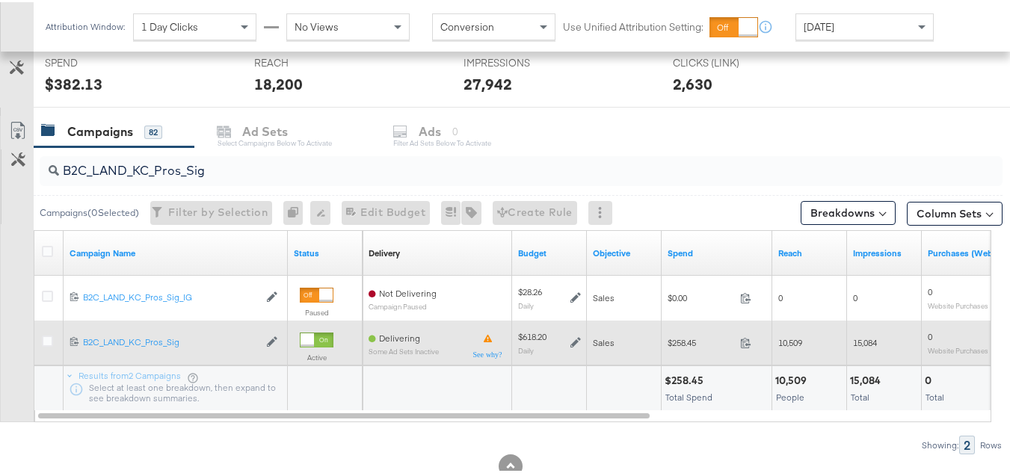
click at [532, 361] on div "$618.20 Daily" at bounding box center [549, 340] width 75 height 45
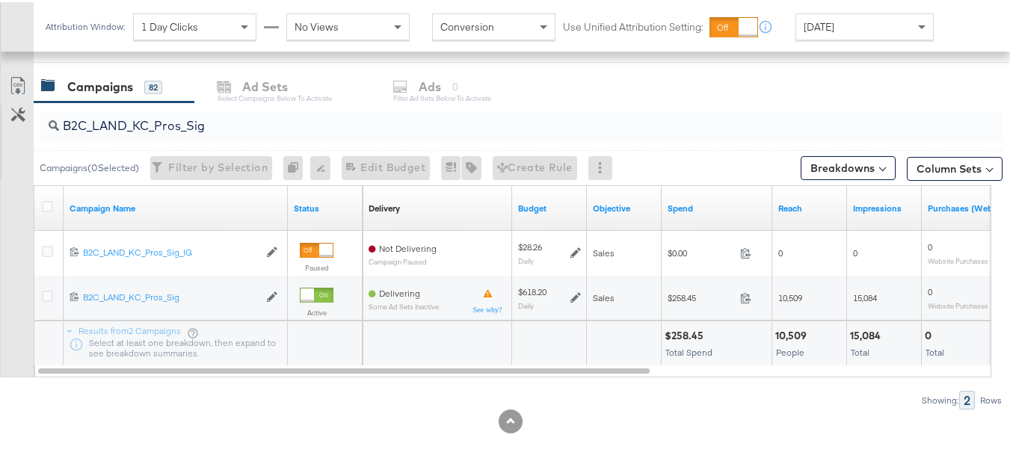
scroll to position [0, 0]
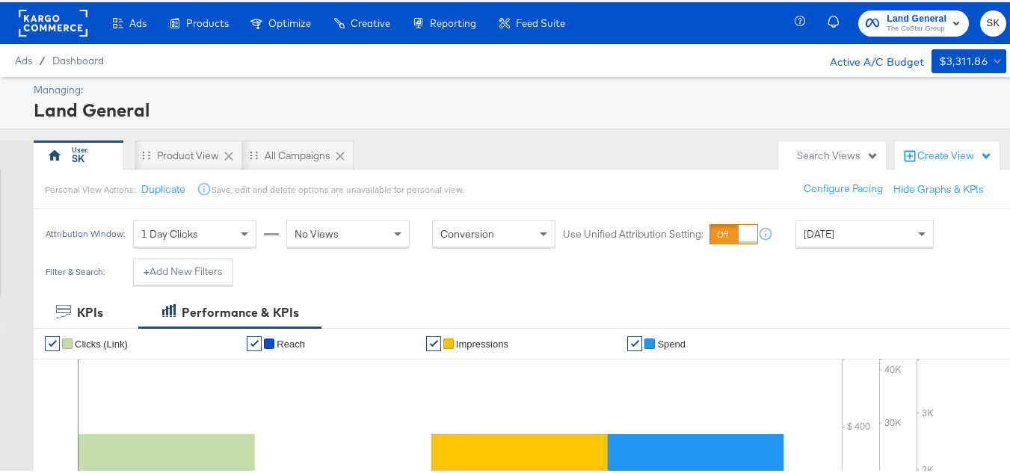
click at [889, 27] on span "The CoStar Group" at bounding box center [916, 27] width 60 height 12
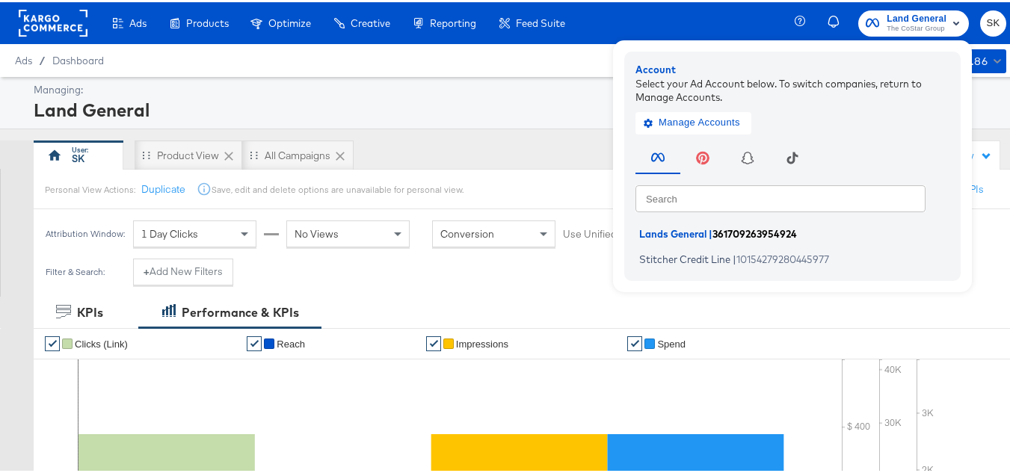
click at [676, 227] on span "Lands General" at bounding box center [672, 232] width 67 height 12
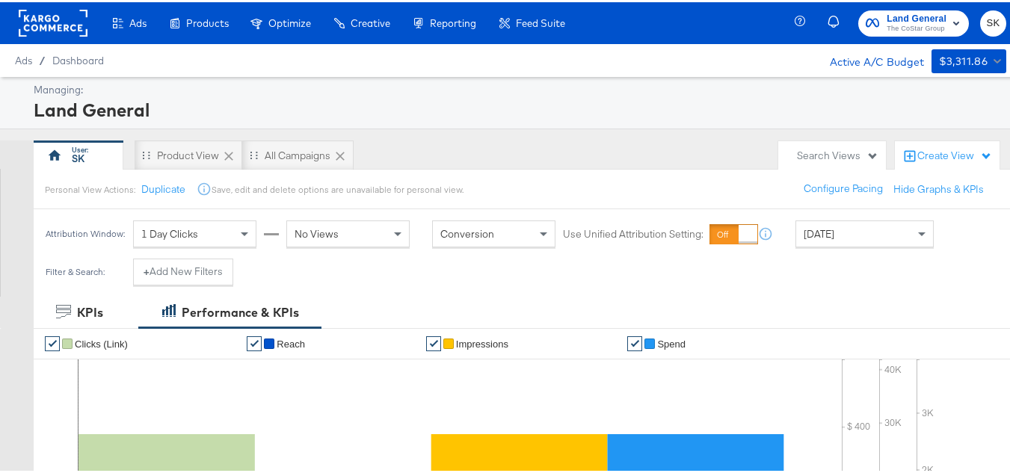
click at [886, 26] on span "The CoStar Group" at bounding box center [916, 27] width 60 height 12
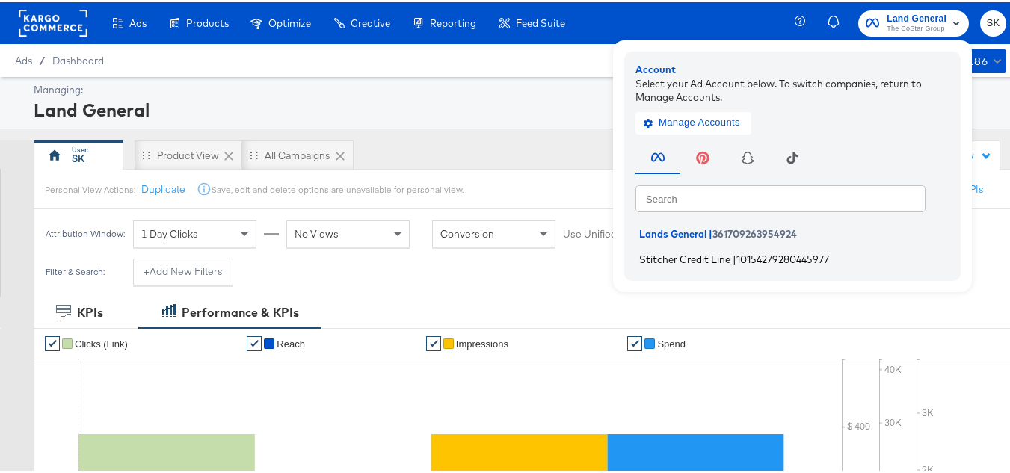
click at [705, 249] on li "Stitcher Credit Line | 10154279280445977" at bounding box center [795, 257] width 321 height 22
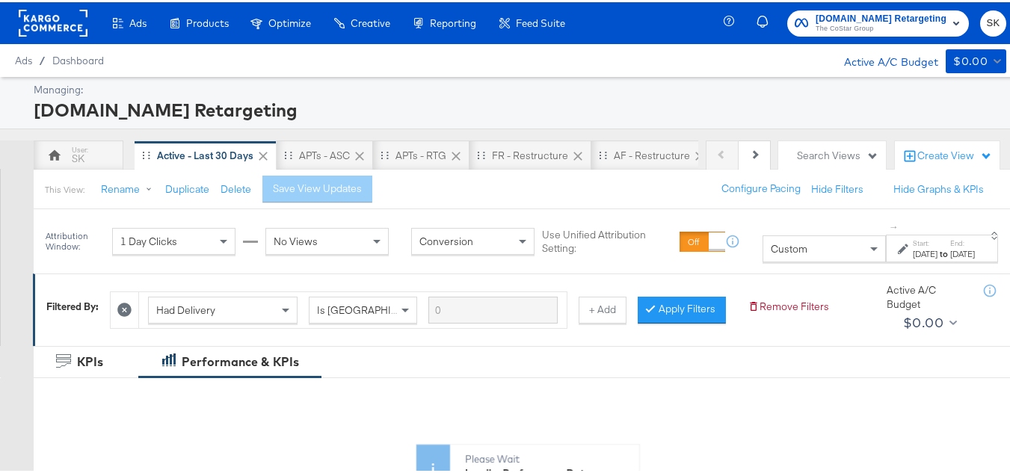
click at [803, 250] on div "Custom" at bounding box center [824, 246] width 122 height 25
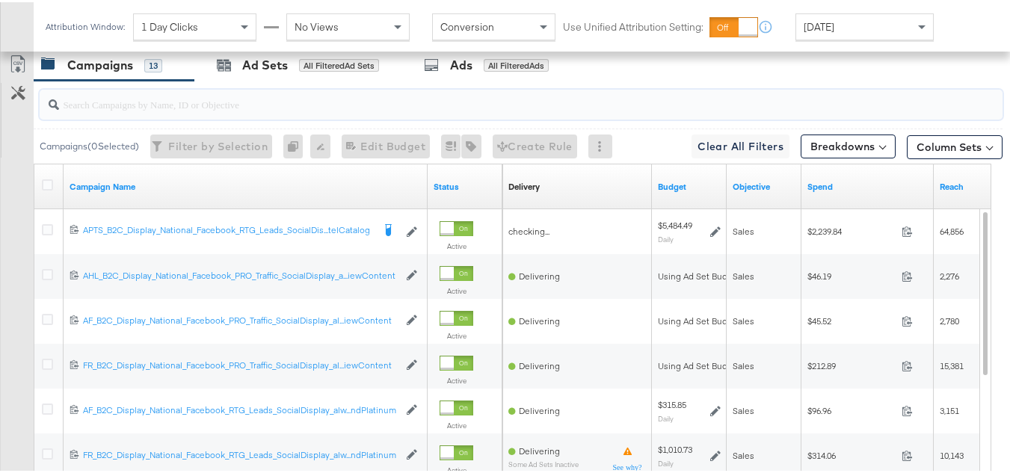
click at [127, 111] on input "search" at bounding box center [488, 95] width 858 height 29
paste input "APTS_B2C_Display_National_Facebook_RTG_Leads_SocialDisplay_Retargeting_Diamond_…"
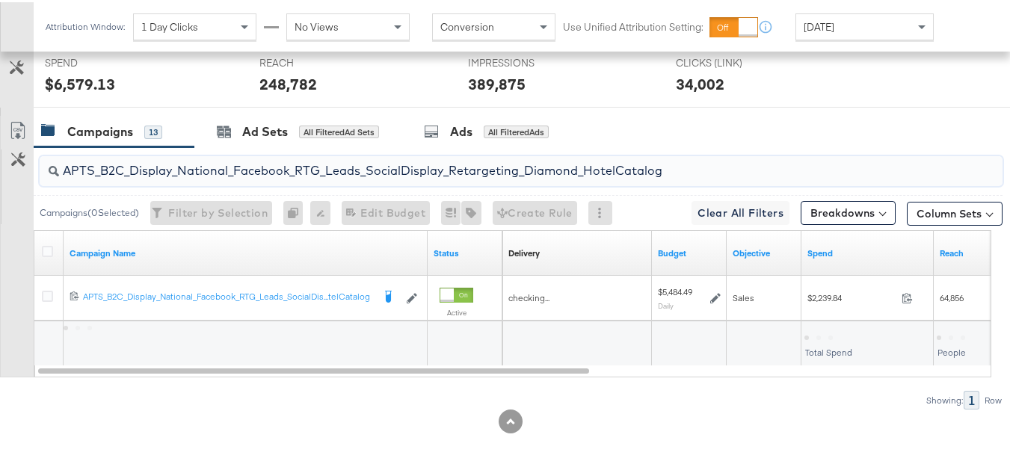
scroll to position [627, 0]
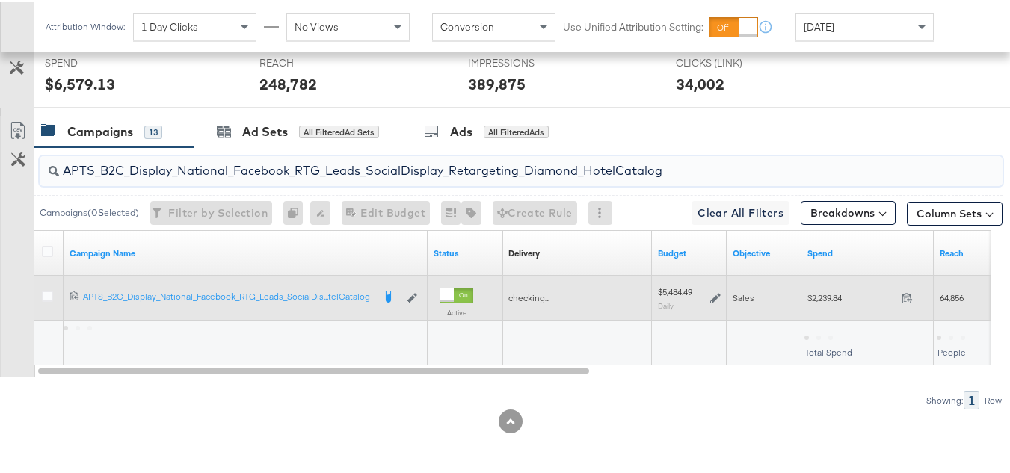
click at [806, 294] on div "$2,239.84 2239.84" at bounding box center [867, 295] width 132 height 23
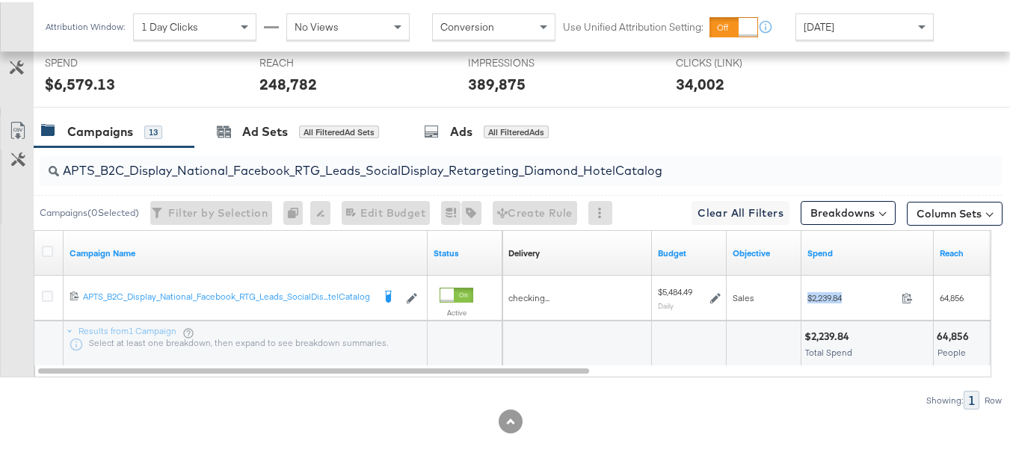
copy div "$2,239.84"
click at [227, 173] on input "APTS_B2C_Display_National_Facebook_RTG_Leads_SocialDisplay_Retargeting_Diamond_…" at bounding box center [488, 162] width 858 height 29
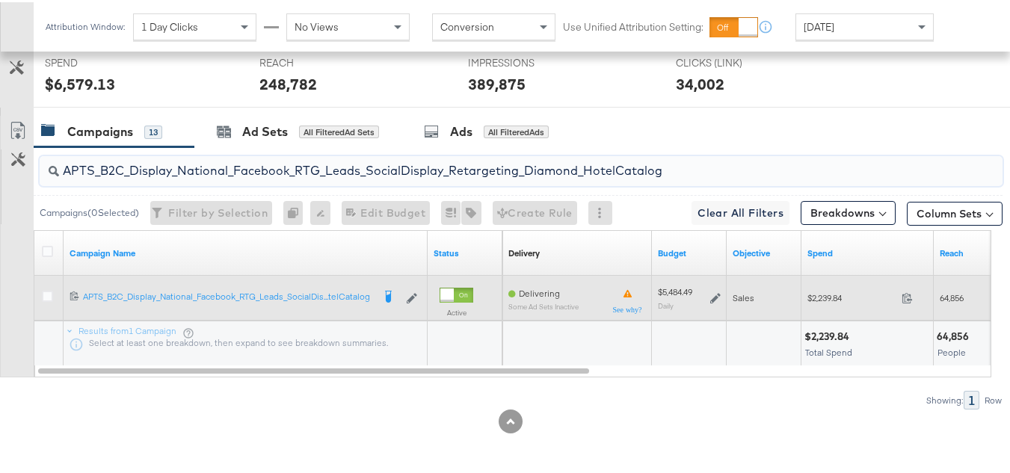
paste input "alwayson_Retargeting_DARE24_DiamondPlatinum"
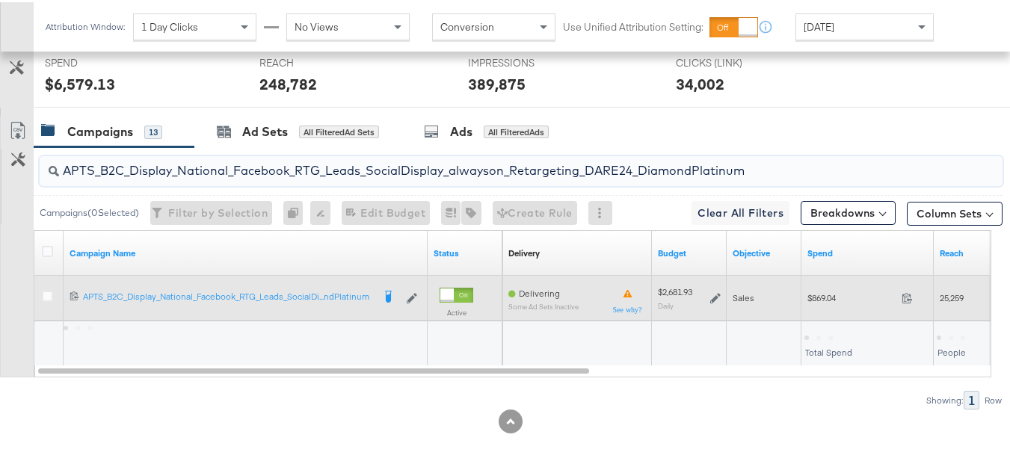
click at [824, 291] on span "$869.04" at bounding box center [851, 295] width 88 height 11
copy div "$869.04"
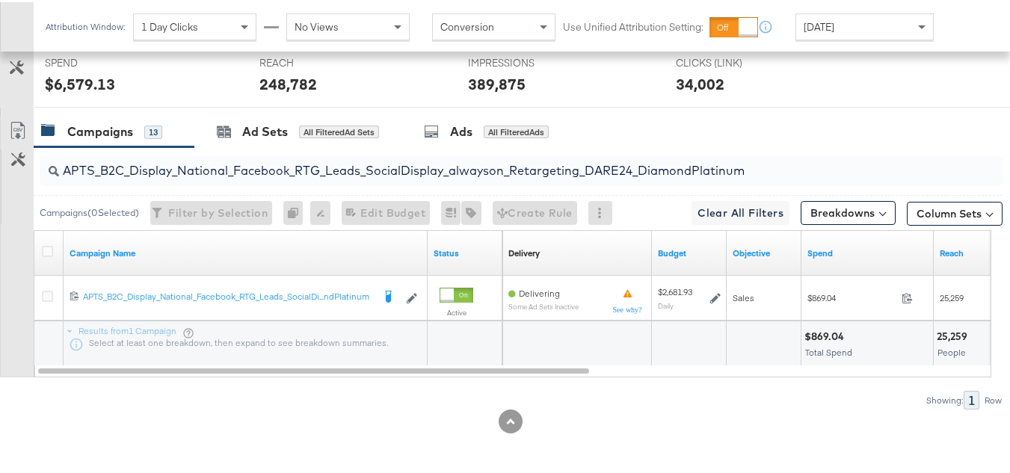
click at [260, 165] on input "APTS_B2C_Display_National_Facebook_RTG_Leads_SocialDisplay_alwayson_Retargeting…" at bounding box center [488, 162] width 858 height 29
paste input "FR_B2C_Display_National_Facebook_RTG_Leads_SocialDisplay_alwayson_Retargeting_FR"
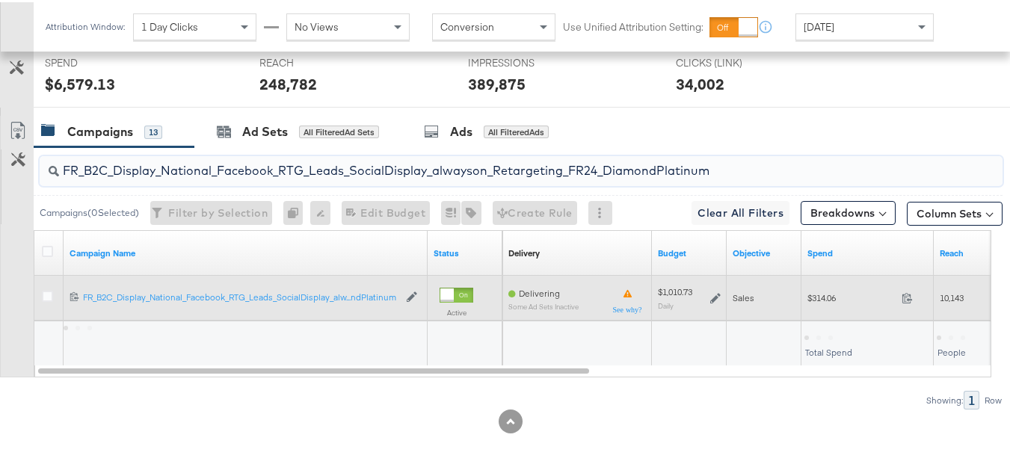
click at [814, 299] on span "$314.06" at bounding box center [851, 295] width 88 height 11
click at [815, 299] on span "$314.06" at bounding box center [851, 295] width 88 height 11
click at [815, 298] on span "$314.06" at bounding box center [851, 295] width 88 height 11
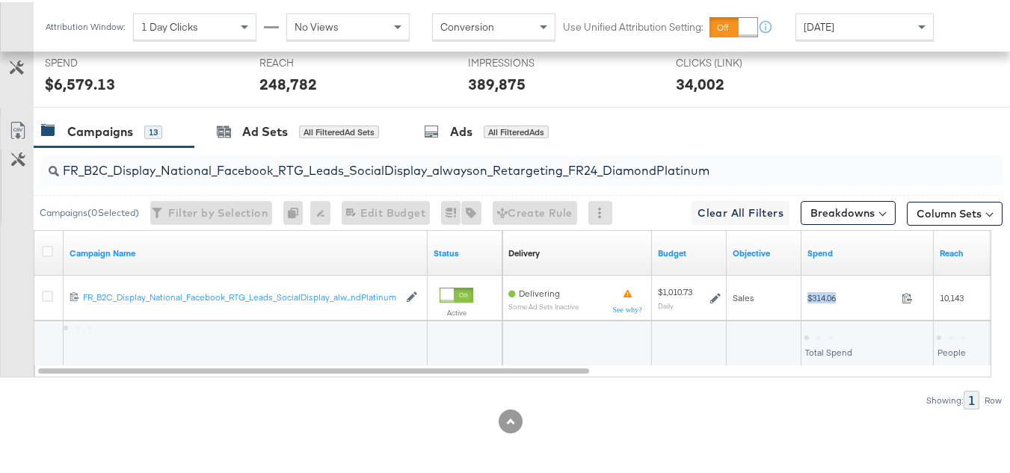
copy div "$314.06"
click at [303, 163] on input "FR_B2C_Display_National_Facebook_RTG_Leads_SocialDisplay_alwayson_Retargeting_F…" at bounding box center [488, 162] width 858 height 29
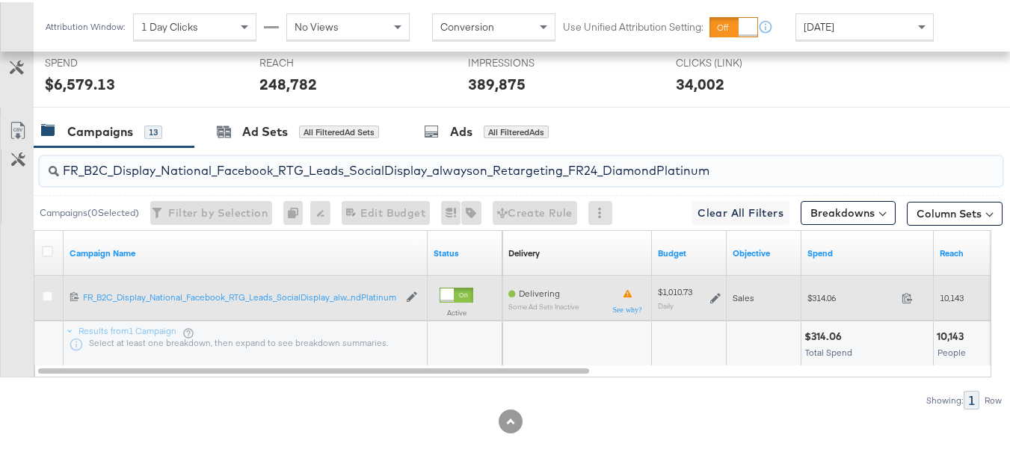
paste input "AF_B2C_Display_National_Facebook_RTG_Leads_SocialDisplay_alwayson_Retargeting_AF"
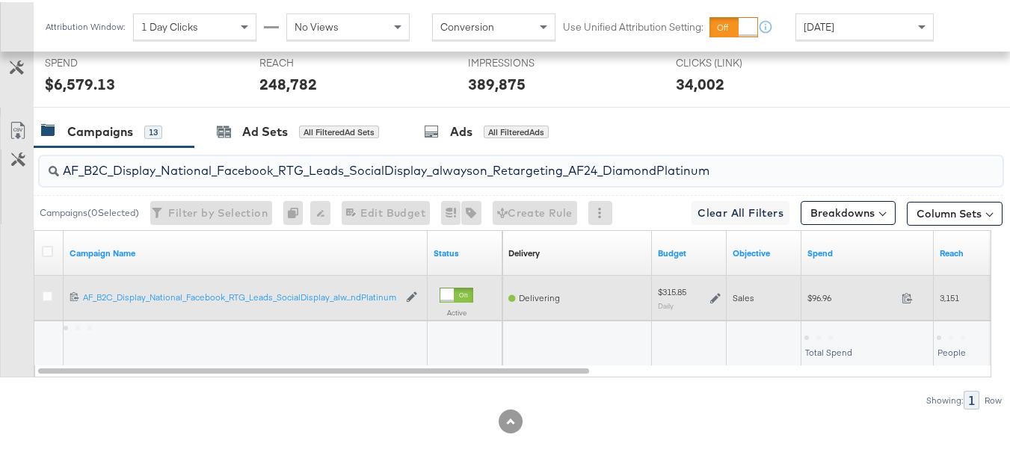
click at [809, 297] on span "$96.96" at bounding box center [851, 295] width 88 height 11
copy div "$96.96"
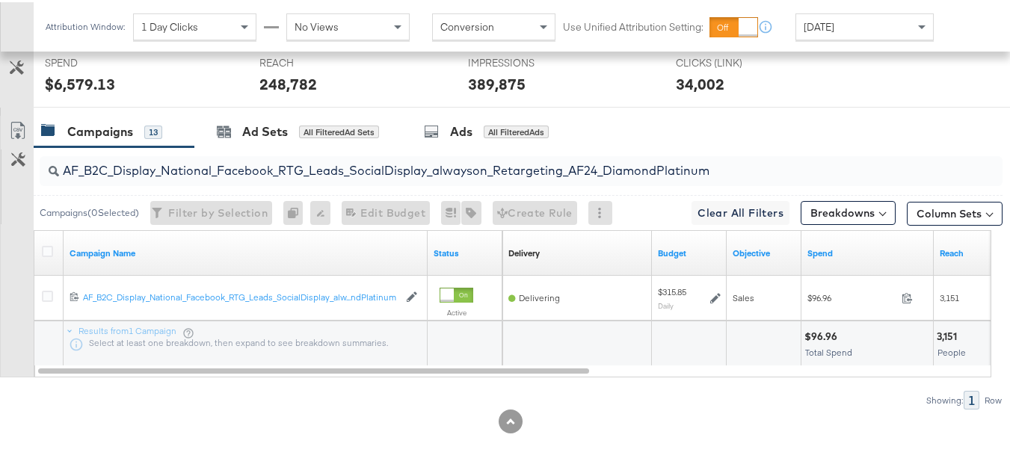
click at [372, 179] on div "AF_B2C_Display_National_Facebook_RTG_Leads_SocialDisplay_alwayson_Retargeting_A…" at bounding box center [521, 169] width 963 height 30
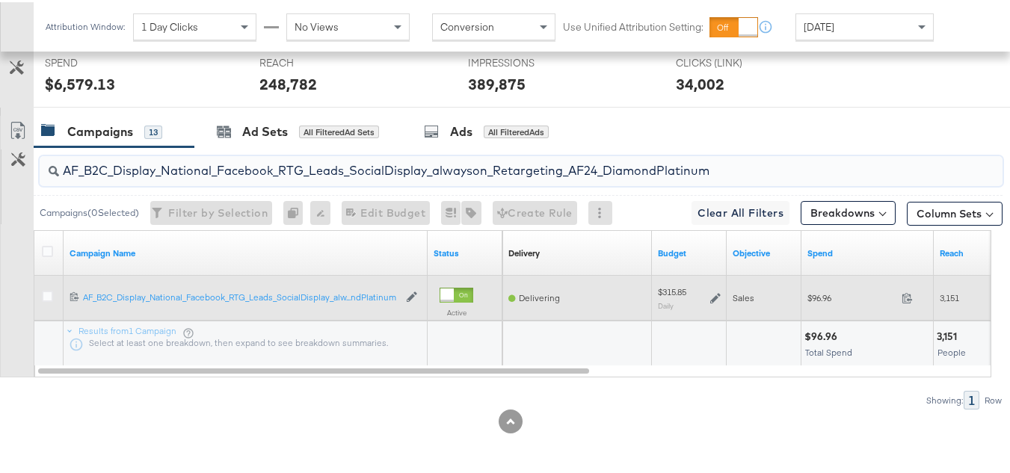
paste input "HL_B2C_Display_National_Facebook_RTG_Leads_SocialDisplay_alwayson_Retargeting_A…"
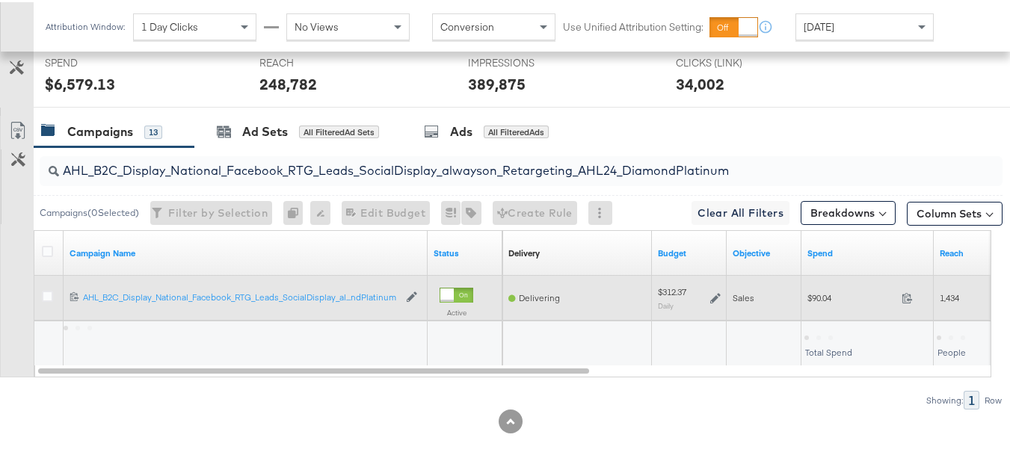
click at [818, 291] on span "$90.04" at bounding box center [851, 295] width 88 height 11
copy div "$90.04"
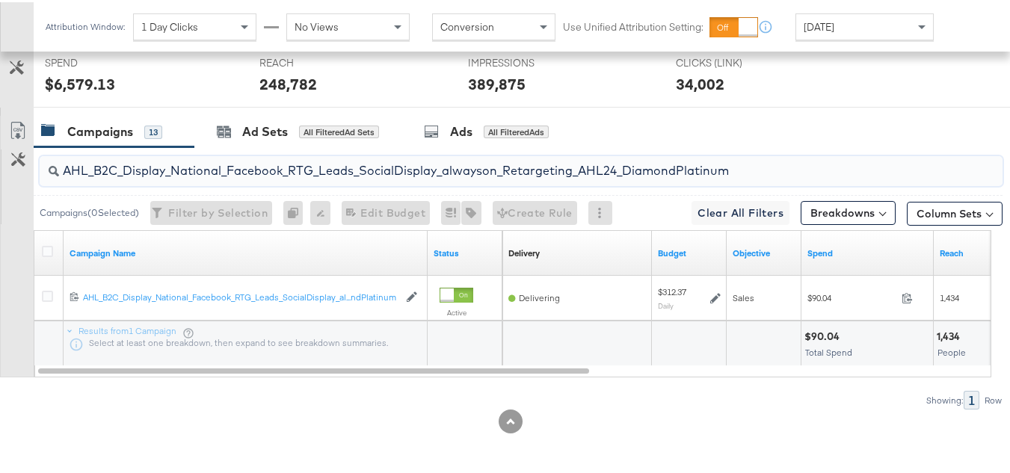
click at [343, 154] on input "AHL_B2C_Display_National_Facebook_RTG_Leads_SocialDisplay_alwayson_Retargeting_…" at bounding box center [488, 162] width 858 height 29
paste input "PTS_B2C_Display_National_Facebook_PRO_Traffic_SocialDisplay_alwayson_ASC_DARE24…"
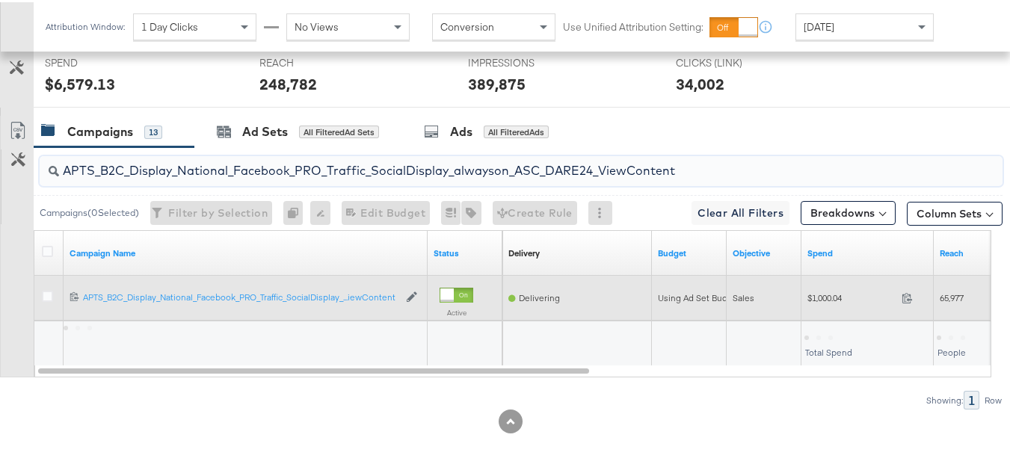
click at [814, 304] on div "$1,000.04 1000.04" at bounding box center [867, 295] width 132 height 23
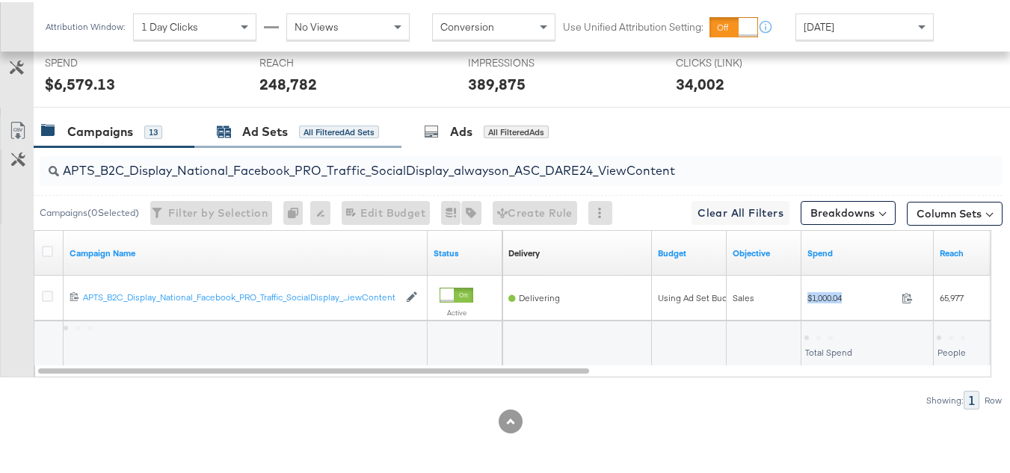
copy div "$1,000.04"
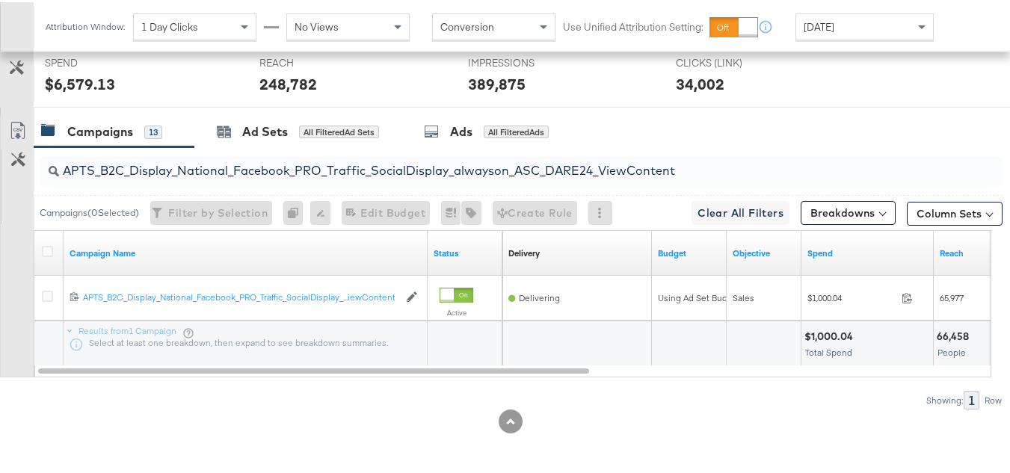
click at [340, 167] on input "APTS_B2C_Display_National_Facebook_PRO_Traffic_SocialDisplay_alwayson_ASC_DARE2…" at bounding box center [488, 162] width 858 height 29
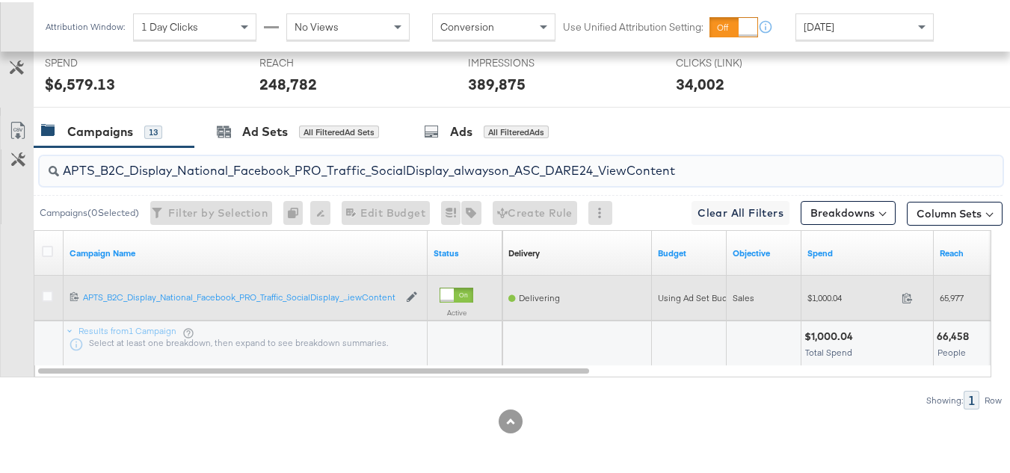
paste input "Leads_SocialDisplay_alwayson_ASC_DARE24_Purchase"
click at [818, 300] on span "$922.01" at bounding box center [851, 295] width 88 height 11
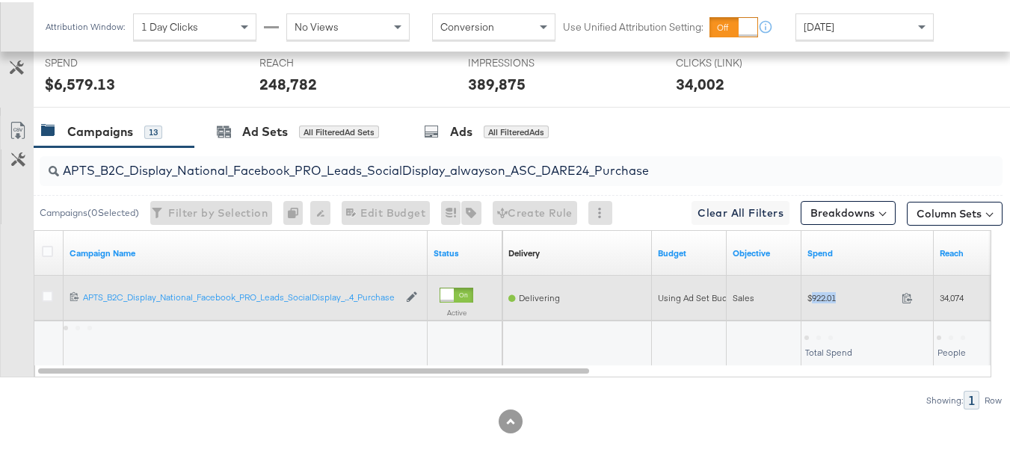
click at [819, 299] on span "$922.01" at bounding box center [851, 295] width 88 height 11
click at [820, 298] on span "$922.01" at bounding box center [851, 295] width 88 height 11
copy div "$922.01"
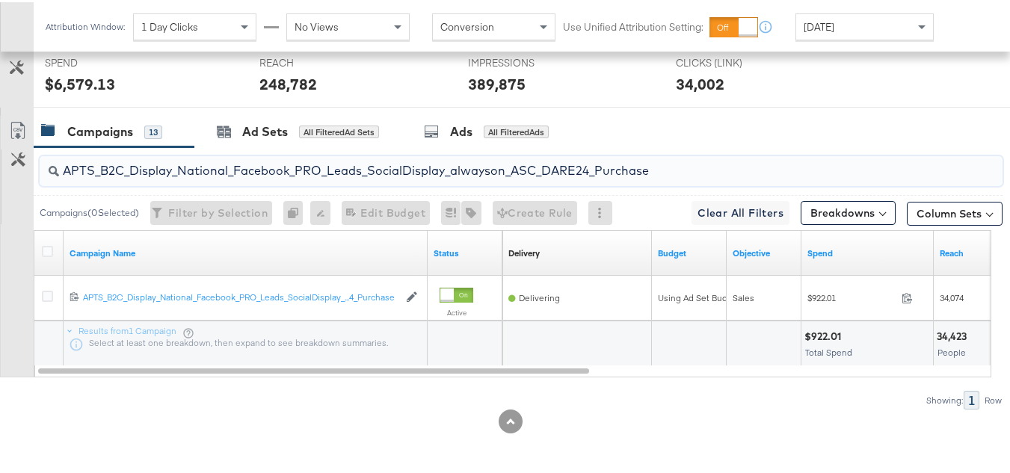
click at [261, 158] on input "APTS_B2C_Display_National_Facebook_PRO_Leads_SocialDisplay_alwayson_ASC_DARE24_…" at bounding box center [488, 162] width 858 height 29
paste input "F_B2C_Display_National_Facebook_PRO_Traffic_SocialDisplay_alwayson_ASC_AF24_Vie…"
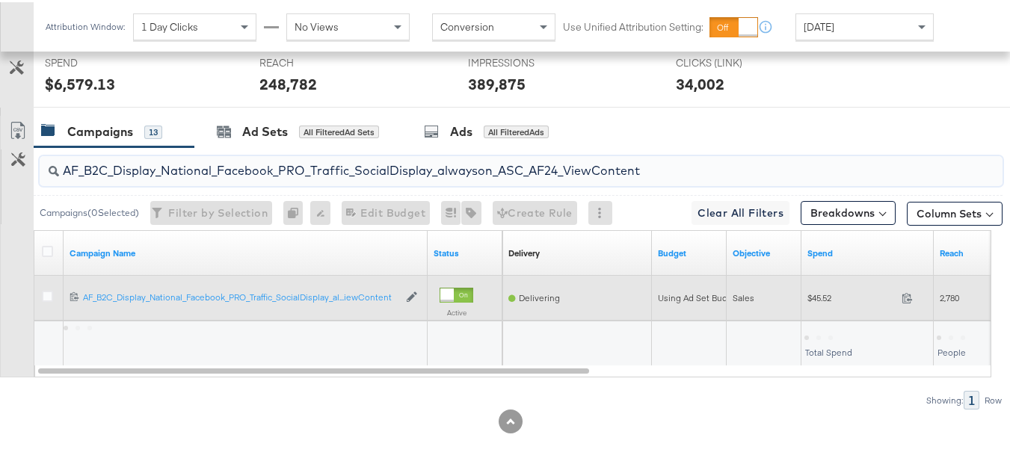
click at [818, 309] on div "$45.52 45.52" at bounding box center [867, 296] width 132 height 45
copy div "$45.52"
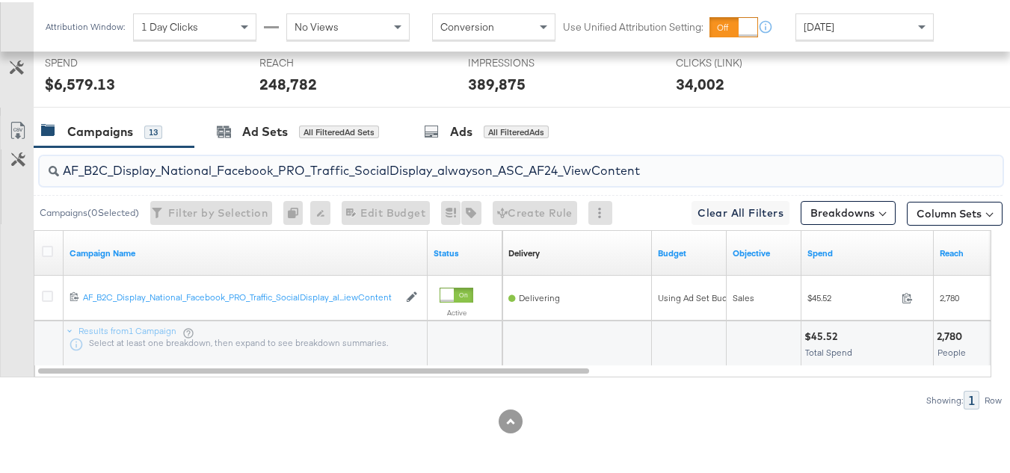
click at [343, 161] on input "AF_B2C_Display_National_Facebook_PRO_Traffic_SocialDisplay_alwayson_ASC_AF24_Vi…" at bounding box center [488, 162] width 858 height 29
paste input "FR_B2C_Display_National_Facebook_PRO_Traffic_SocialDisplay_alwayson_ASC_FR"
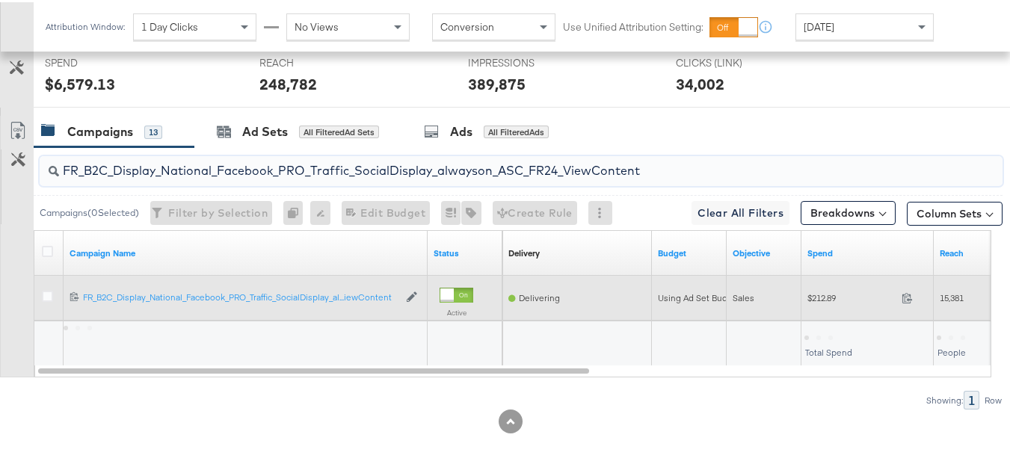
click at [830, 299] on span "$212.89" at bounding box center [851, 295] width 88 height 11
click at [830, 298] on span "$212.89" at bounding box center [851, 295] width 88 height 11
copy div "$212.89"
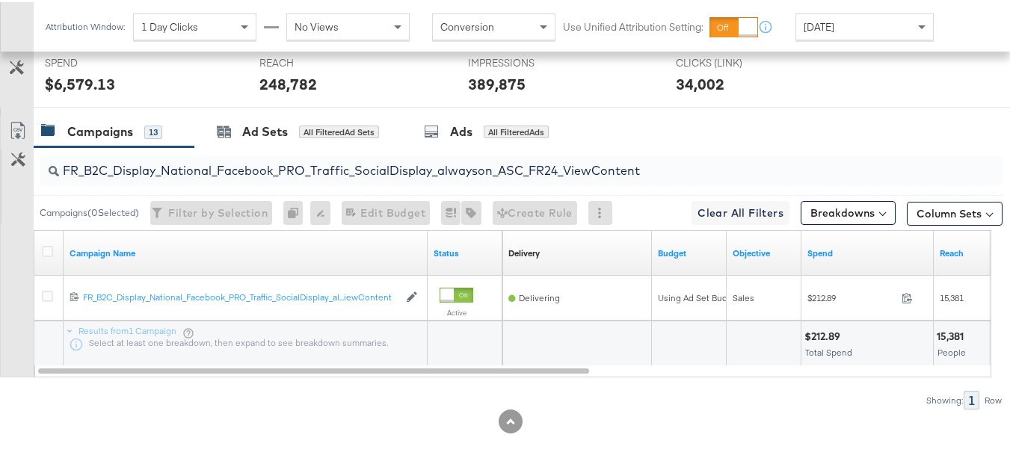
click at [312, 158] on input "FR_B2C_Display_National_Facebook_PRO_Traffic_SocialDisplay_alwayson_ASC_FR24_Vi…" at bounding box center [488, 162] width 858 height 29
paste input "AHL_B2C_Display_National_Facebook_PRO_Traffic_SocialDisplay_alwayson_ASC_AHL"
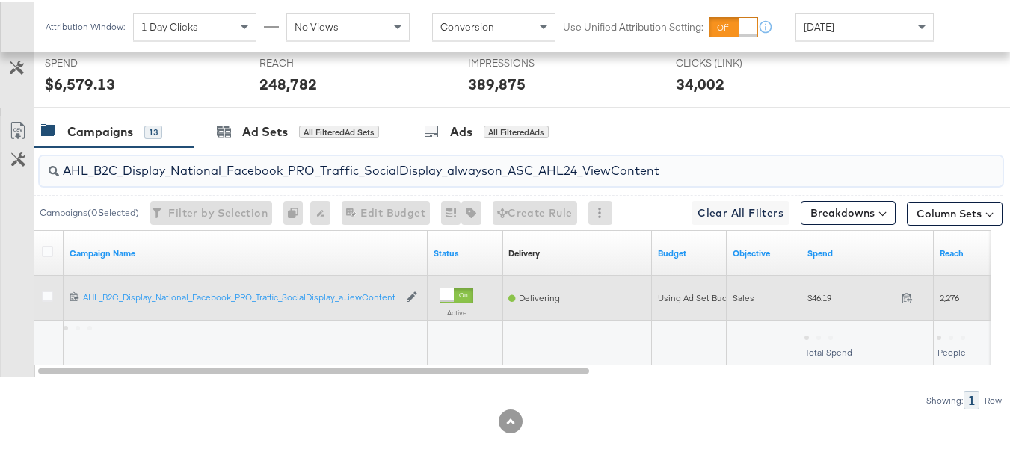
type input "AHL_B2C_Display_National_Facebook_PRO_Traffic_SocialDisplay_alwayson_ASC_AHL24_…"
click at [821, 297] on span "$46.19" at bounding box center [851, 295] width 88 height 11
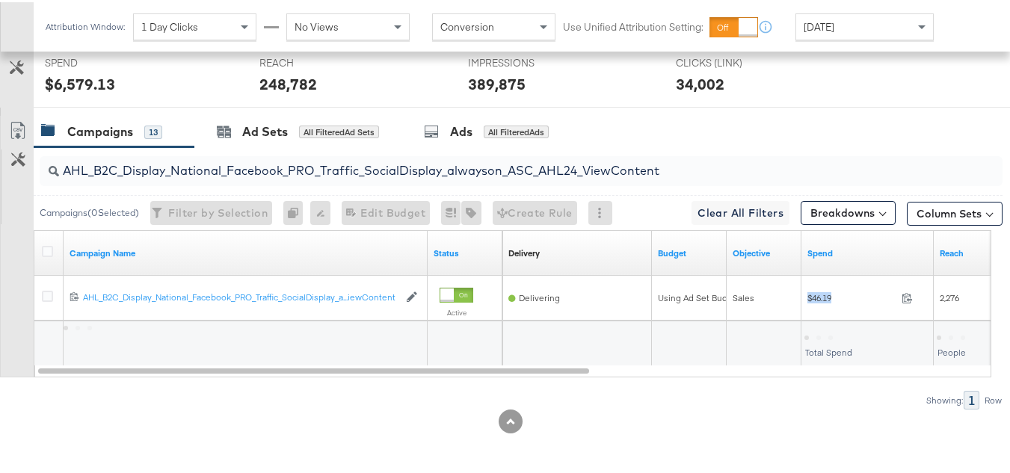
copy div "$46.19"
